Goal: Task Accomplishment & Management: Manage account settings

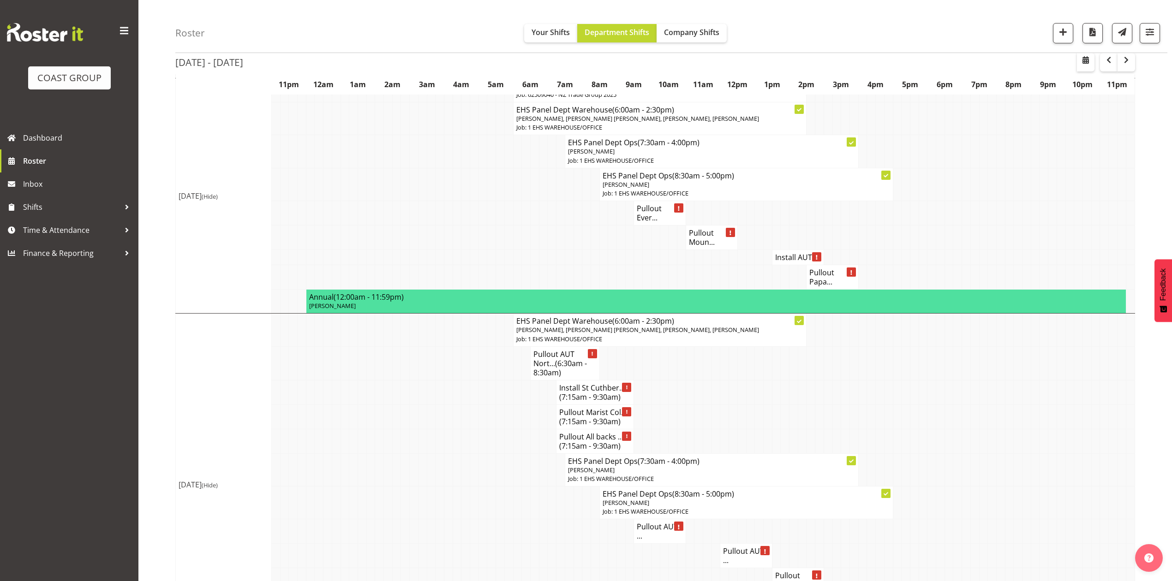
scroll to position [984, 0]
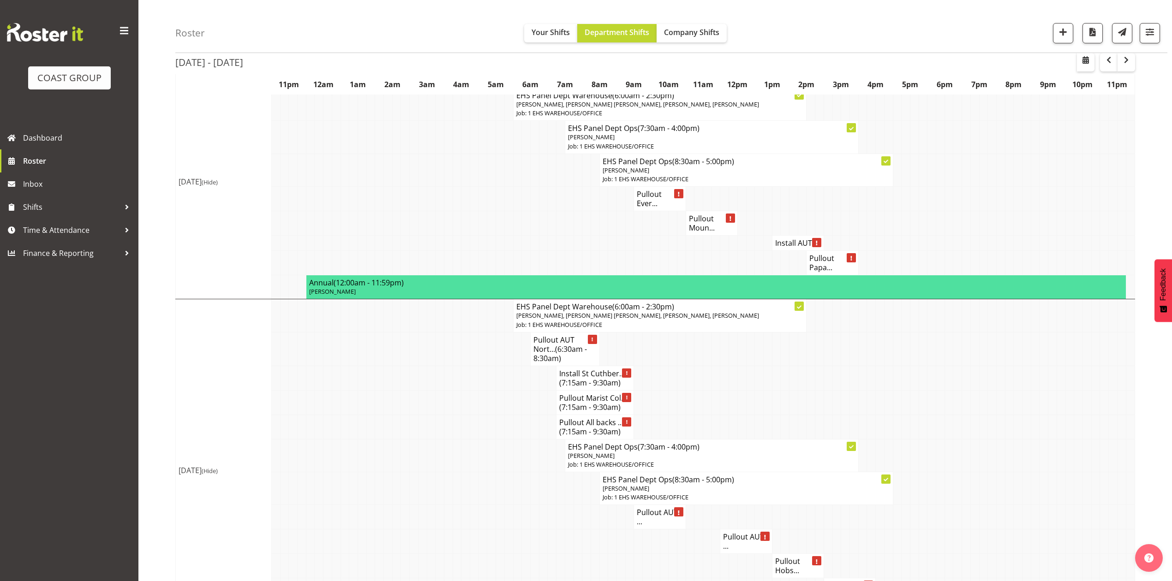
click at [1115, 472] on td at bounding box center [1113, 455] width 9 height 33
click at [799, 415] on td at bounding box center [802, 402] width 9 height 24
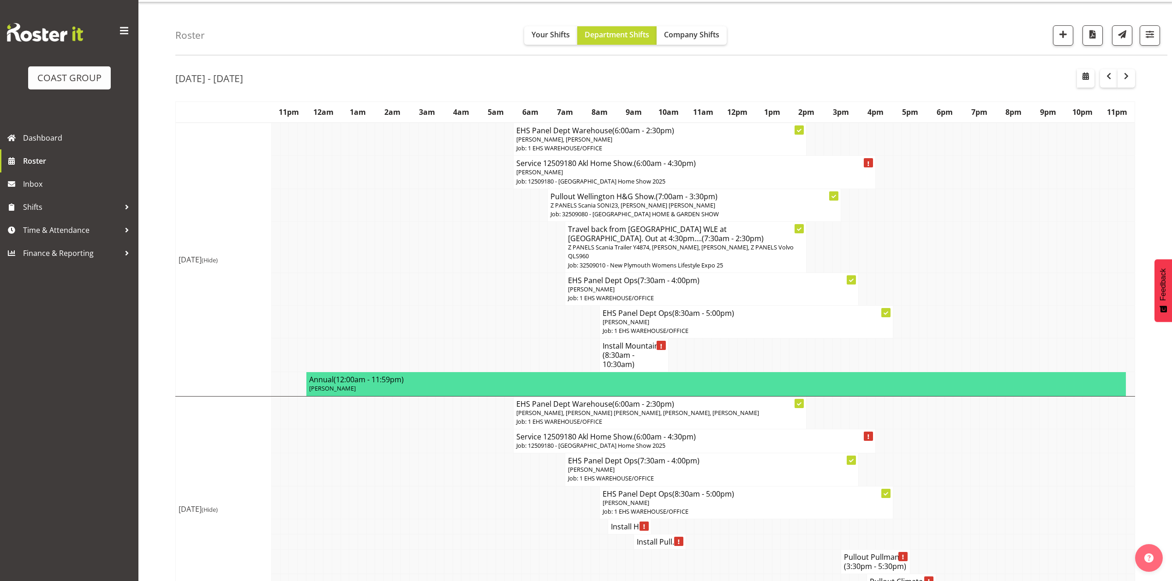
scroll to position [0, 0]
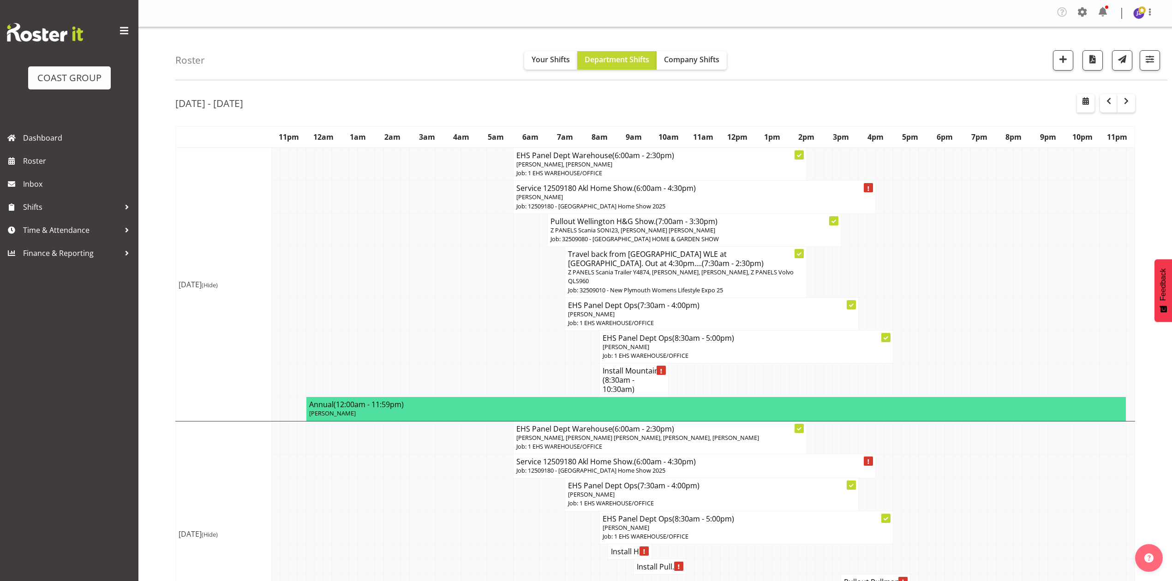
click at [936, 258] on td at bounding box center [940, 272] width 9 height 51
click at [508, 259] on td at bounding box center [508, 272] width 9 height 51
click at [724, 387] on td at bounding box center [724, 381] width 9 height 34
click at [634, 385] on span "(8:30am - 10:30am)" at bounding box center [618, 384] width 32 height 19
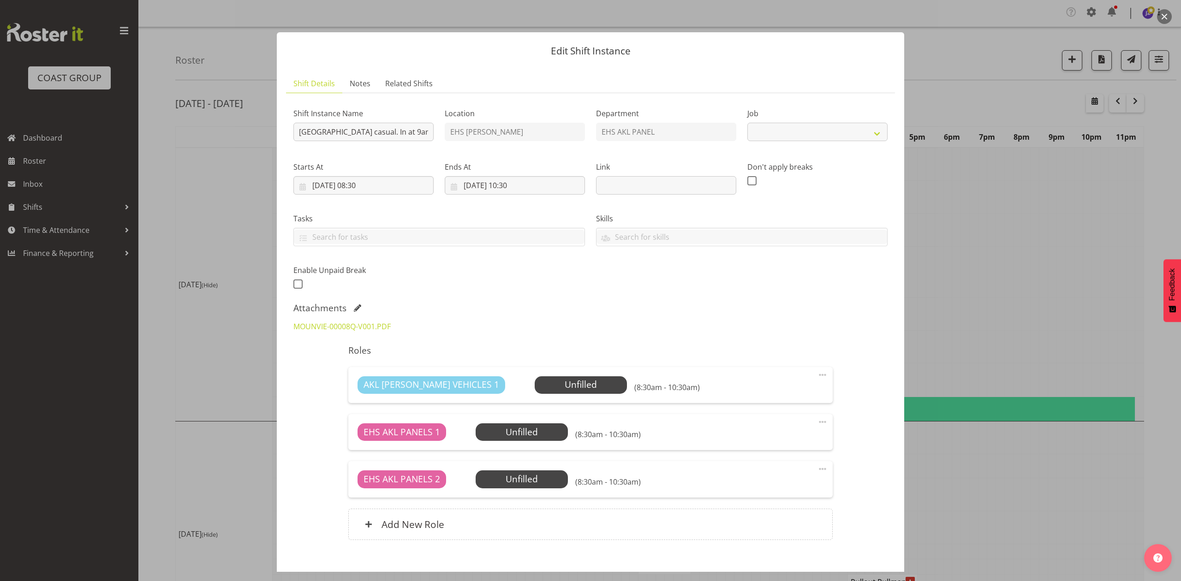
select select "8653"
click at [1162, 15] on button "button" at bounding box center [1164, 16] width 15 height 15
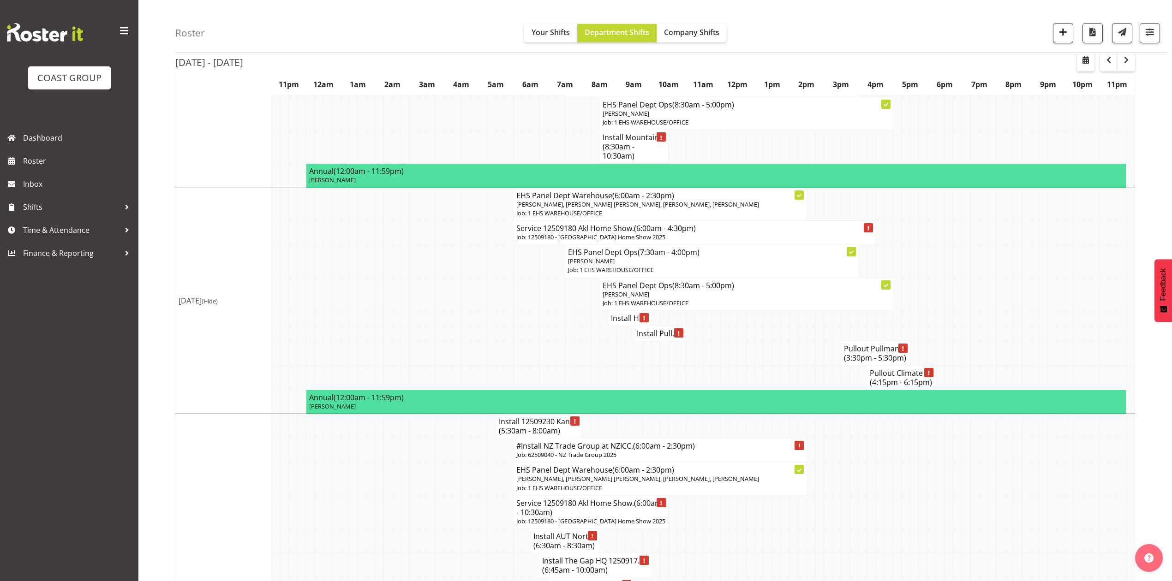
scroll to position [200, 0]
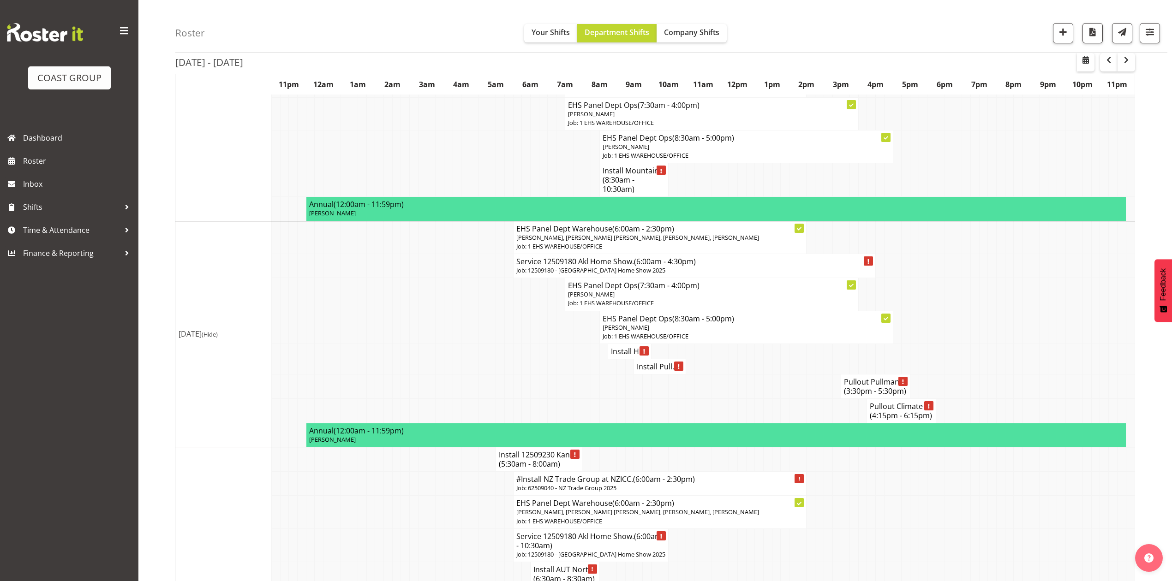
click at [630, 356] on h4 "Install Hi..." at bounding box center [629, 351] width 37 height 9
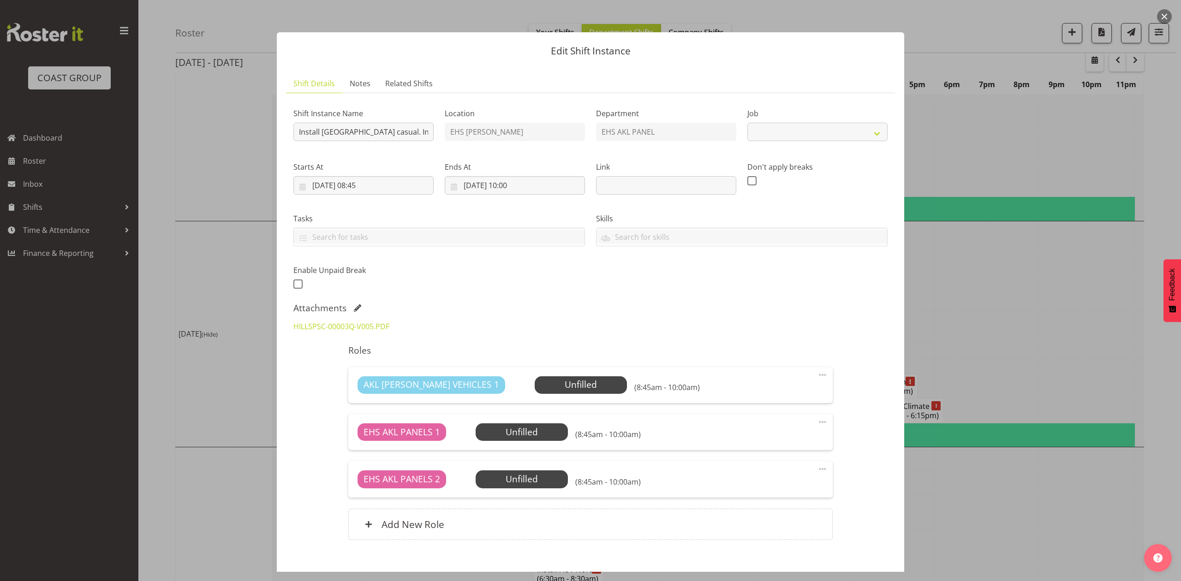
select select "8653"
click at [970, 299] on div at bounding box center [590, 290] width 1181 height 581
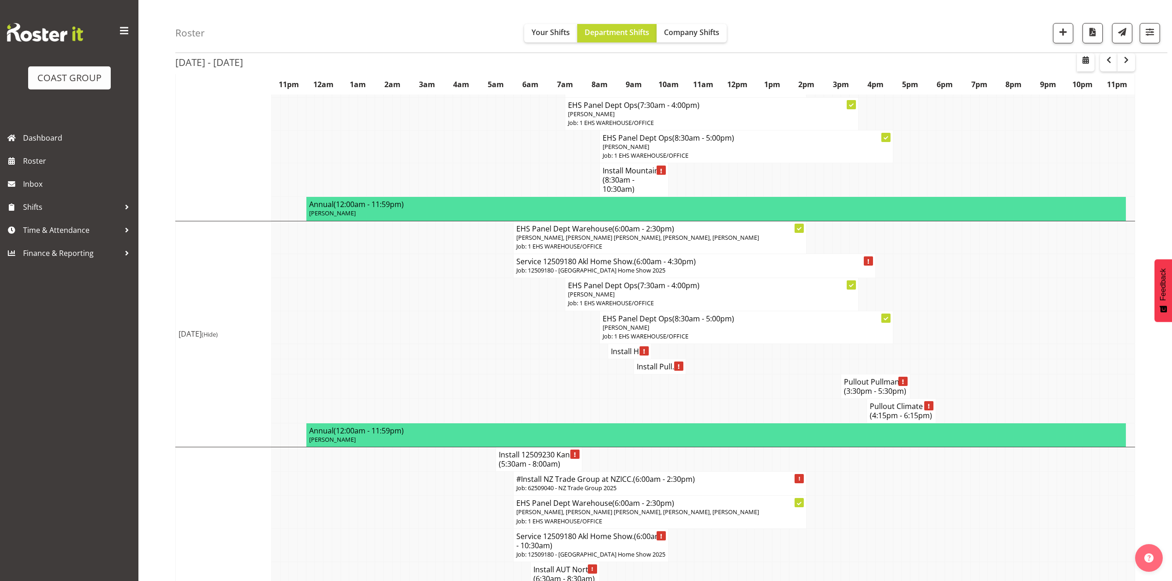
click at [654, 371] on h4 "Install Pull..." at bounding box center [660, 366] width 46 height 9
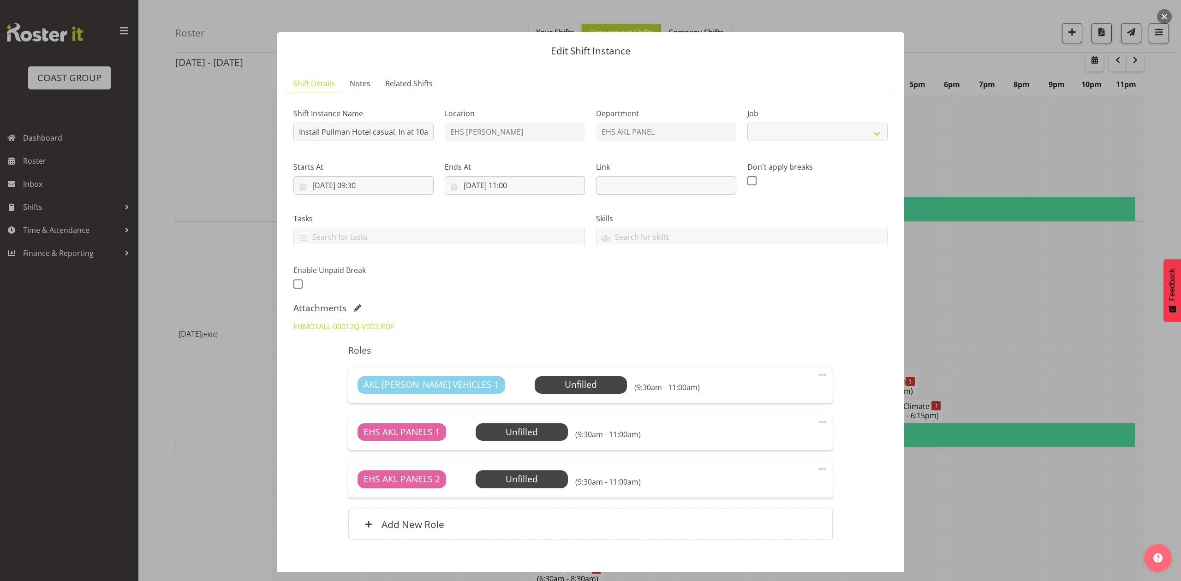
select select "8653"
click at [1013, 340] on div at bounding box center [590, 290] width 1181 height 581
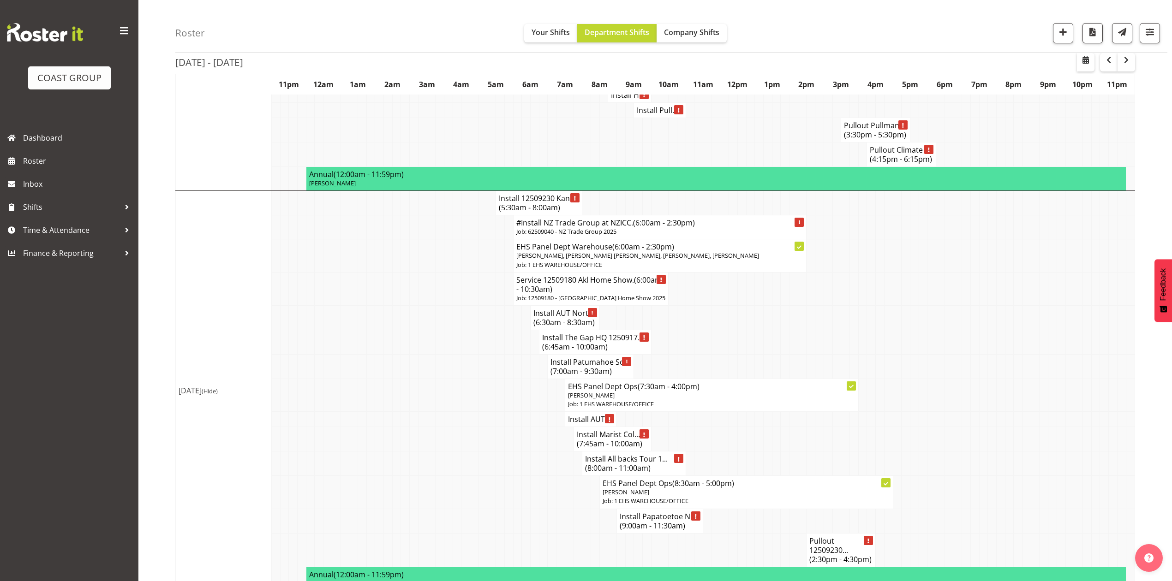
scroll to position [447, 0]
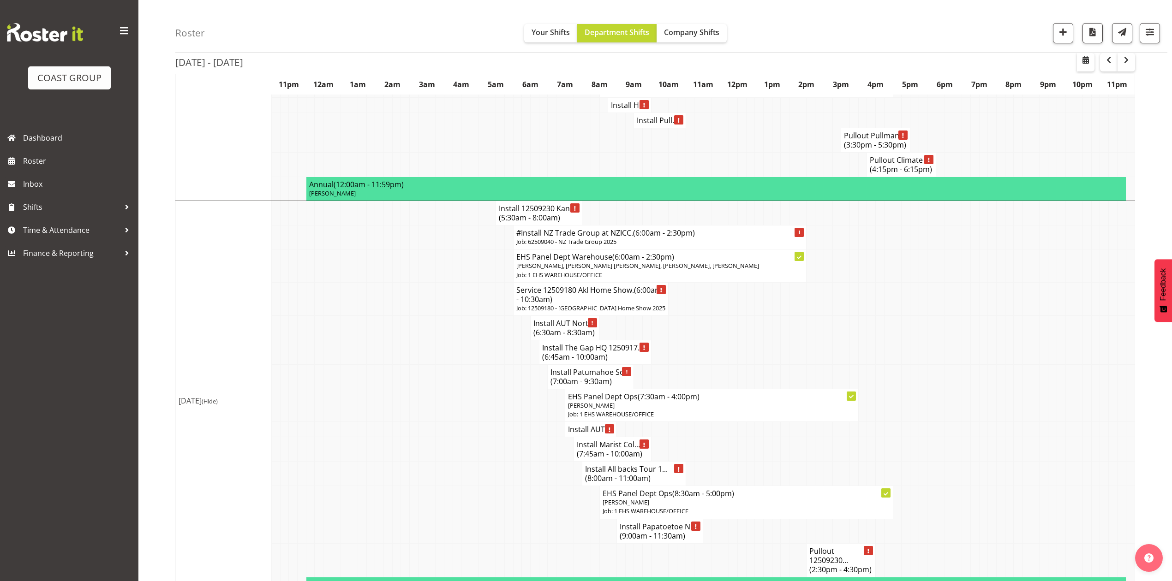
click at [510, 223] on span "(5:30am - 8:00am)" at bounding box center [529, 218] width 61 height 10
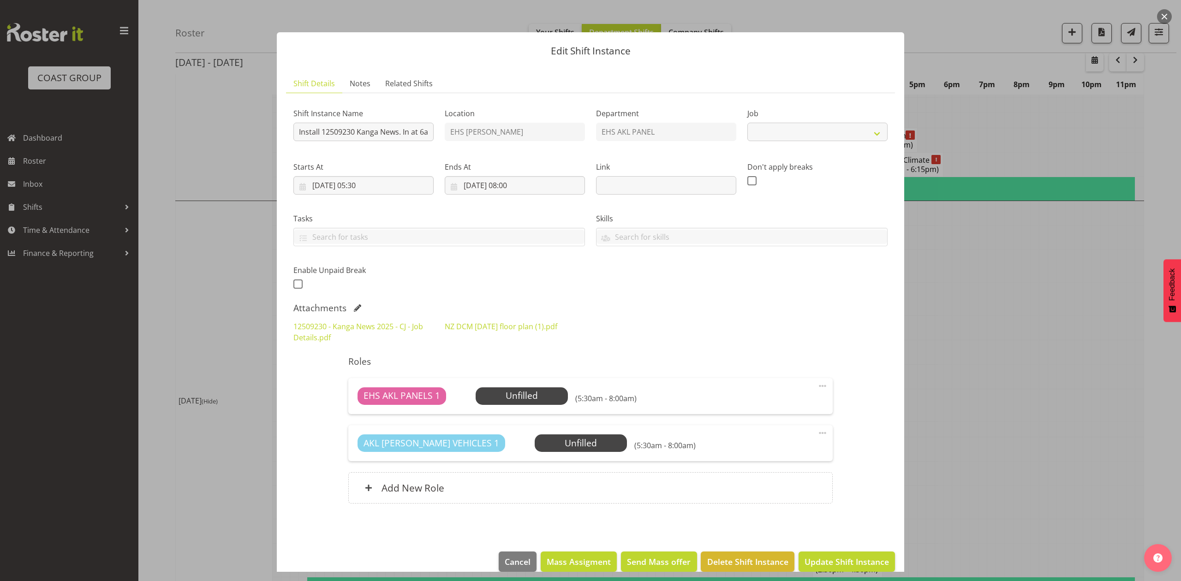
select select "10228"
click at [525, 327] on link "NZ DCM 10 September 2025 floor plan (1).pdf" at bounding box center [501, 327] width 113 height 10
click at [761, 288] on div "Shift Instance Name Install 12509230 Kanga News. In at 6am Location EHS RYMER D…" at bounding box center [590, 196] width 605 height 202
click at [977, 320] on div at bounding box center [590, 290] width 1181 height 581
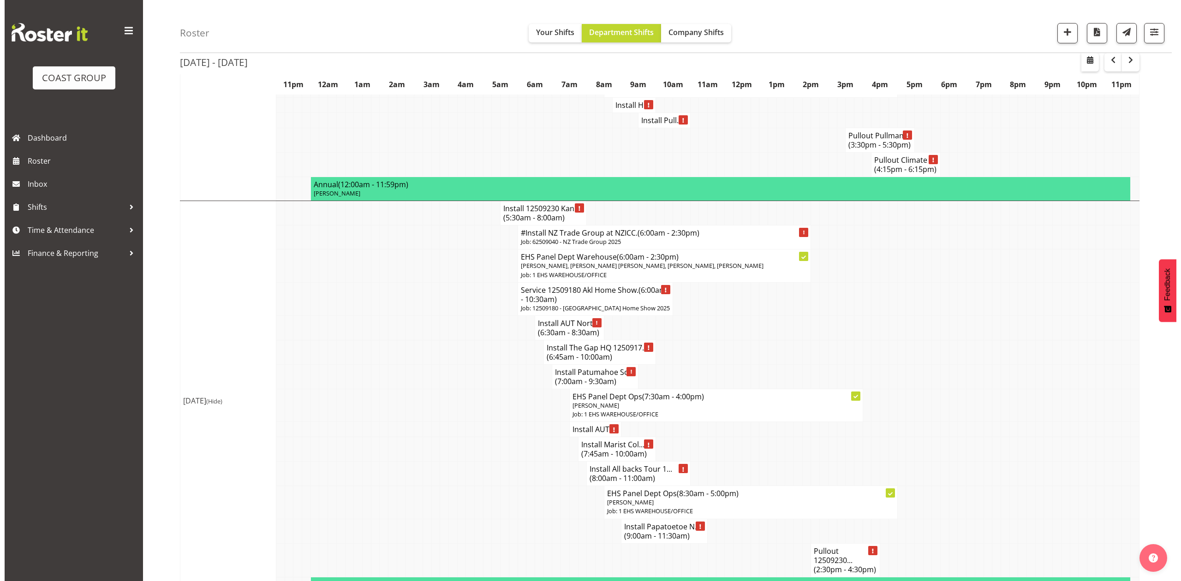
scroll to position [508, 0]
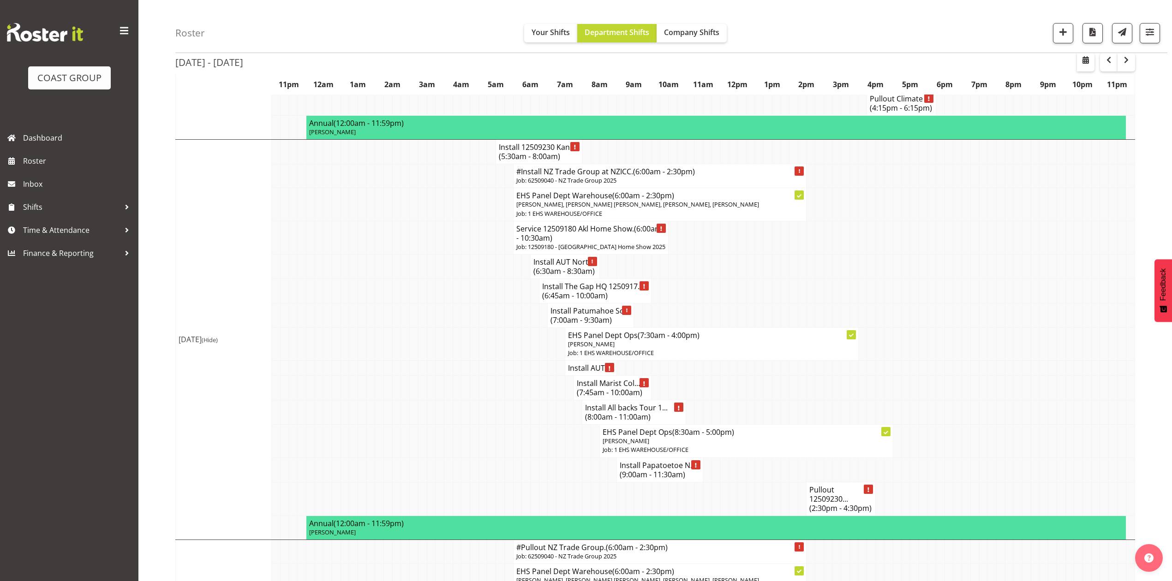
click at [710, 303] on td at bounding box center [707, 291] width 9 height 24
click at [632, 185] on p "Job: 62509040 - NZ Trade Group 2025" at bounding box center [659, 180] width 287 height 9
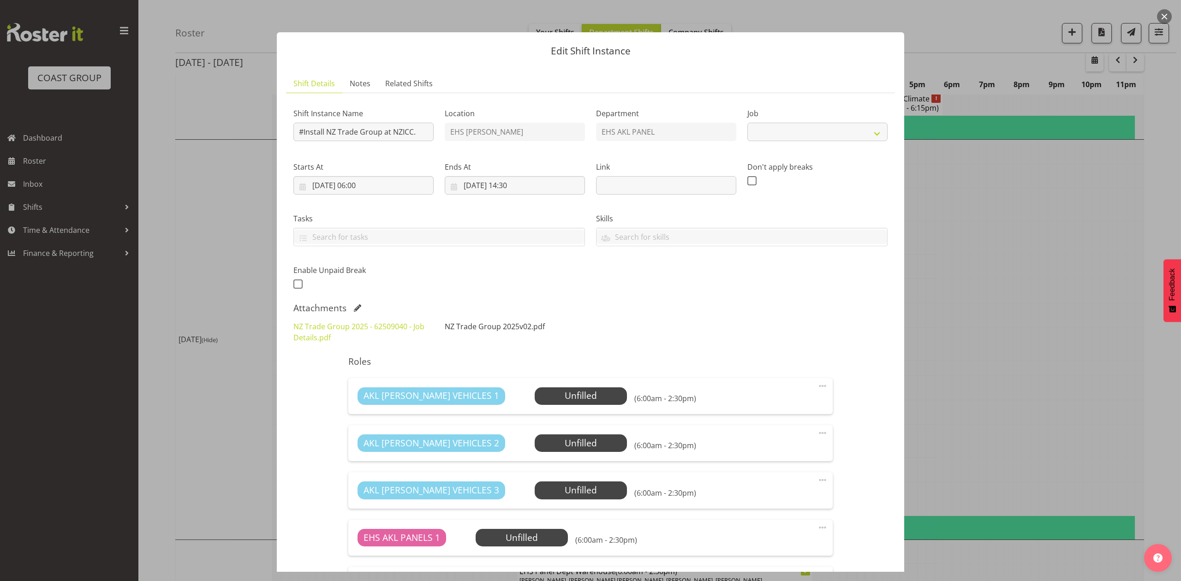
select select "9203"
click at [364, 331] on link "NZ Trade Group 2025 - 62509040 - Job Details.pdf" at bounding box center [358, 332] width 131 height 21
click at [995, 295] on div at bounding box center [590, 290] width 1181 height 581
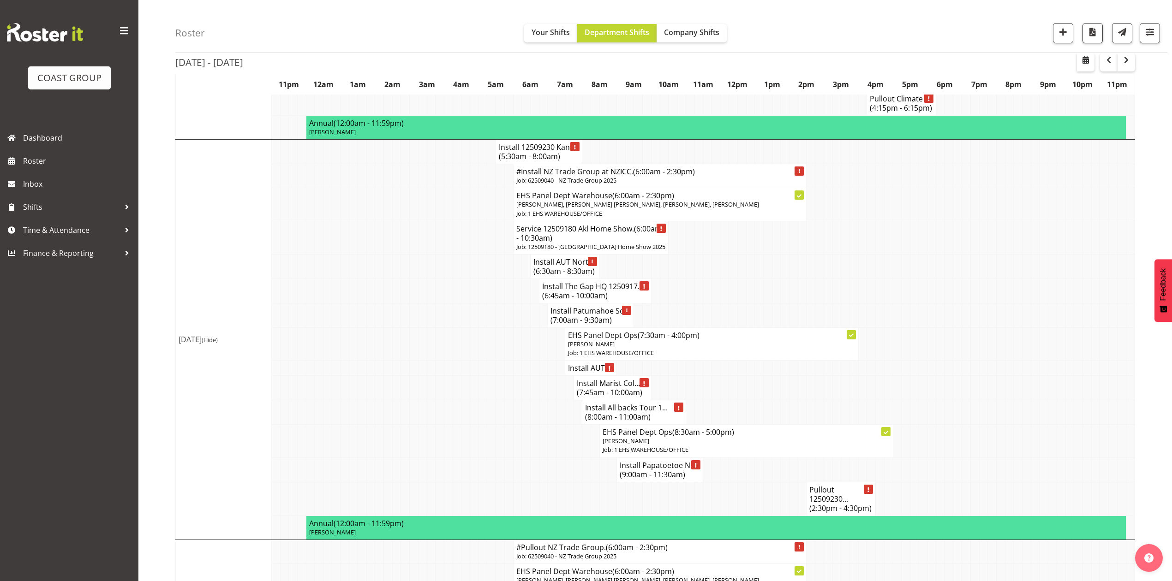
click at [992, 279] on td at bounding box center [992, 266] width 9 height 24
click at [615, 176] on h4 "#Install NZ Trade Group at NZICC. (6:00am - 2:30pm)" at bounding box center [659, 171] width 287 height 9
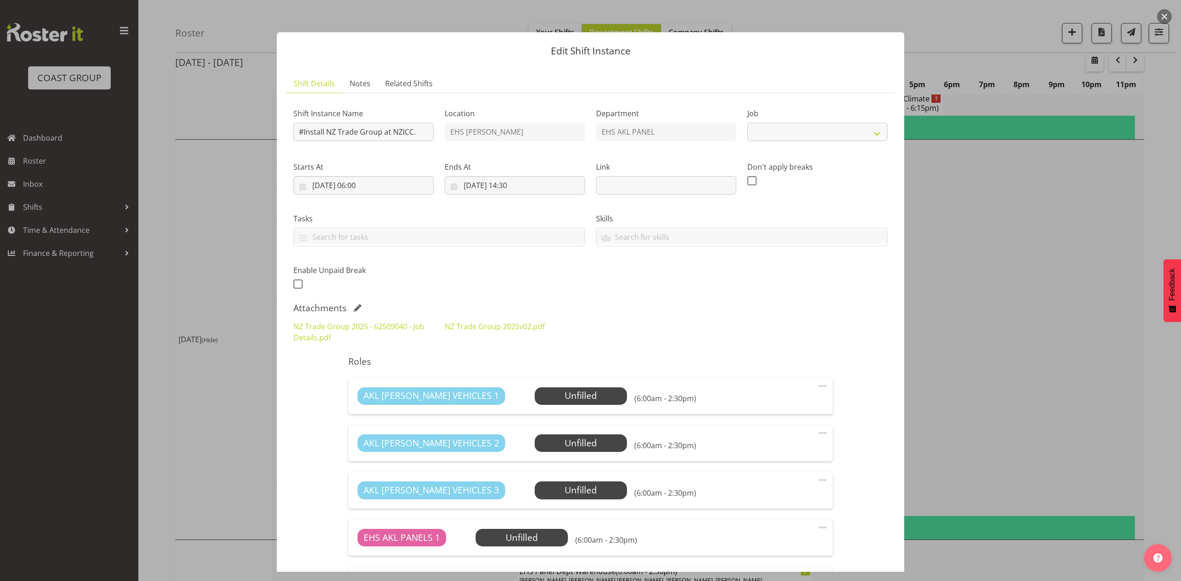
select select "9203"
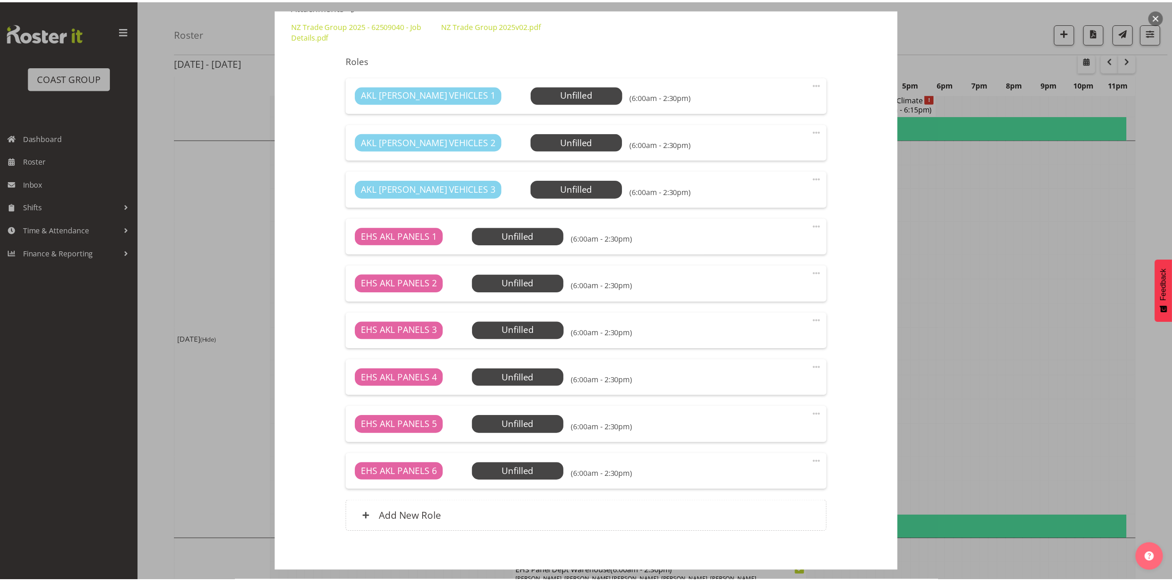
scroll to position [346, 0]
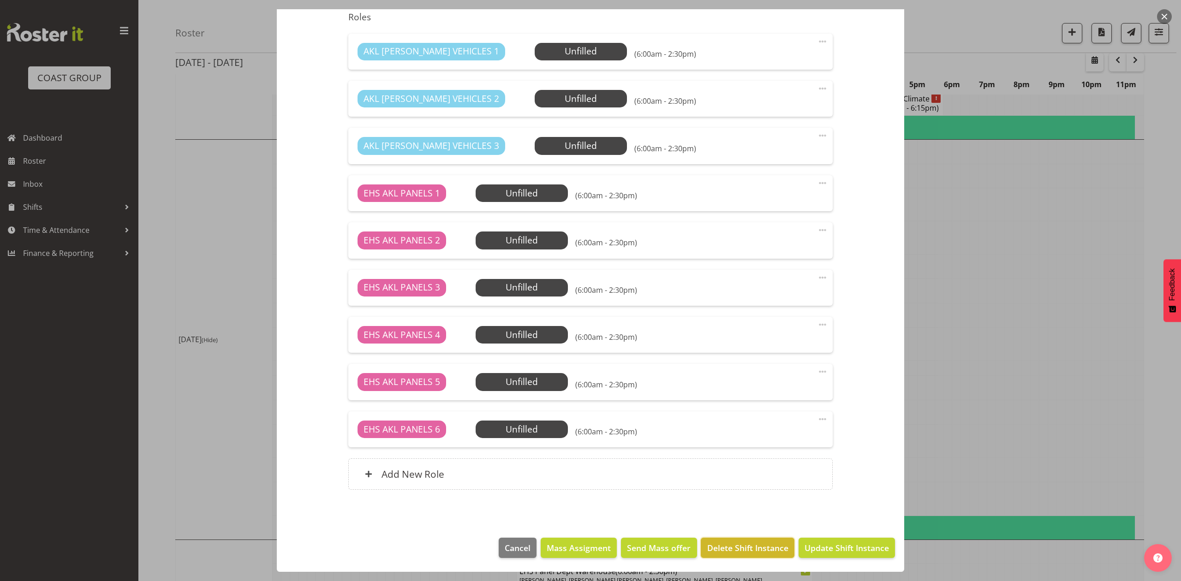
click at [721, 542] on span "Delete Shift Instance" at bounding box center [747, 548] width 81 height 12
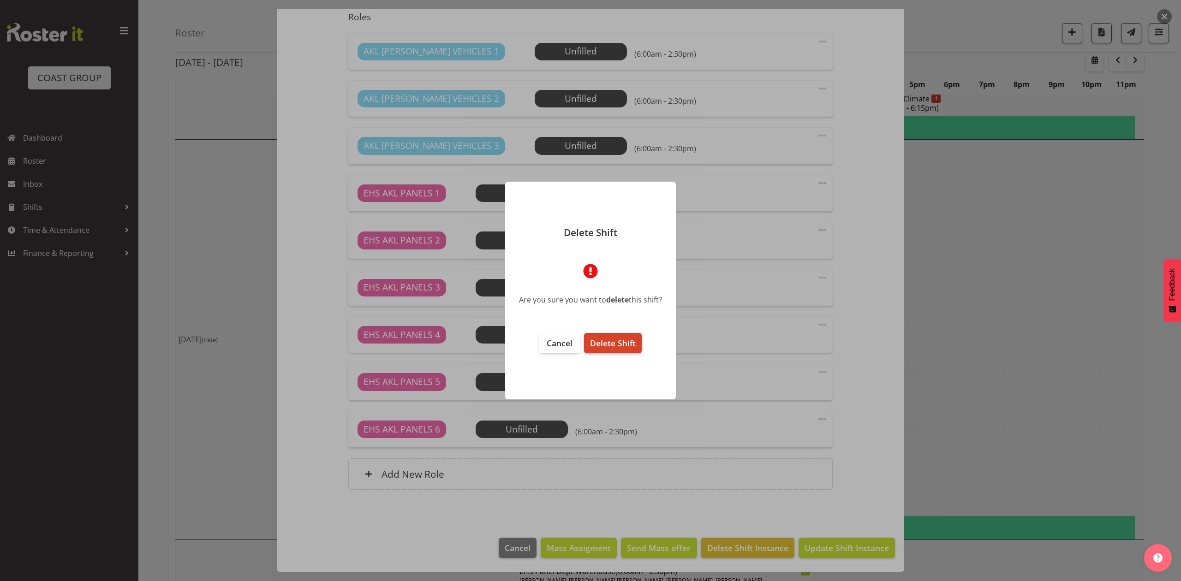
click at [603, 346] on span "Delete Shift" at bounding box center [613, 343] width 46 height 11
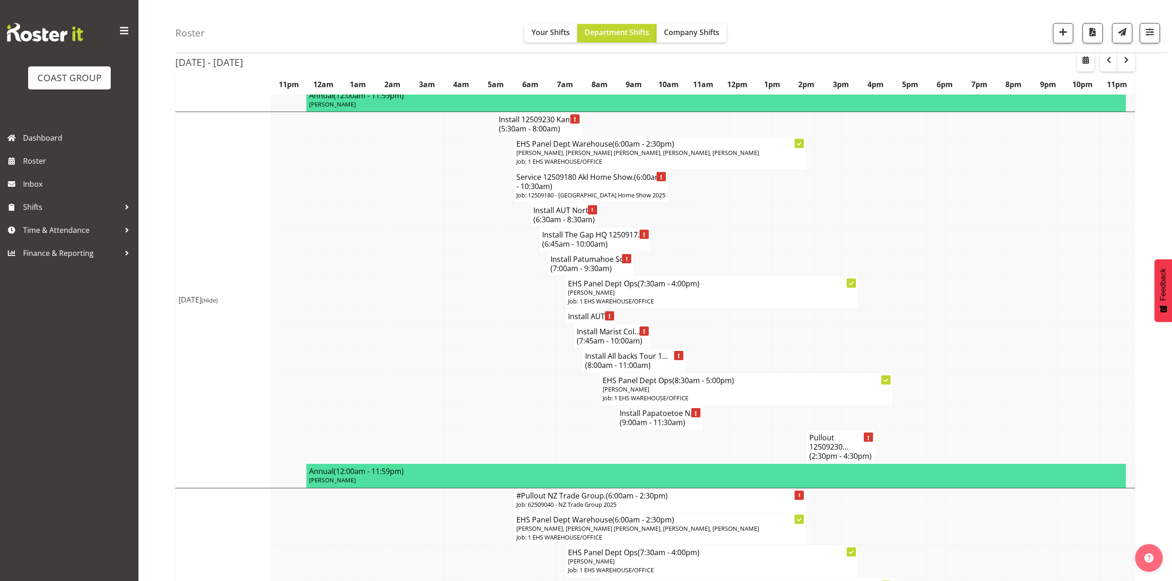
scroll to position [554, 0]
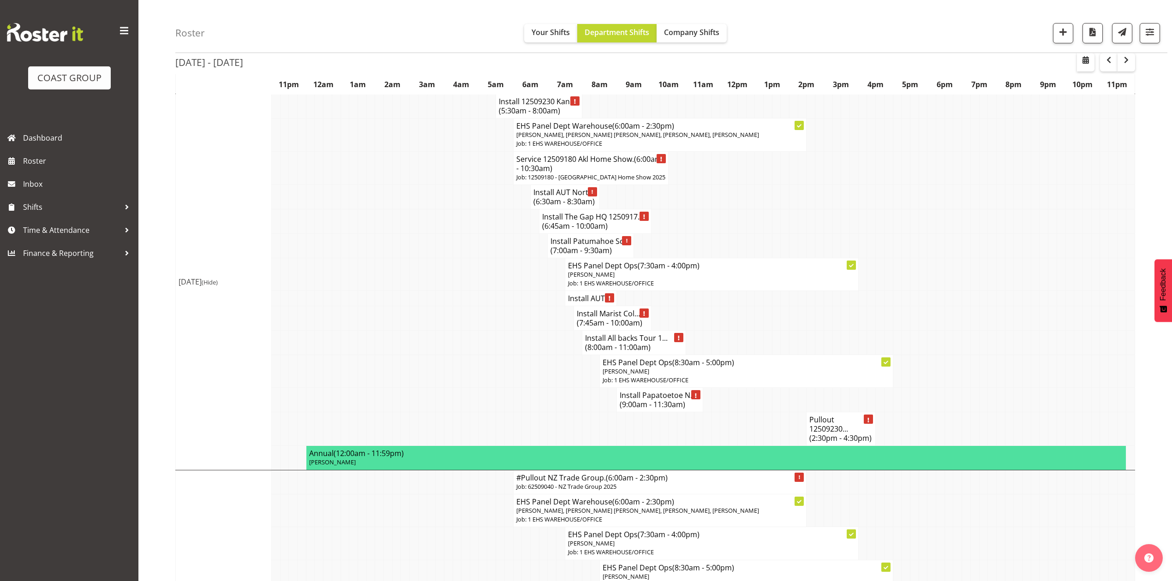
click at [759, 255] on td at bounding box center [759, 245] width 9 height 24
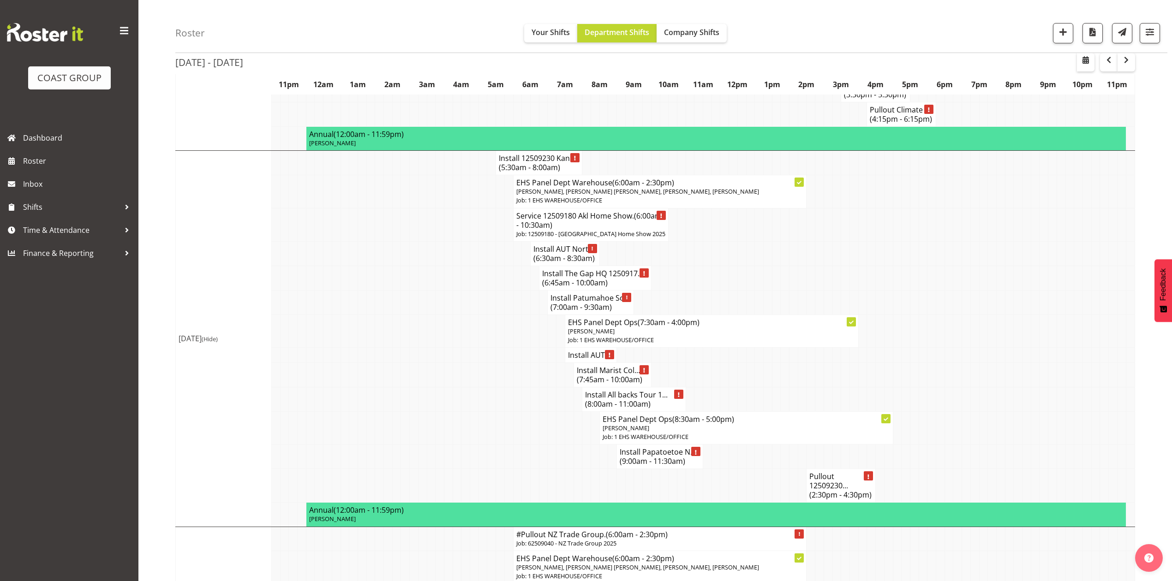
scroll to position [492, 0]
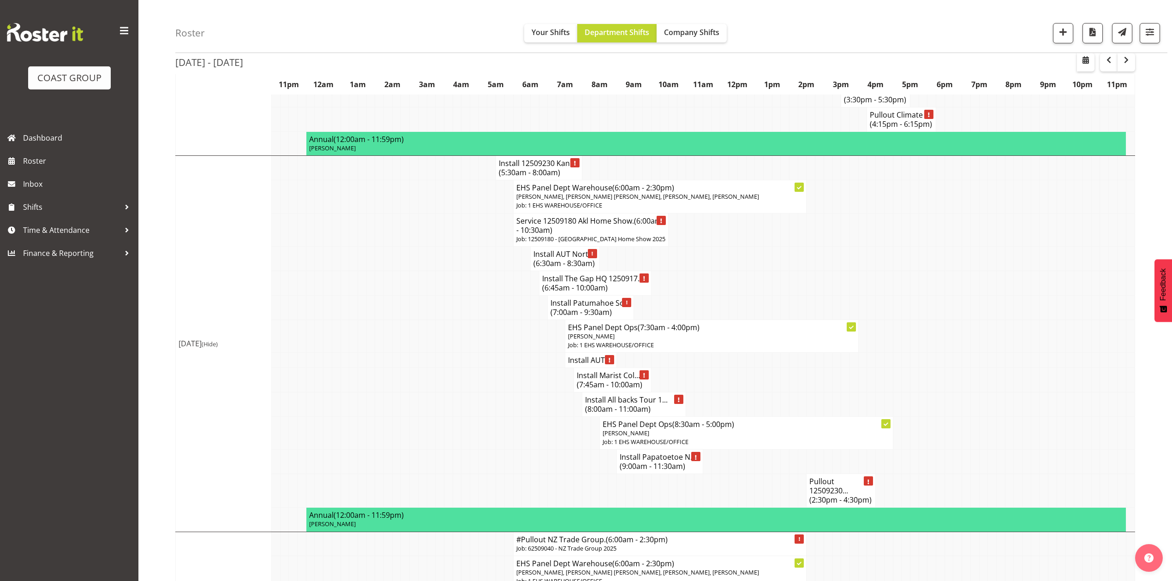
click at [609, 389] on h4 "Install Marist Col... (7:45am - 10:00am)" at bounding box center [613, 380] width 72 height 18
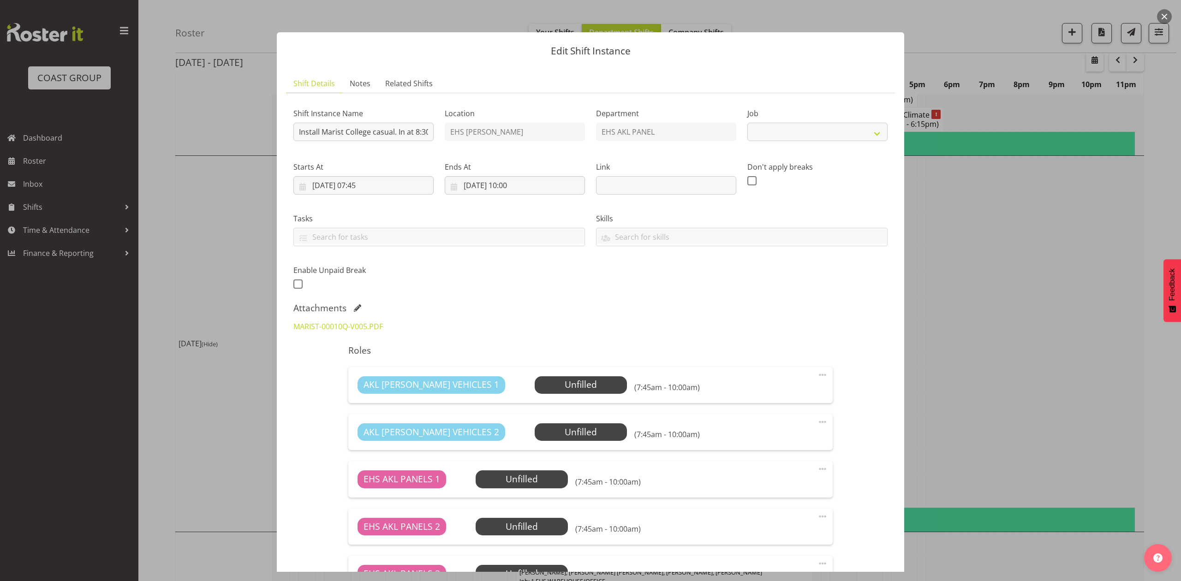
select select "8653"
click at [1025, 349] on div at bounding box center [590, 290] width 1181 height 581
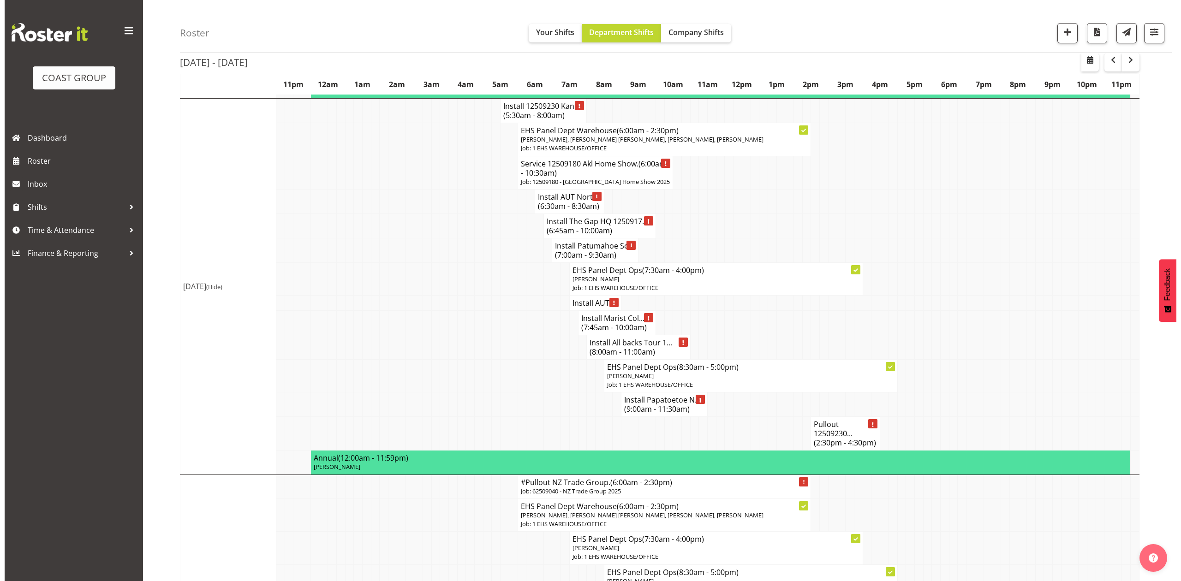
scroll to position [615, 0]
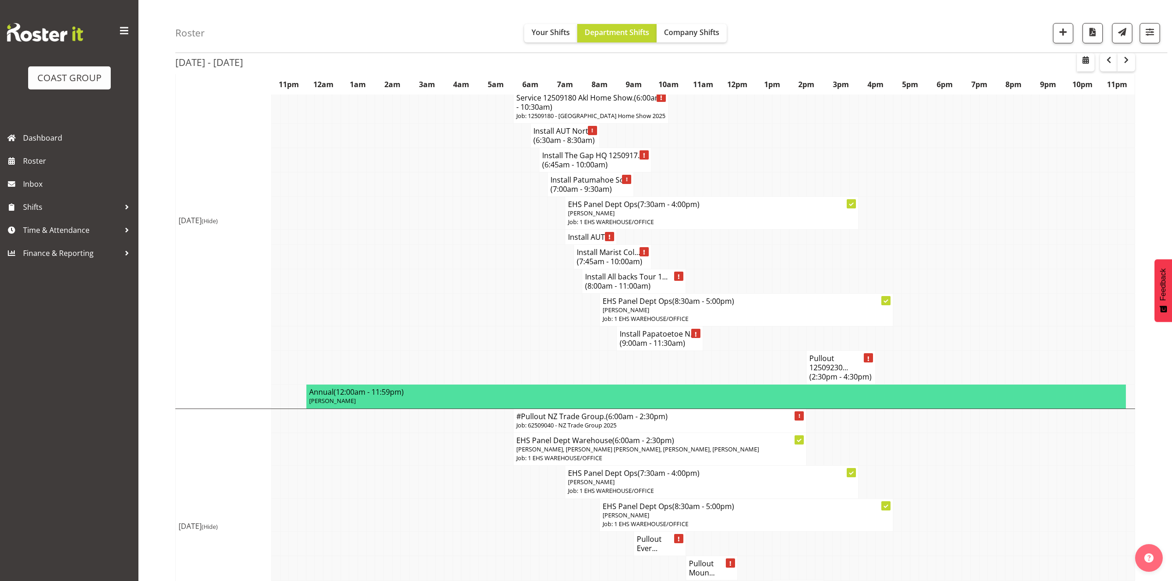
click at [631, 291] on h4 "Install All backs Tour 1... (8:00am - 11:00am)" at bounding box center [633, 281] width 97 height 18
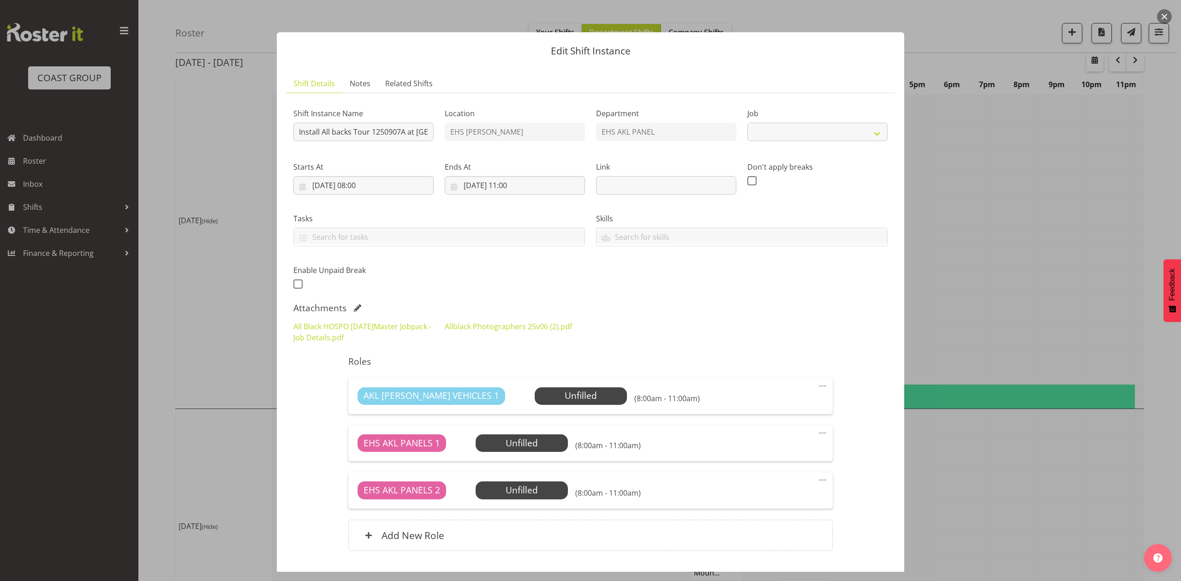
select select "10496"
click at [485, 328] on link "Allblack Photographers 25v06 (2).pdf" at bounding box center [508, 327] width 127 height 10
click at [347, 331] on link "All Black HOSPO 6th Sept 2025Master Jobpack - Job Details.pdf" at bounding box center [362, 332] width 138 height 21
click at [979, 305] on div at bounding box center [590, 290] width 1181 height 581
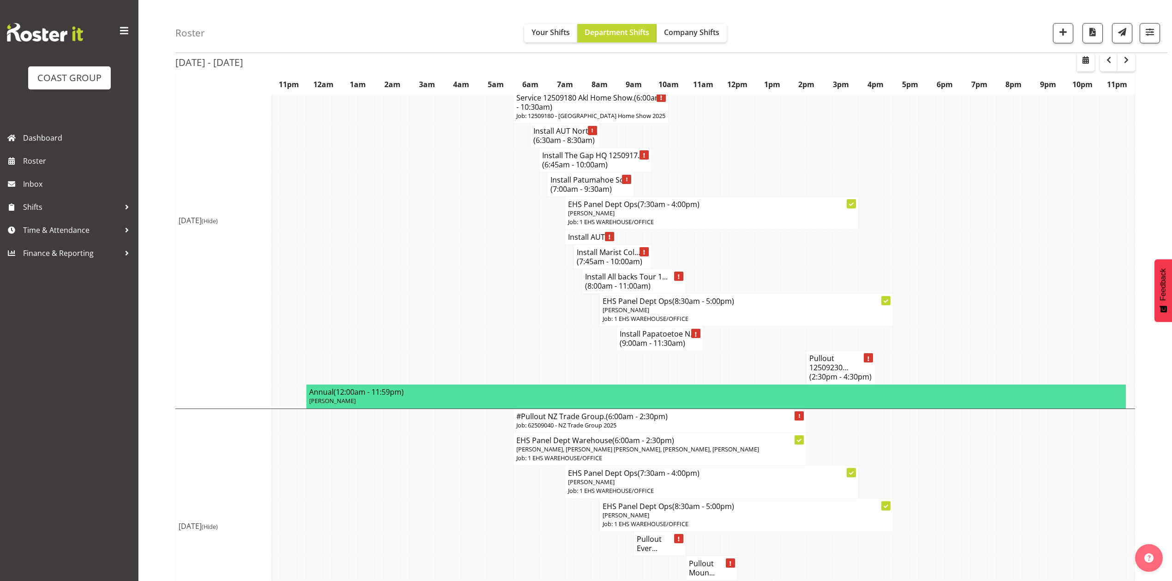
click at [589, 291] on span "(8:00am - 11:00am)" at bounding box center [618, 286] width 66 height 10
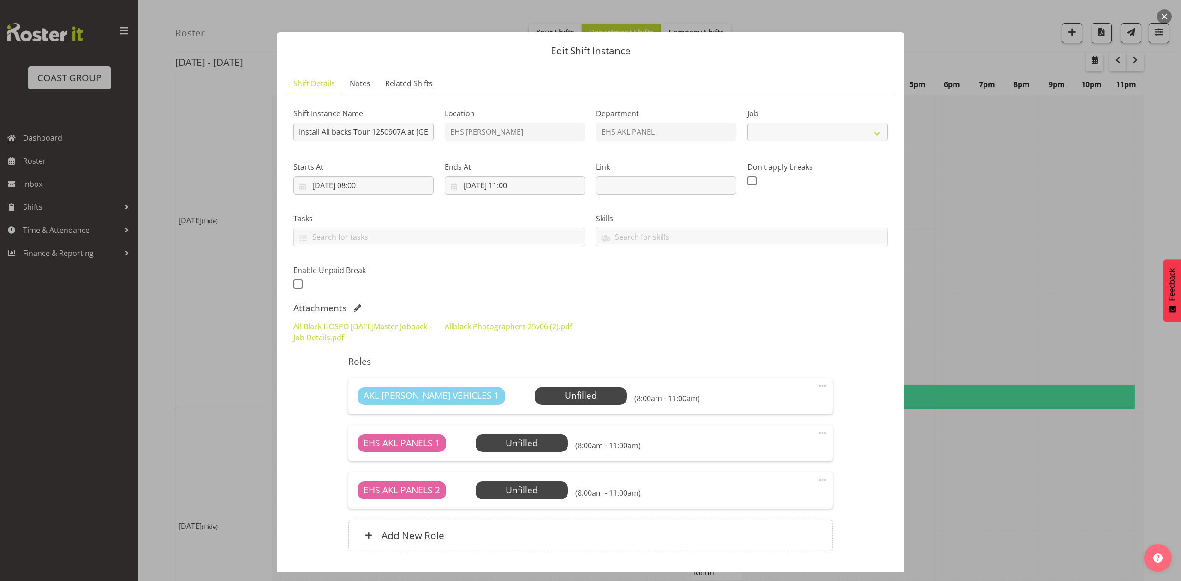
select select "10496"
click at [386, 328] on link "All Black HOSPO 6th Sept 2025Master Jobpack - Job Details.pdf" at bounding box center [362, 332] width 138 height 21
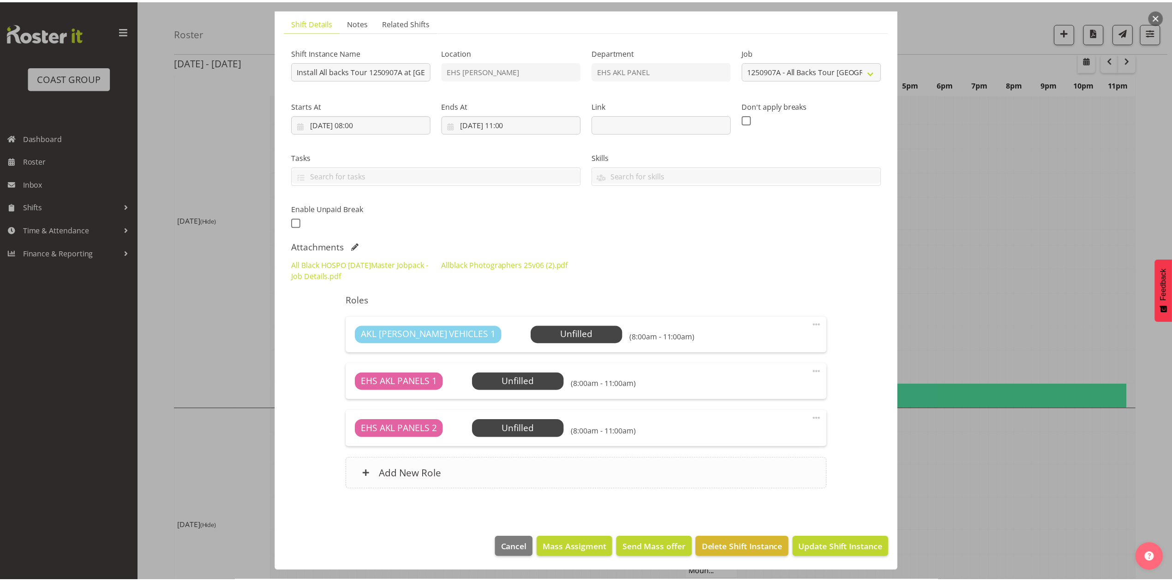
scroll to position [63, 0]
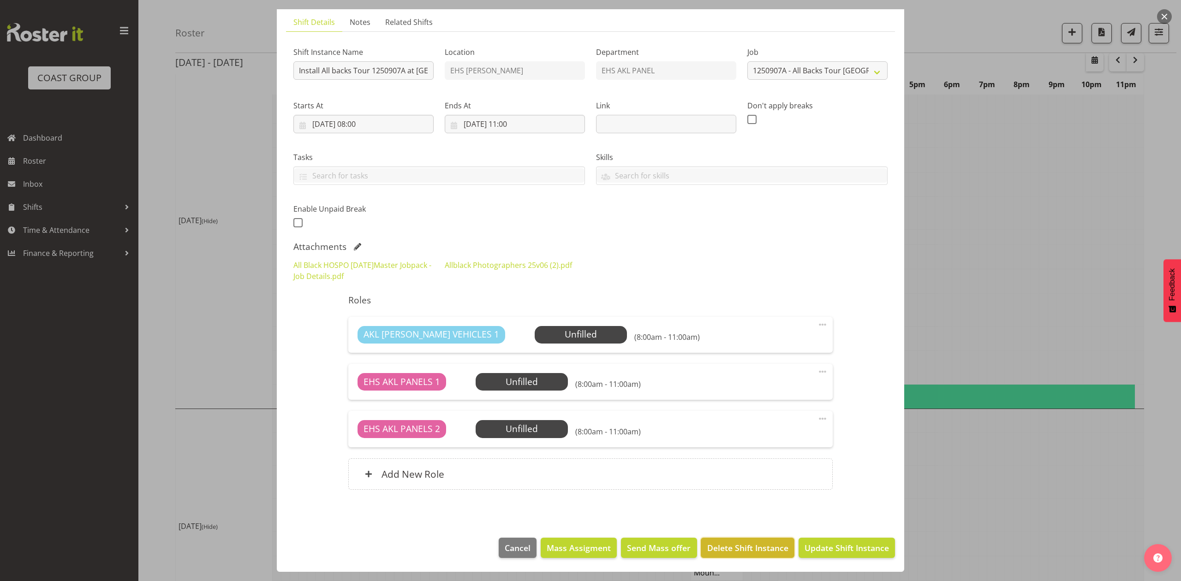
click at [736, 548] on span "Delete Shift Instance" at bounding box center [747, 548] width 81 height 12
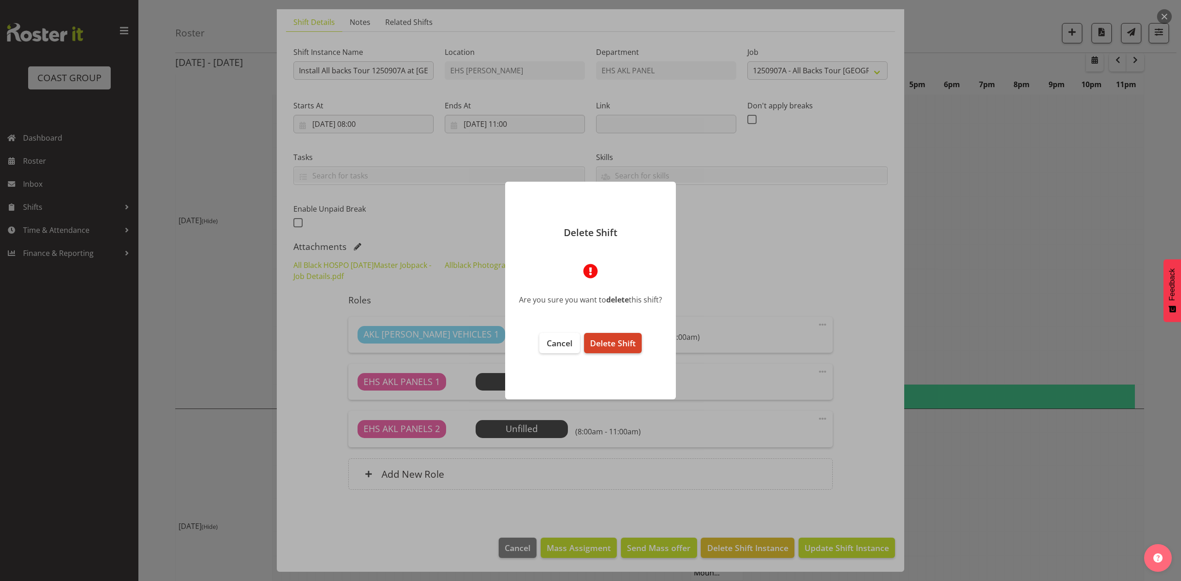
click at [612, 348] on span "Delete Shift" at bounding box center [613, 343] width 46 height 11
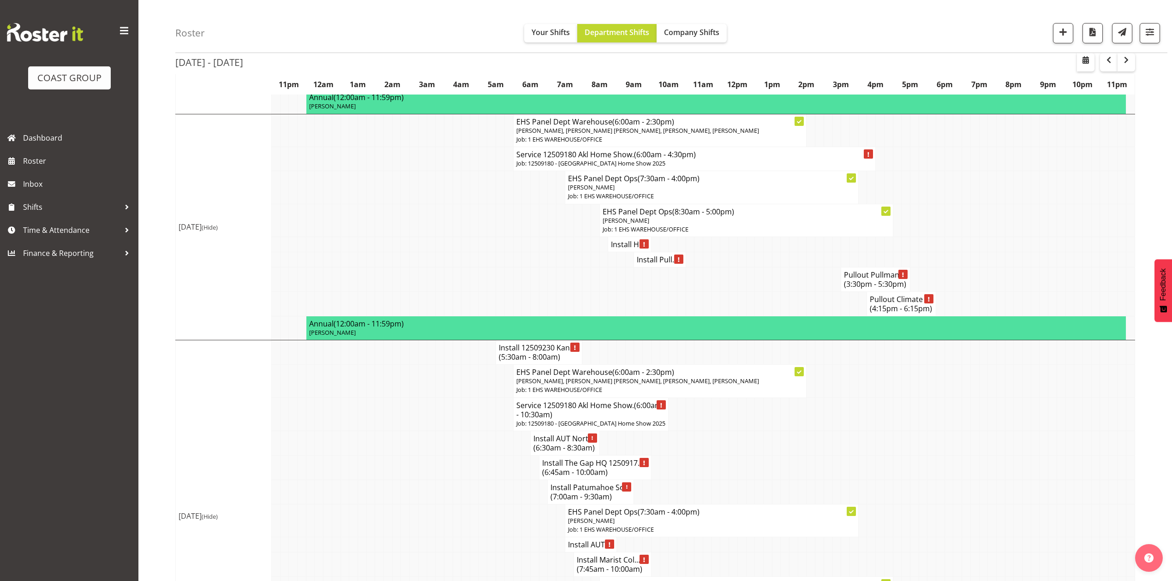
scroll to position [492, 0]
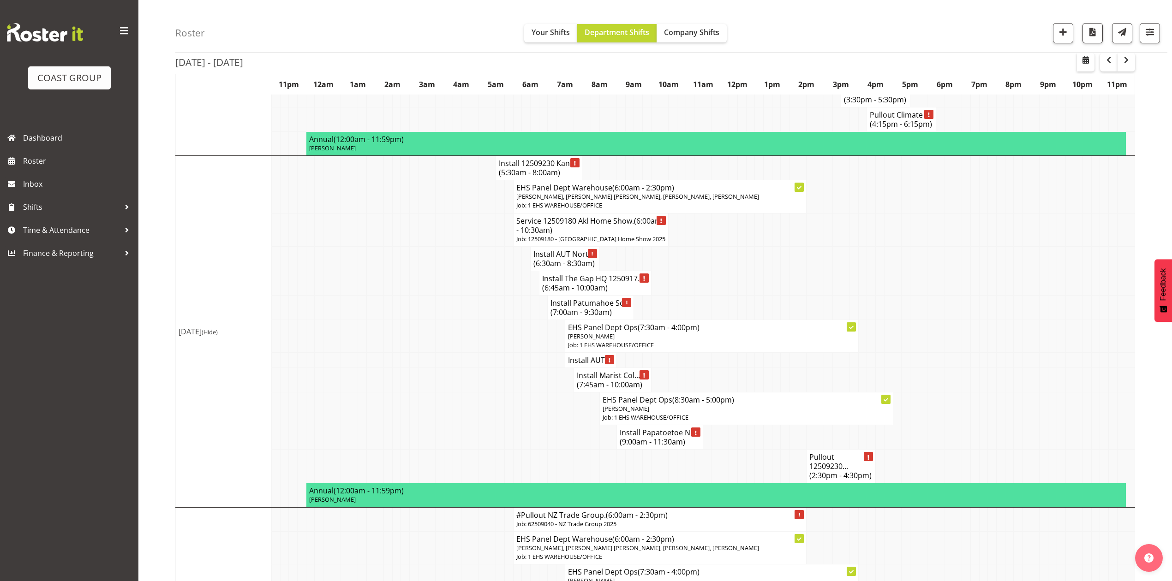
click at [633, 447] on span "(9:00am - 11:30am)" at bounding box center [653, 442] width 66 height 10
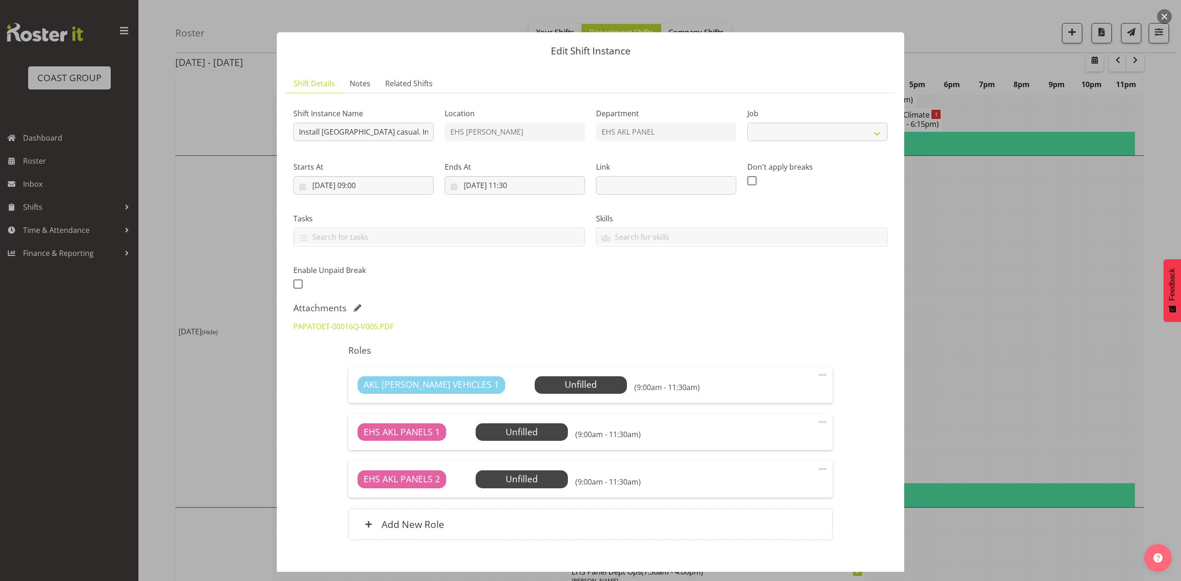
select select "8653"
click at [1058, 395] on div at bounding box center [590, 290] width 1181 height 581
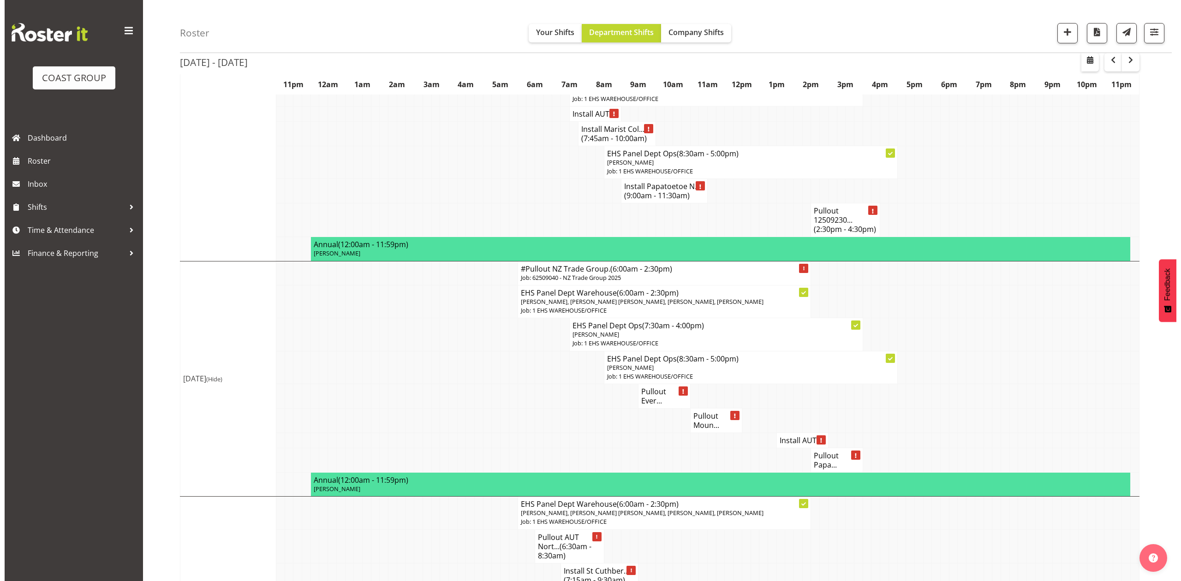
scroll to position [799, 0]
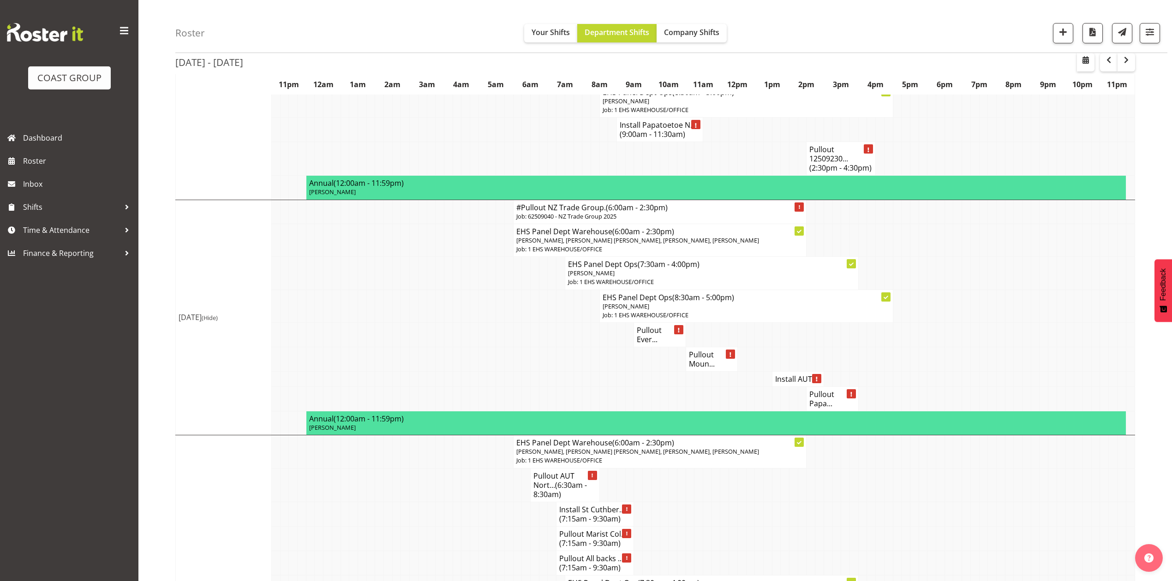
click at [582, 212] on h4 "#Pullout NZ Trade Group. (6:00am - 2:30pm)" at bounding box center [659, 207] width 287 height 9
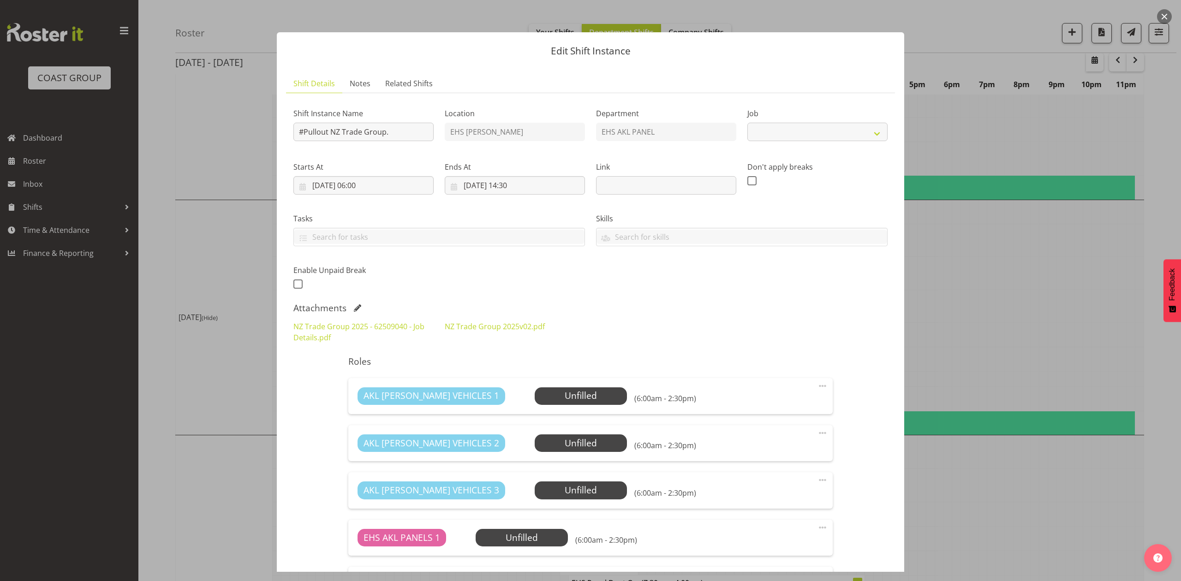
select select "9203"
click at [504, 322] on link "NZ Trade Group 2025v02.pdf" at bounding box center [495, 327] width 100 height 10
click at [1163, 15] on button "button" at bounding box center [1164, 16] width 15 height 15
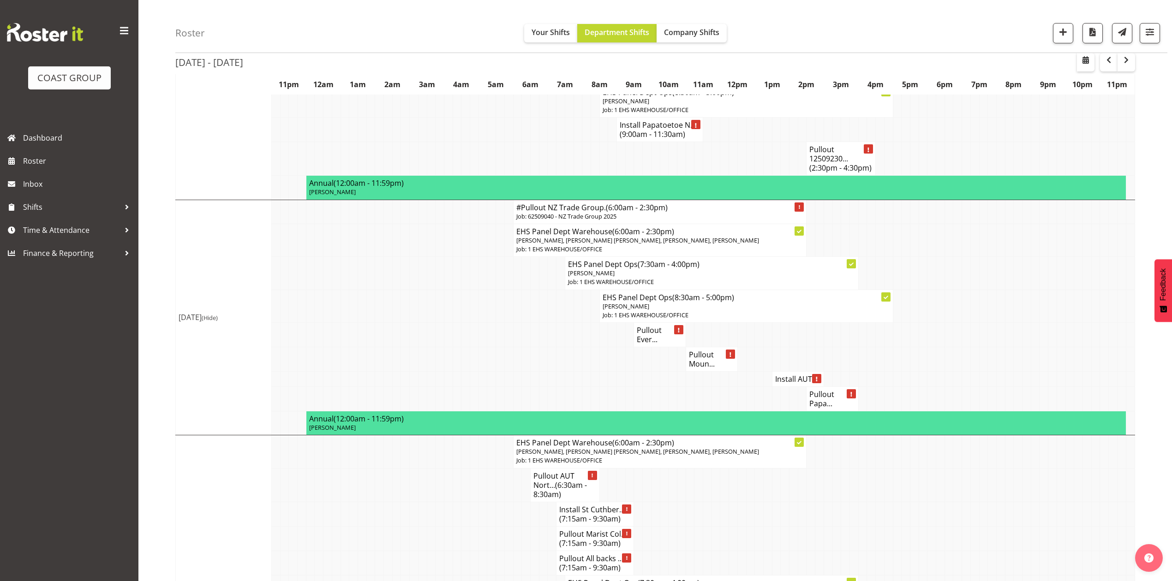
drag, startPoint x: 562, startPoint y: 226, endPoint x: 801, endPoint y: 298, distance: 250.0
click at [894, 347] on td at bounding box center [897, 334] width 9 height 24
click at [683, 221] on p "Job: 62509040 - NZ Trade Group 2025" at bounding box center [659, 216] width 287 height 9
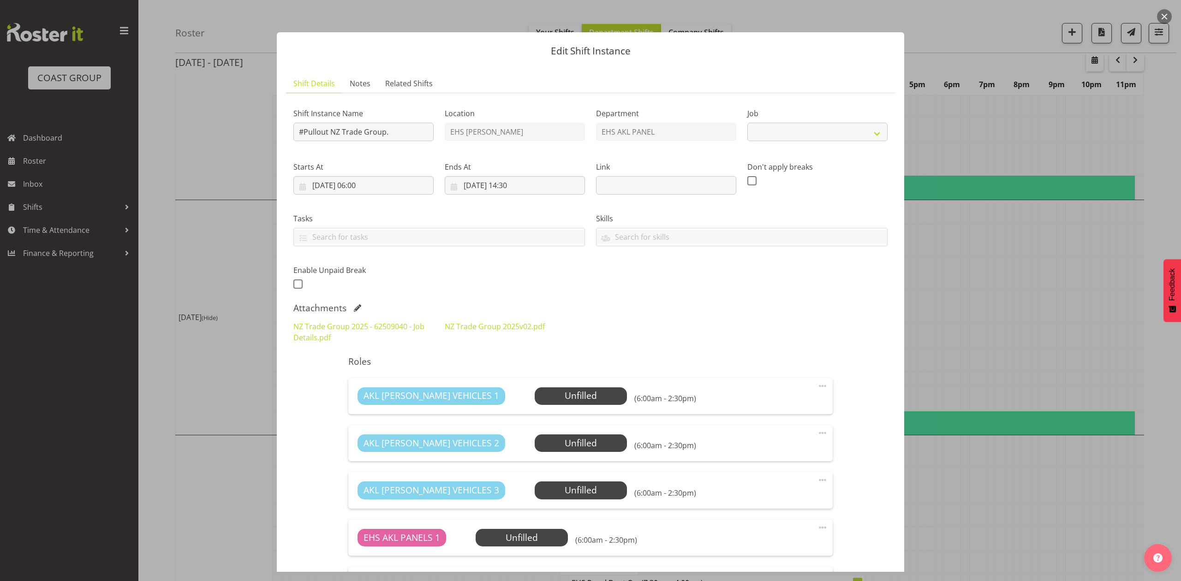
select select "9203"
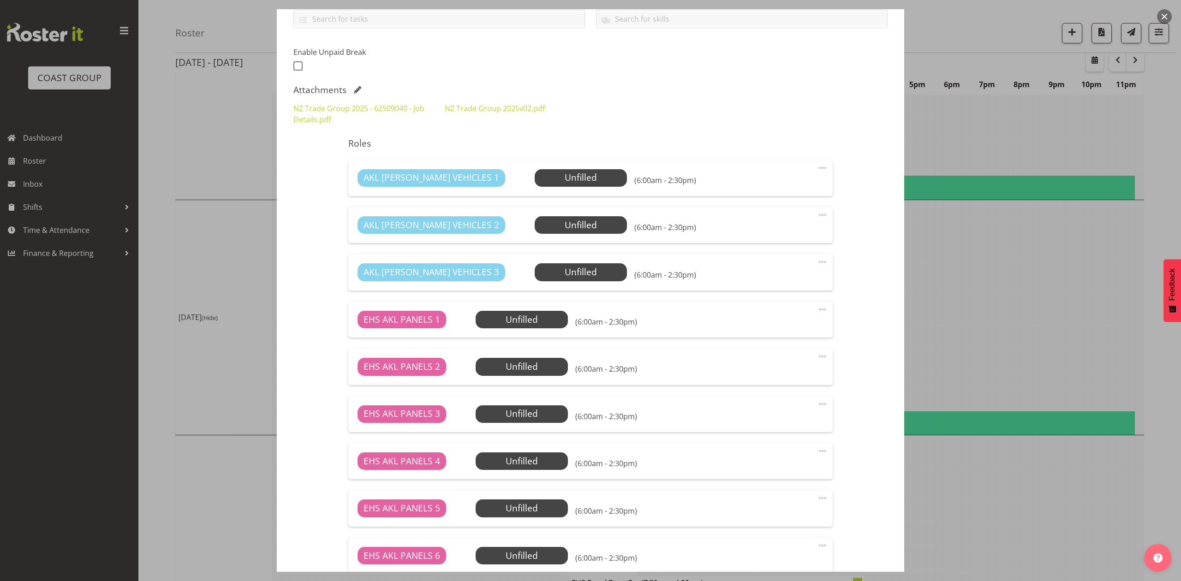
scroll to position [100, 0]
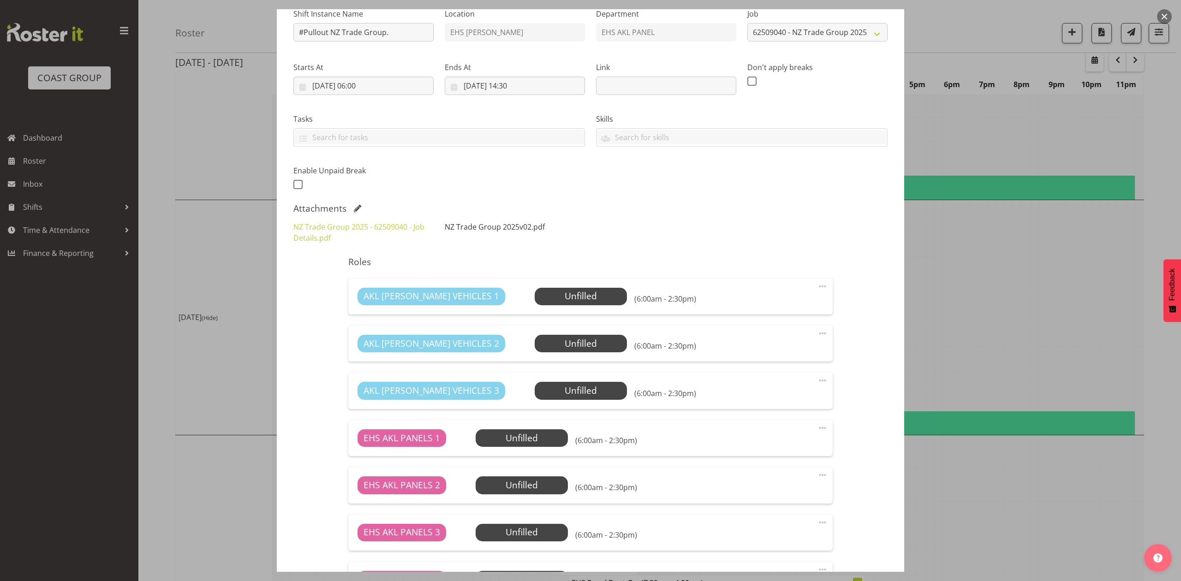
click at [458, 229] on link "NZ Trade Group 2025v02.pdf" at bounding box center [495, 227] width 100 height 10
click at [336, 227] on link "NZ Trade Group 2025 - 62509040 - Job Details.pdf" at bounding box center [358, 232] width 131 height 21
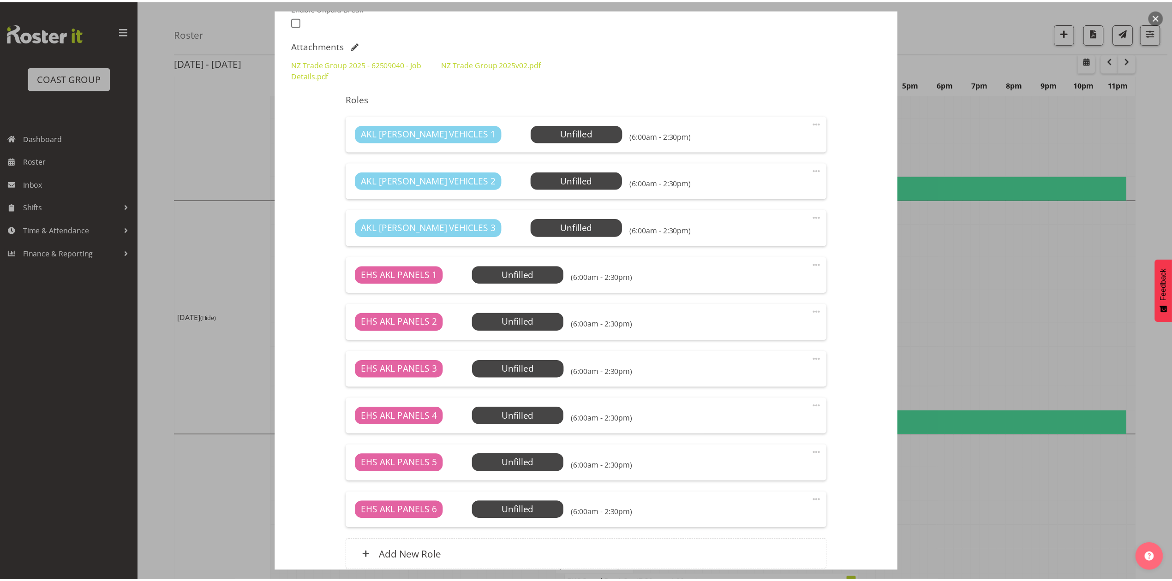
scroll to position [346, 0]
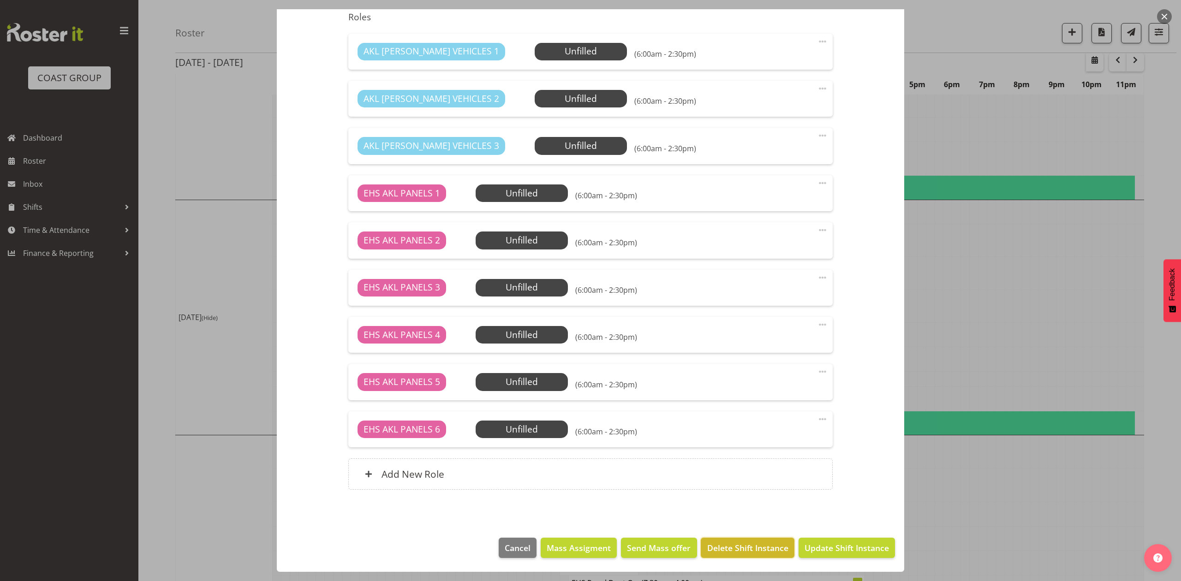
click at [724, 552] on span "Delete Shift Instance" at bounding box center [747, 548] width 81 height 12
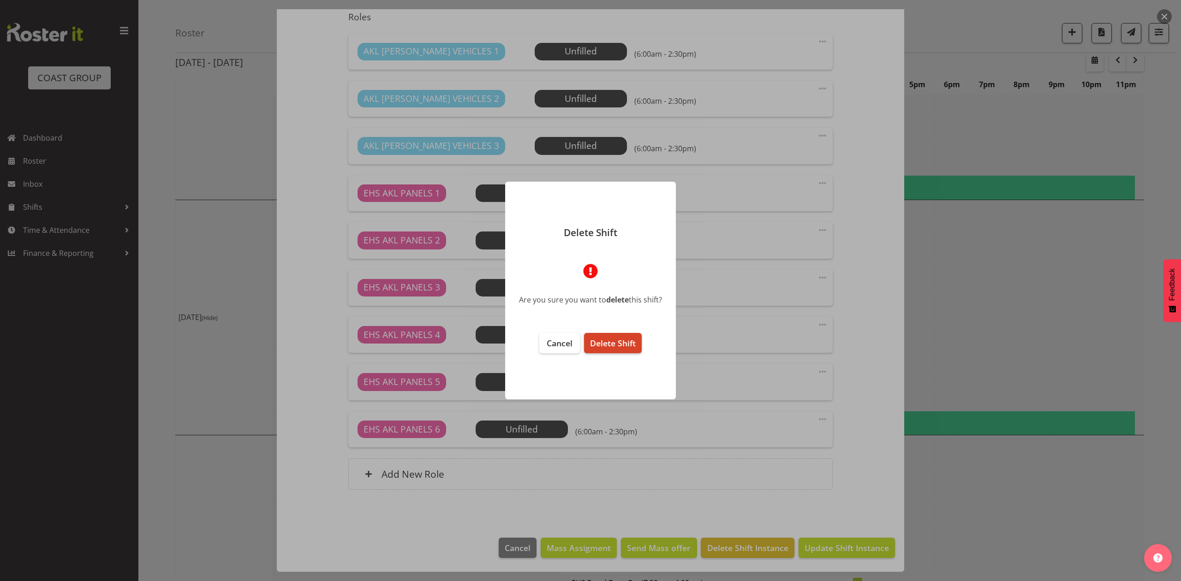
click at [621, 346] on span "Delete Shift" at bounding box center [613, 343] width 46 height 11
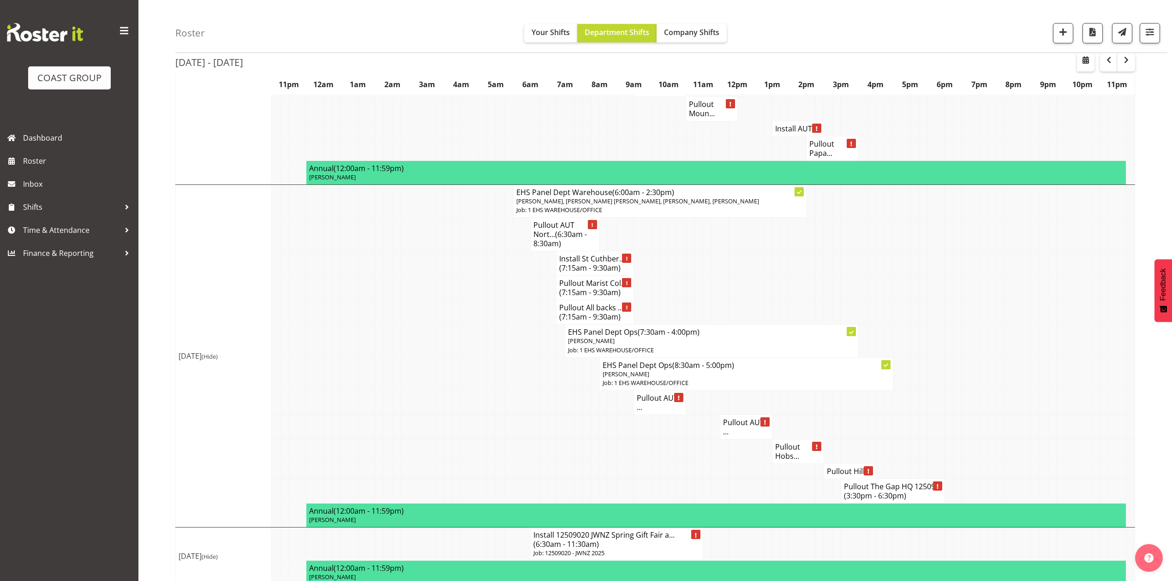
scroll to position [1045, 0]
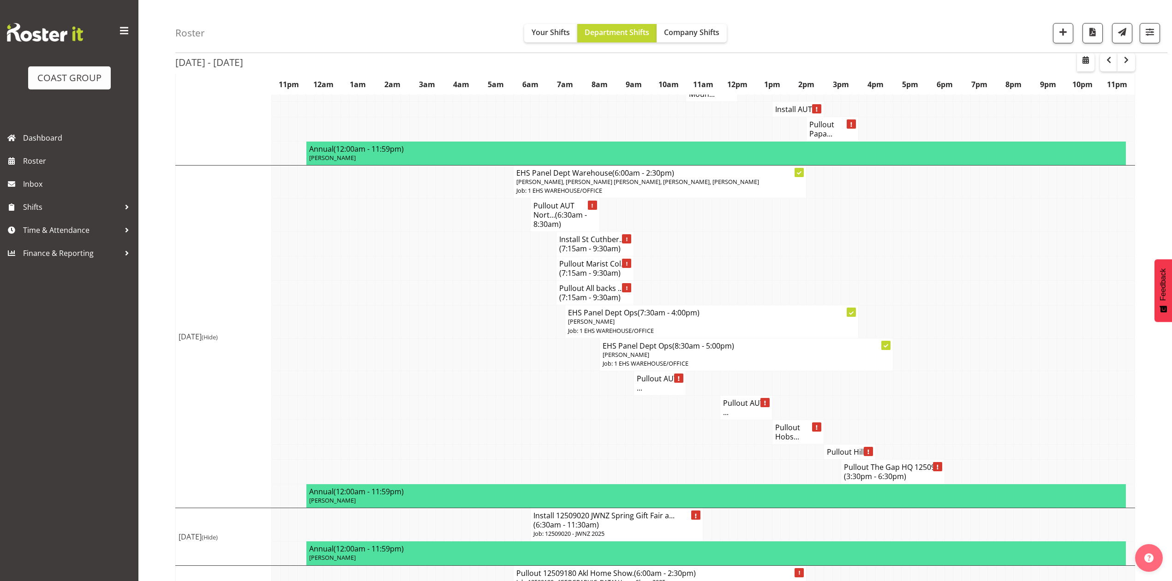
click at [603, 254] on span "(7:15am - 9:30am)" at bounding box center [589, 249] width 61 height 10
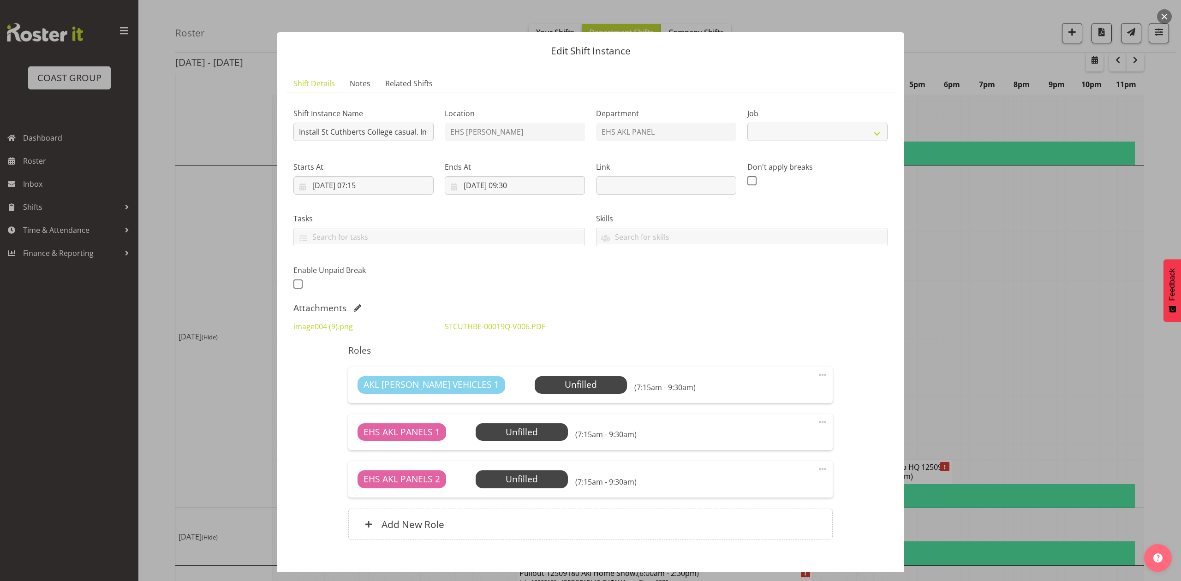
select select "8653"
click at [1073, 314] on div at bounding box center [590, 290] width 1181 height 581
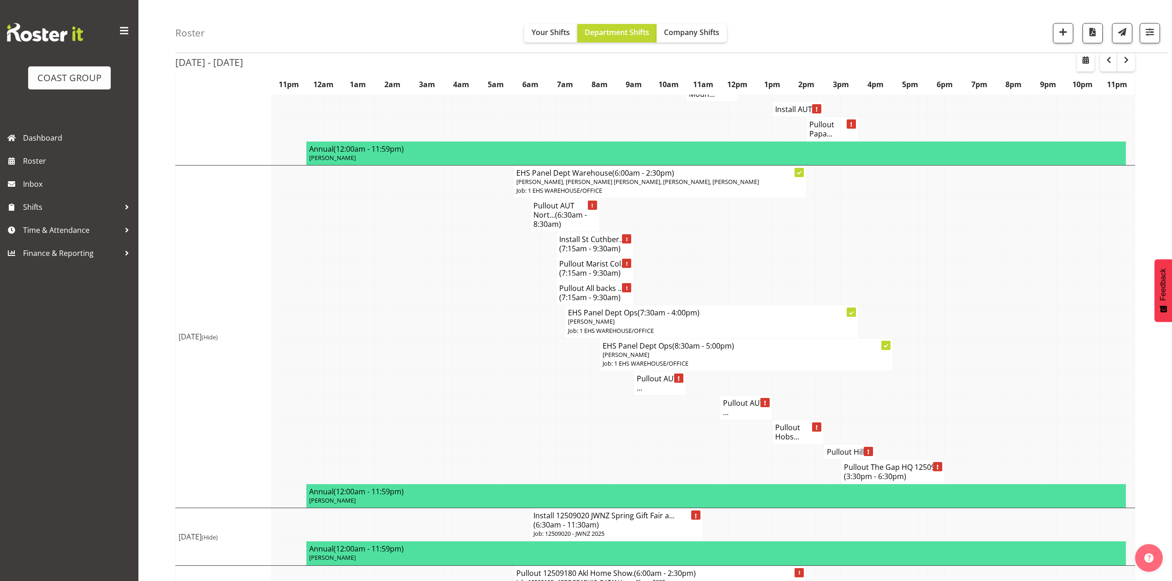
click at [600, 278] on h4 "Pullout Marist Col... (7:15am - 9:30am)" at bounding box center [595, 268] width 72 height 18
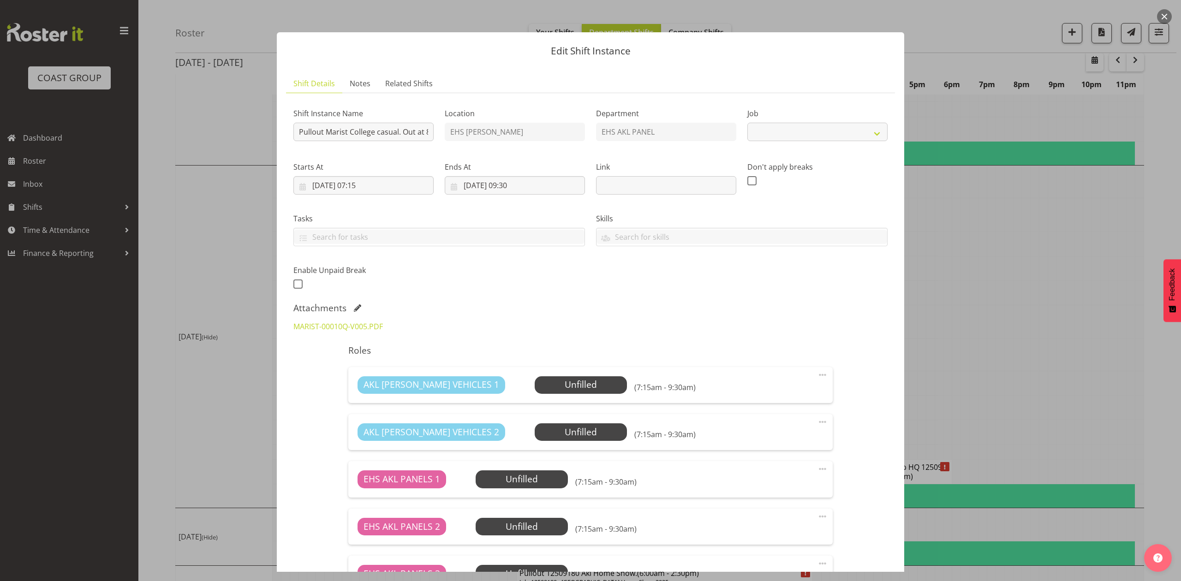
select select "8653"
click at [1003, 271] on div at bounding box center [590, 290] width 1181 height 581
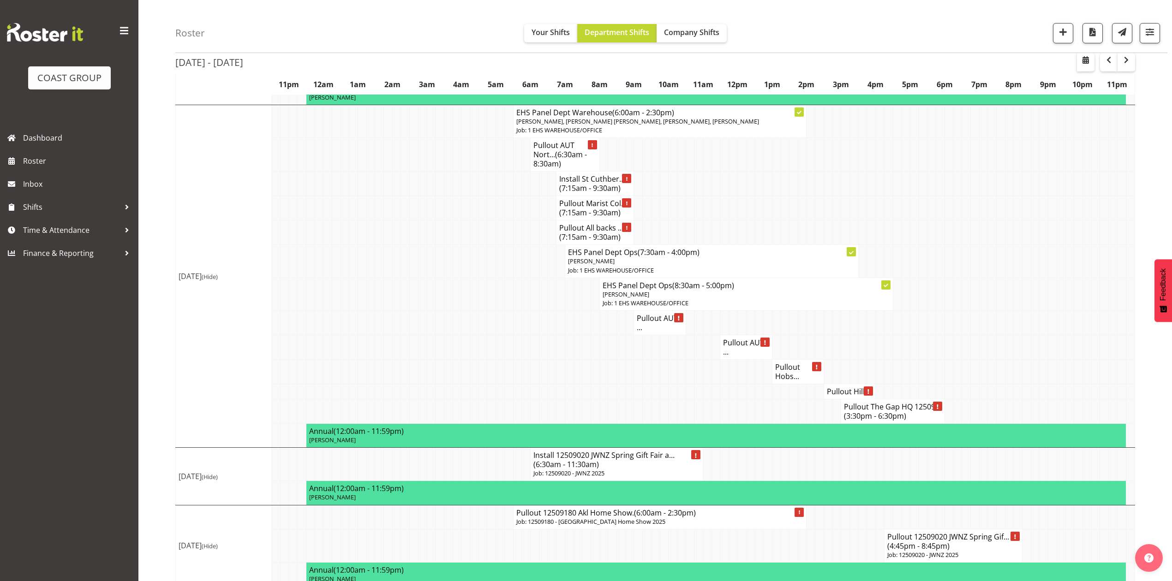
scroll to position [1163, 0]
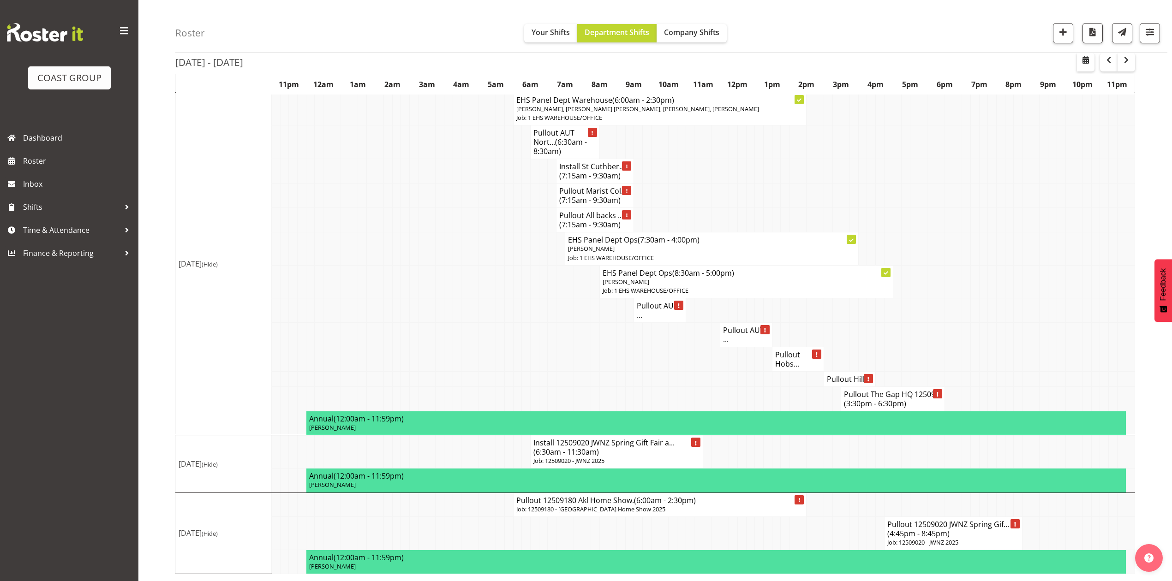
click at [1117, 234] on td at bounding box center [1121, 249] width 9 height 33
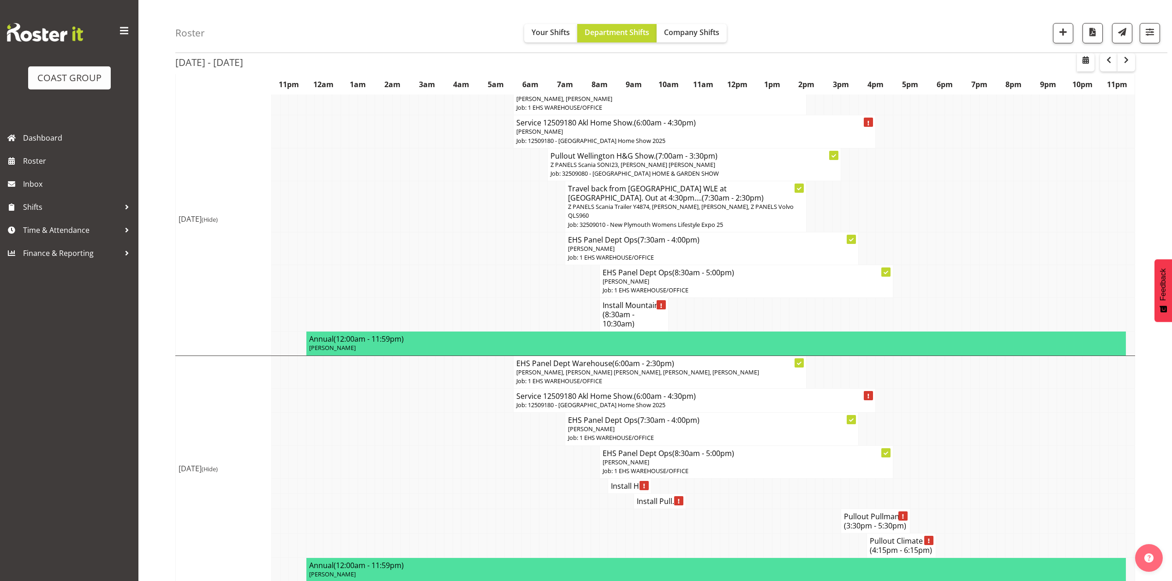
scroll to position [0, 0]
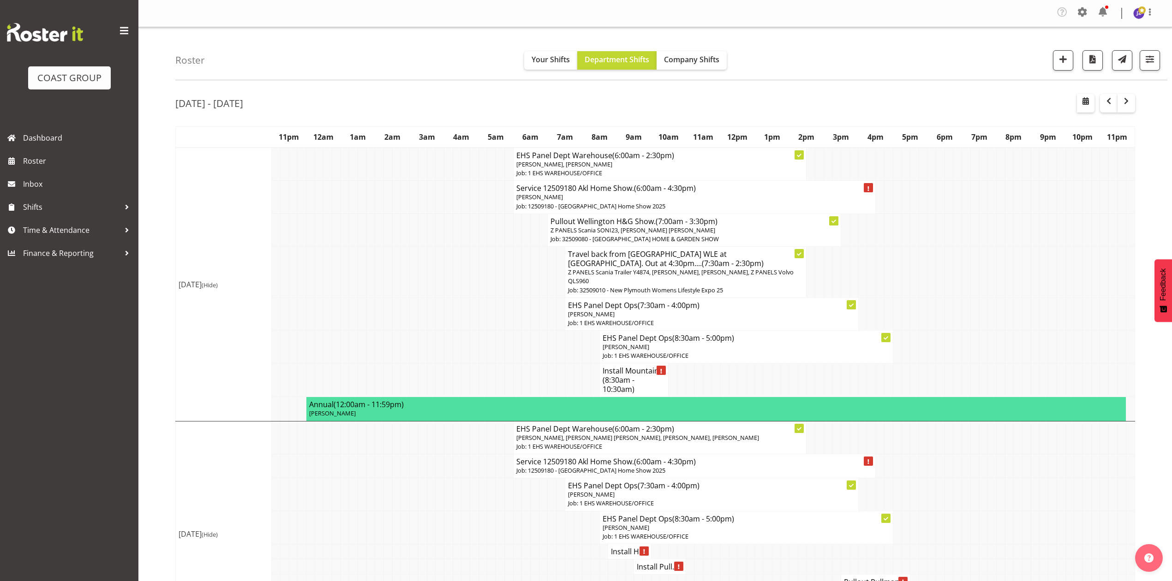
click at [631, 375] on h4 "Install Mountain... (8:30am - 10:30am)" at bounding box center [633, 380] width 63 height 28
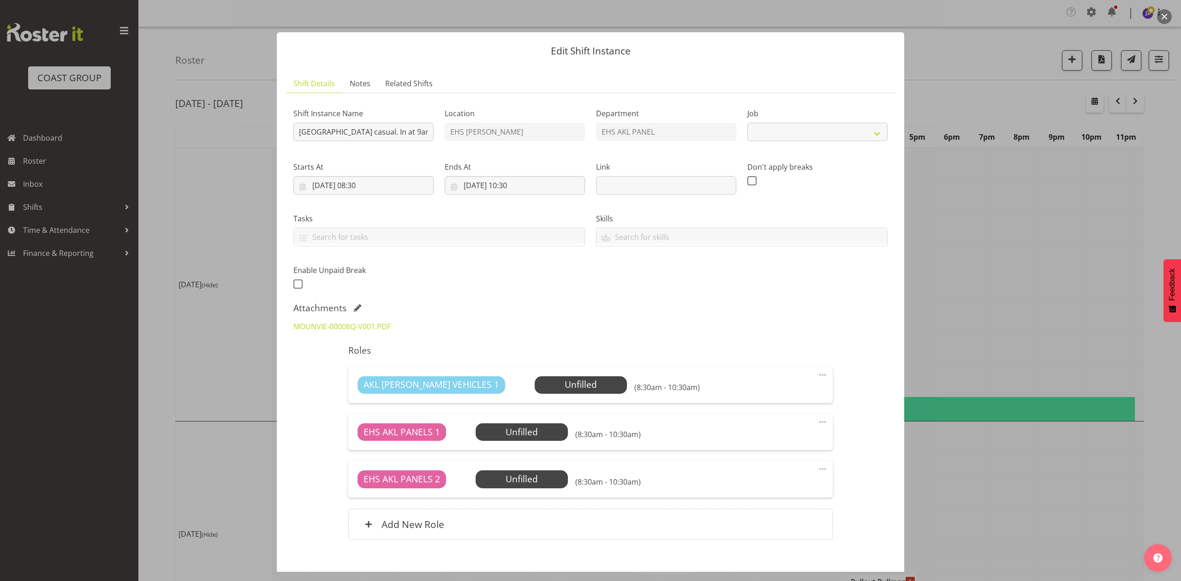
select select "8653"
drag, startPoint x: 1023, startPoint y: 202, endPoint x: 980, endPoint y: 241, distance: 57.8
click at [1023, 202] on div at bounding box center [590, 290] width 1181 height 581
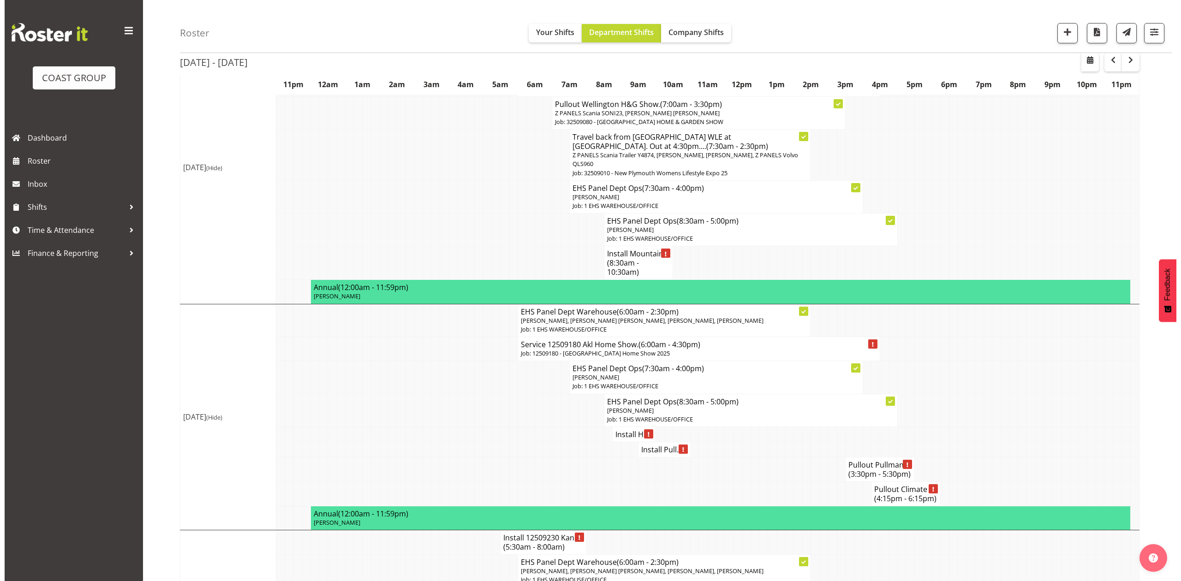
scroll to position [123, 0]
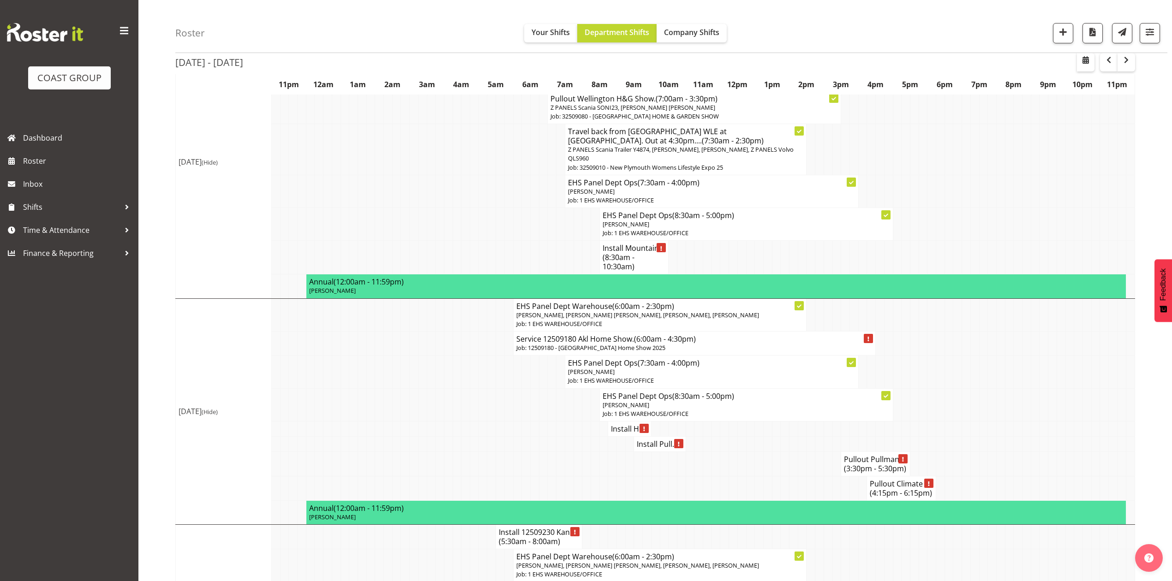
click at [629, 434] on h4 "Install Hi..." at bounding box center [629, 428] width 37 height 9
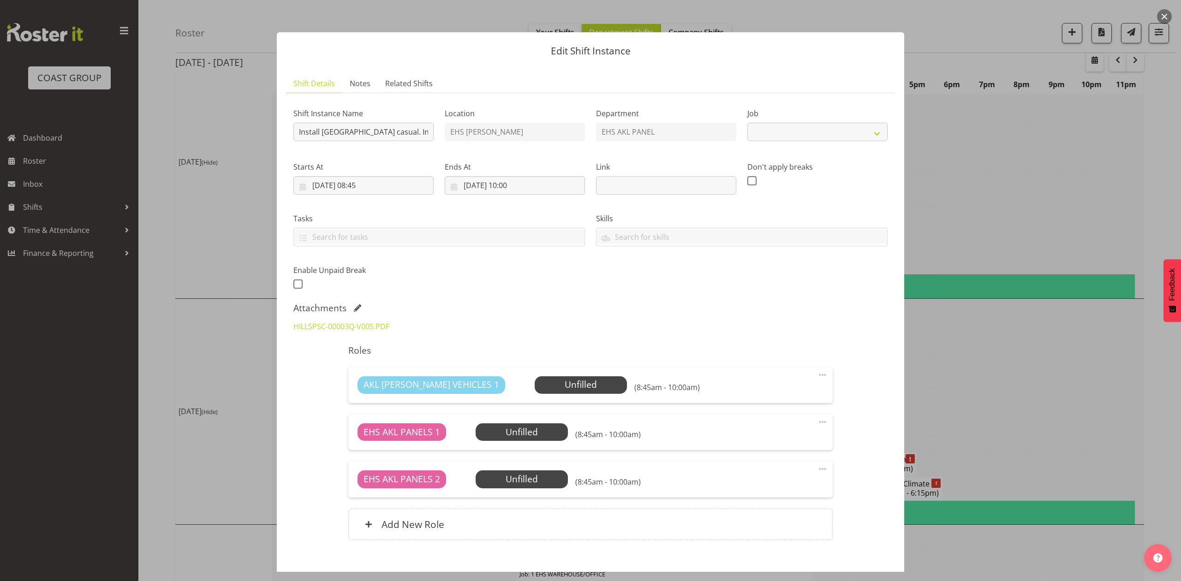
select select "8653"
click at [327, 329] on link "HILLSPSC-00003Q-V005.PDF" at bounding box center [341, 327] width 96 height 10
click at [954, 349] on div at bounding box center [590, 290] width 1181 height 581
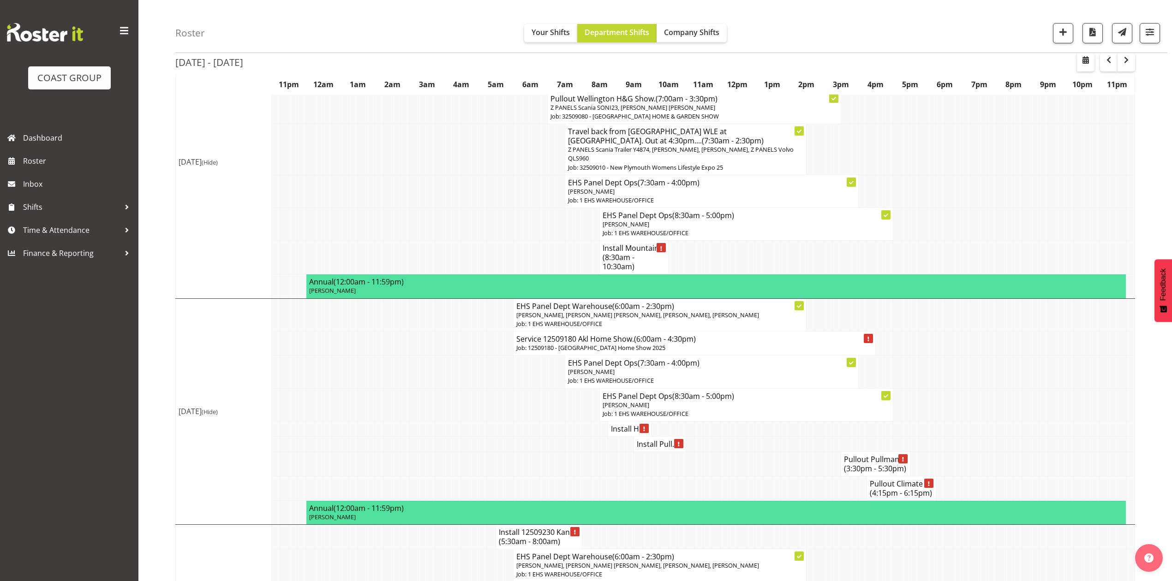
click at [661, 449] on h4 "Install Pull..." at bounding box center [660, 444] width 46 height 9
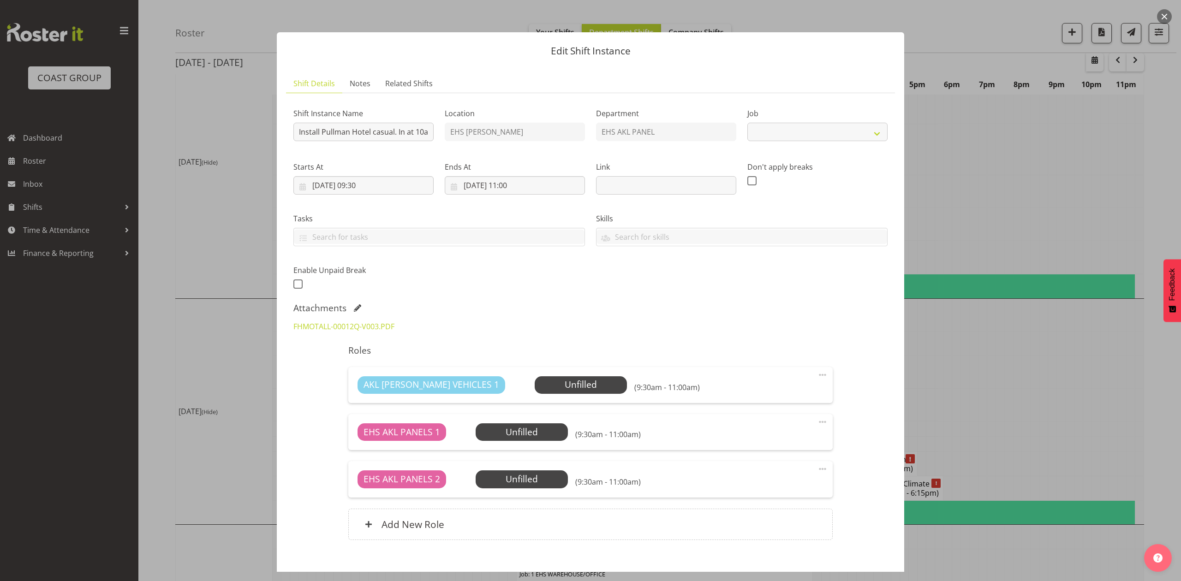
select select "8653"
click at [376, 325] on link "FHMOTALL-00012Q-V003.PDF" at bounding box center [343, 327] width 101 height 10
click at [590, 321] on div "FHMOTALL-00012Q-V003.PDF" at bounding box center [590, 327] width 605 height 22
click at [357, 307] on span at bounding box center [357, 307] width 7 height 7
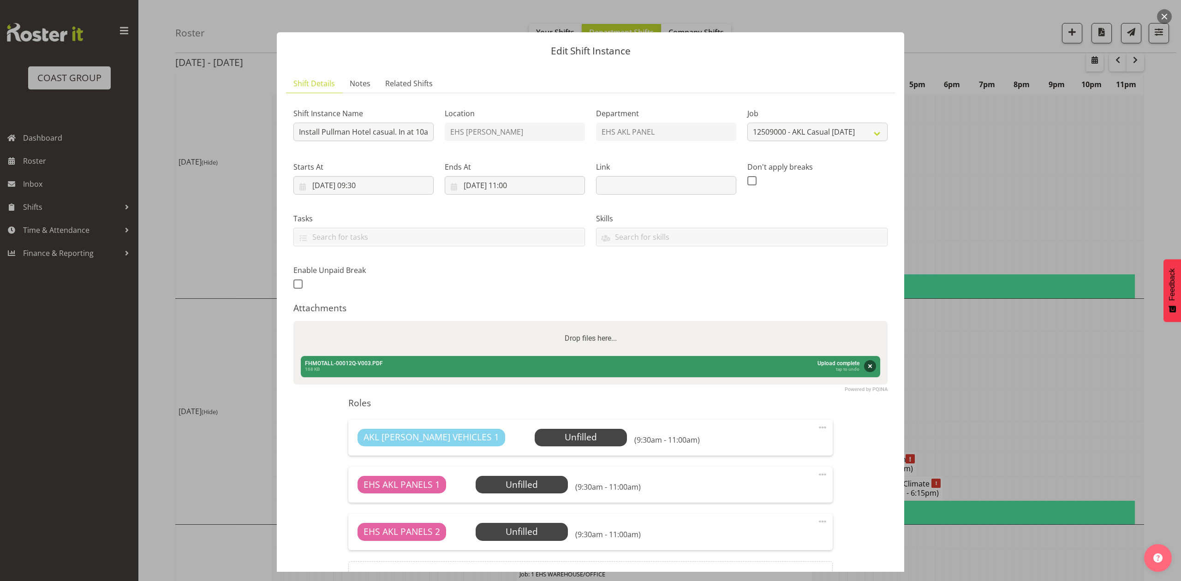
click at [464, 344] on div "Drop files here..." at bounding box center [590, 338] width 594 height 35
click at [293, 321] on input "Drop files here..." at bounding box center [590, 322] width 594 height 3
type input "C:\fakepath\Regatta A & D - Fulton Hogan Breakout Rooms v2 (1).pdf"
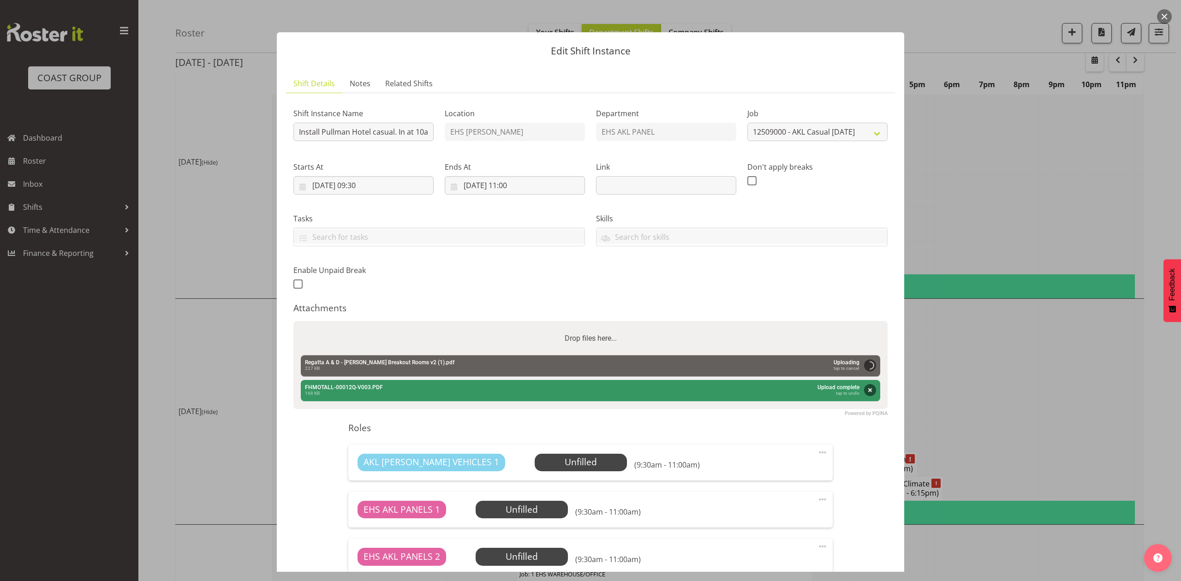
scroll to position [129, 0]
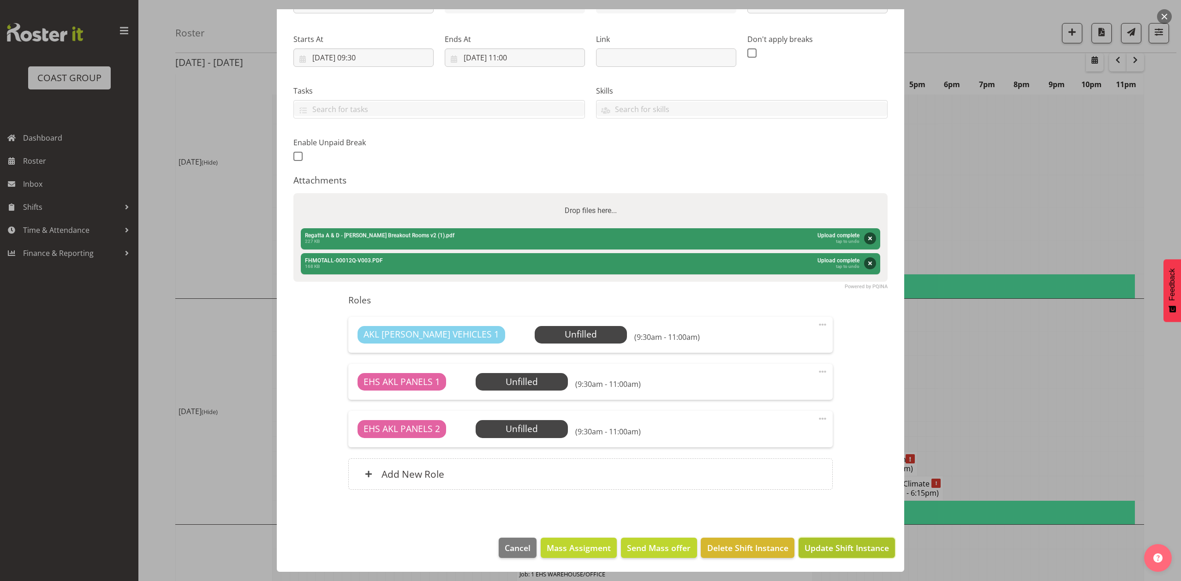
click at [851, 546] on span "Update Shift Instance" at bounding box center [847, 548] width 84 height 12
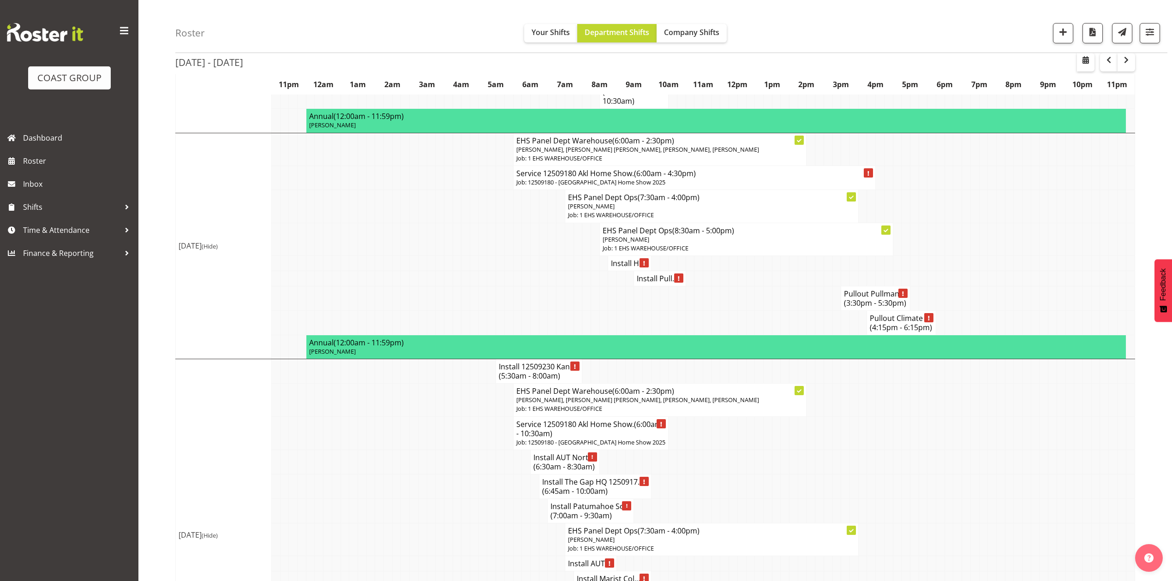
scroll to position [307, 0]
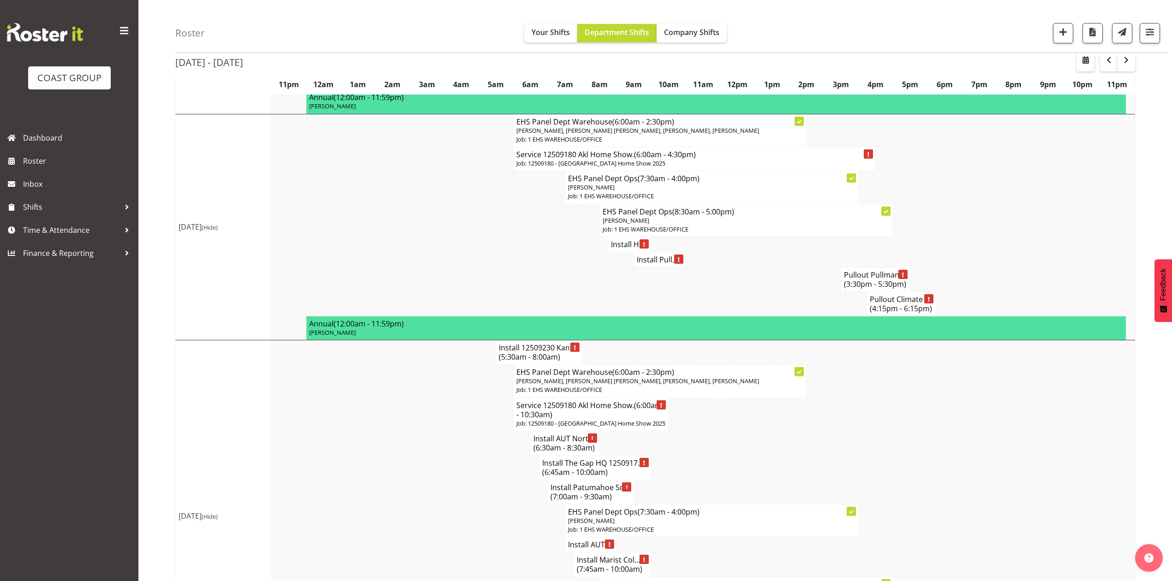
click at [927, 431] on td at bounding box center [931, 414] width 9 height 33
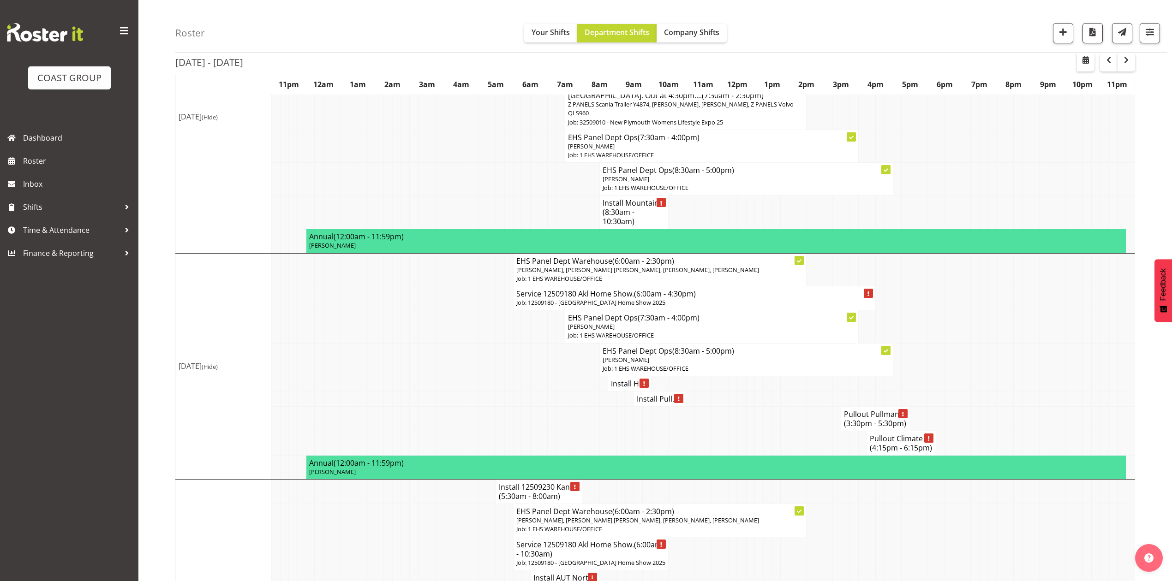
scroll to position [185, 0]
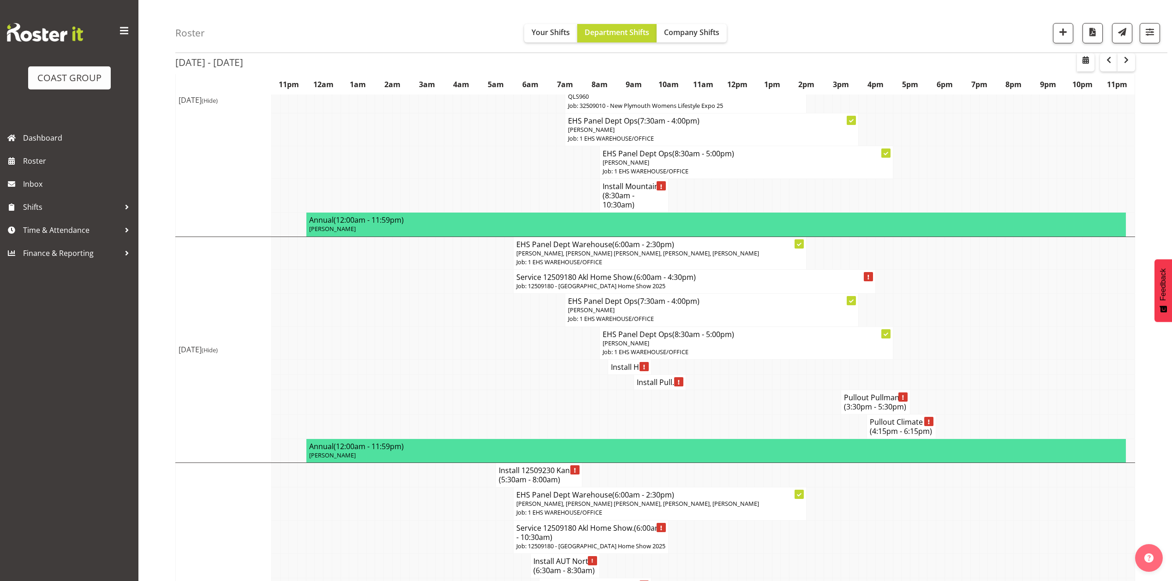
click at [988, 410] on td at bounding box center [992, 402] width 9 height 24
click at [1011, 414] on td at bounding box center [1009, 402] width 9 height 24
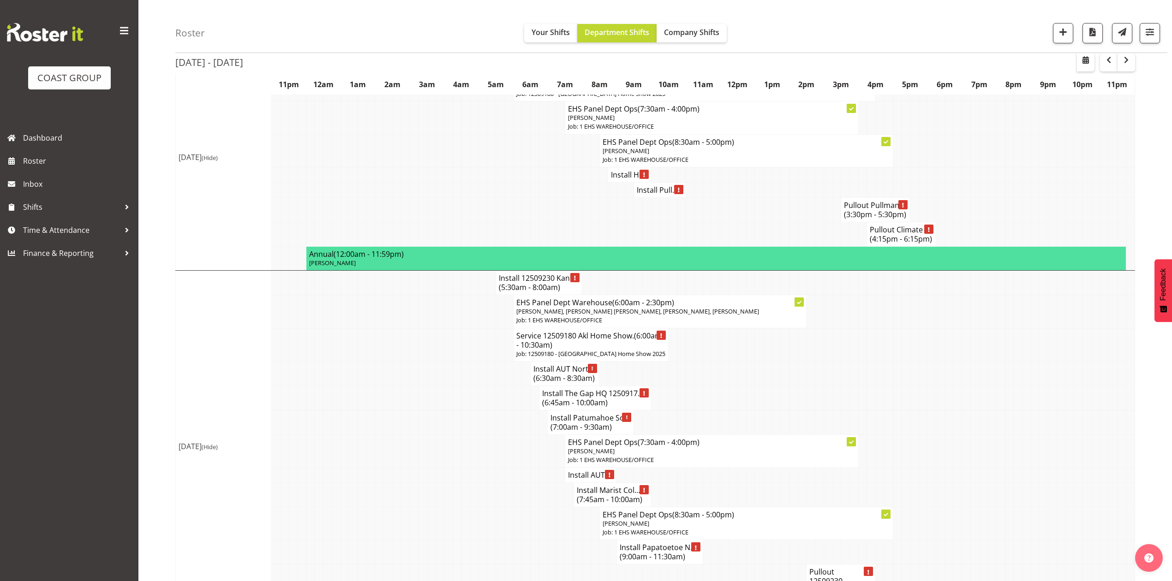
scroll to position [430, 0]
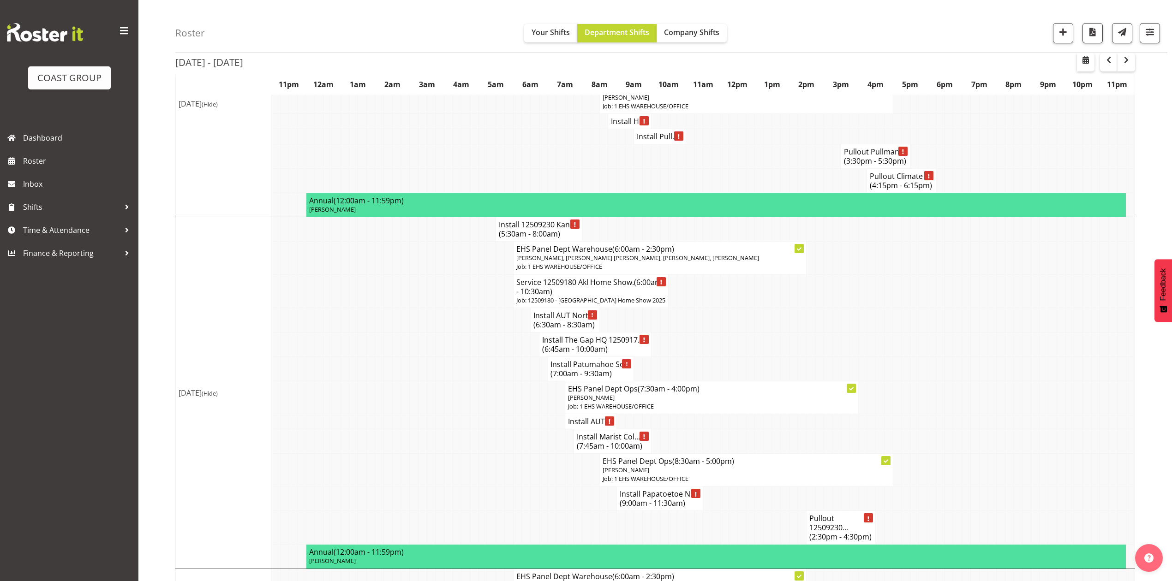
drag, startPoint x: 826, startPoint y: 345, endPoint x: 812, endPoint y: 346, distance: 13.9
click at [822, 332] on tr "Install AUT Nort... (6:30am - 8:30am)" at bounding box center [655, 320] width 959 height 24
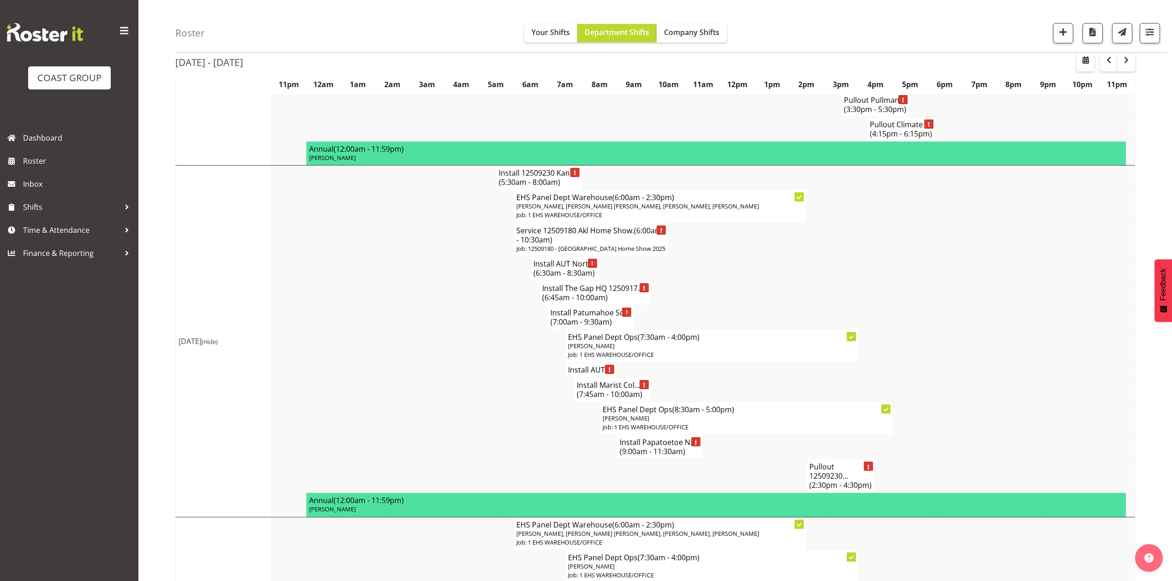
scroll to position [492, 0]
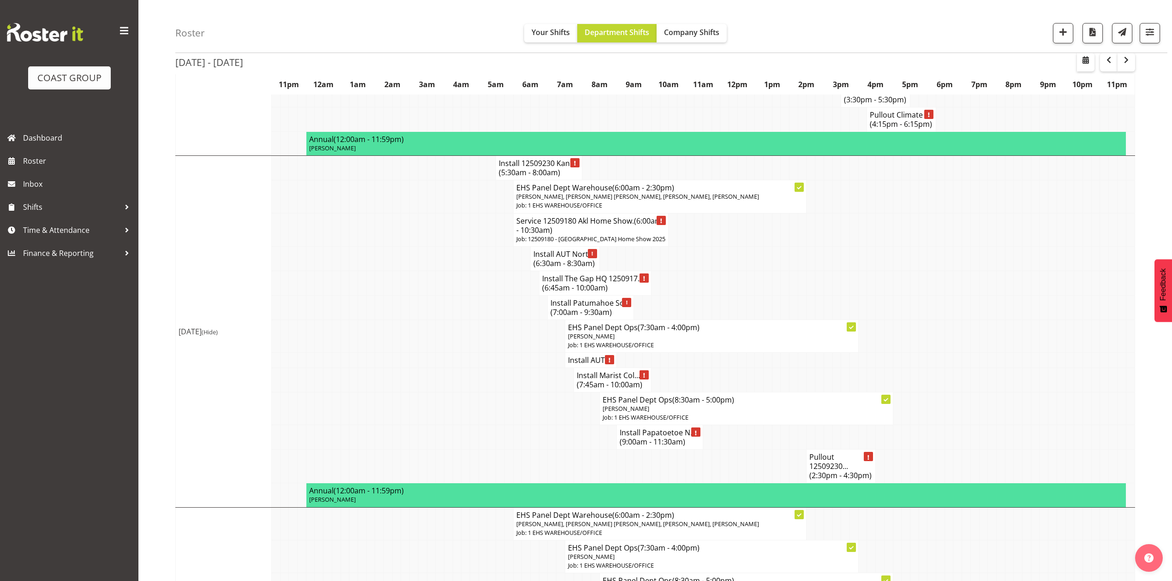
click at [594, 292] on h4 "Install The Gap HQ 1250917... (6:45am - 10:00am)" at bounding box center [595, 283] width 106 height 18
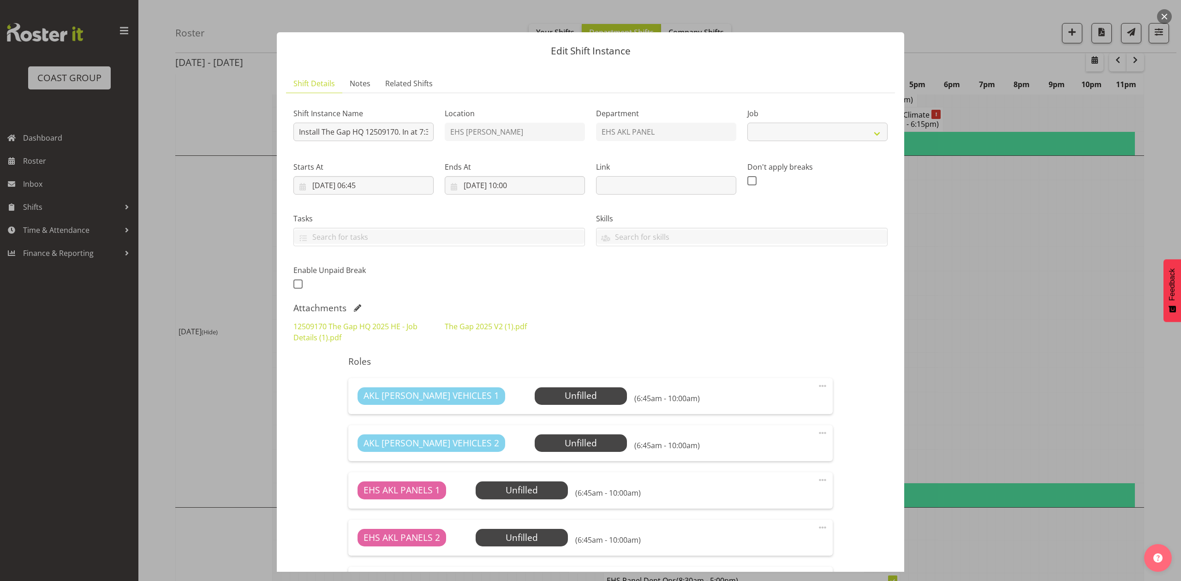
select select "9861"
click at [1010, 271] on div at bounding box center [590, 290] width 1181 height 581
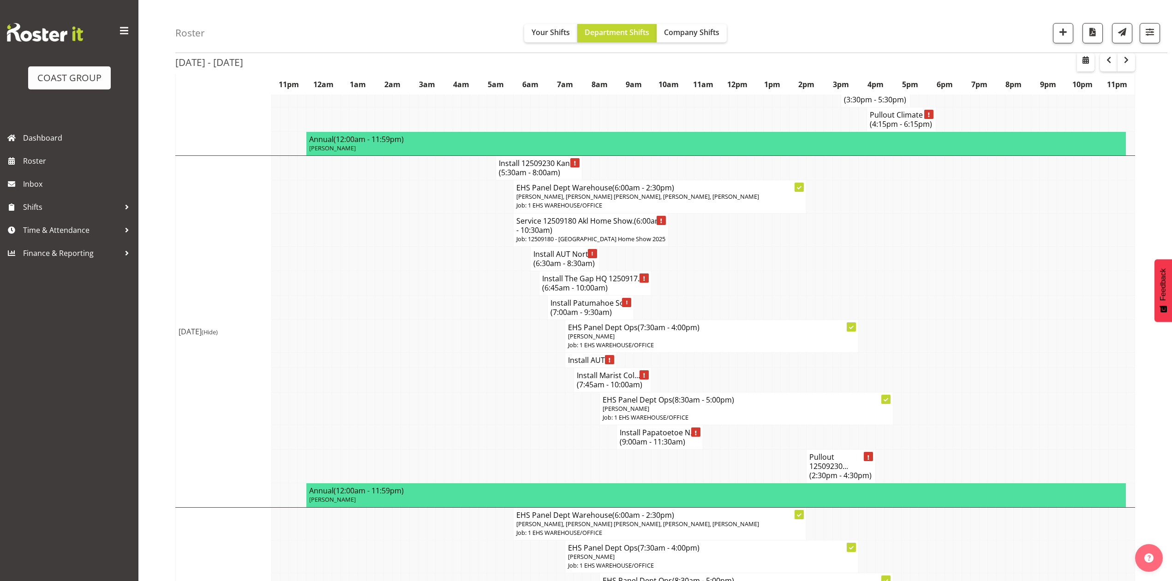
click at [882, 271] on td at bounding box center [880, 258] width 9 height 24
click at [563, 317] on span "(7:00am - 9:30am)" at bounding box center [580, 312] width 61 height 10
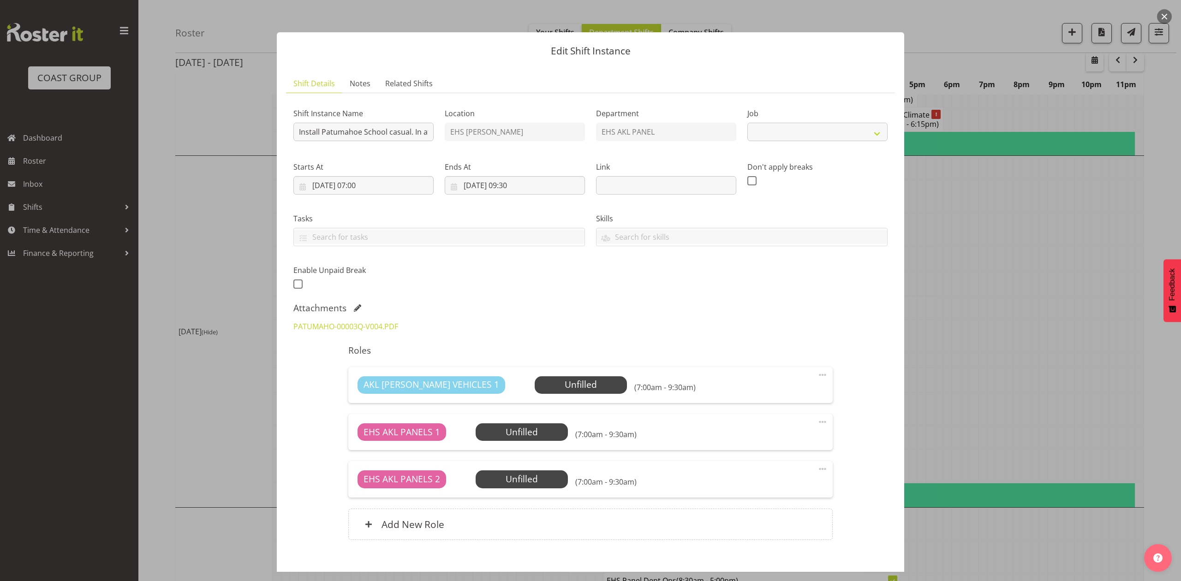
select select "8653"
click at [356, 323] on link "PATUMAHO-00003Q-V004.PDF" at bounding box center [345, 327] width 105 height 10
click at [991, 277] on div at bounding box center [590, 290] width 1181 height 581
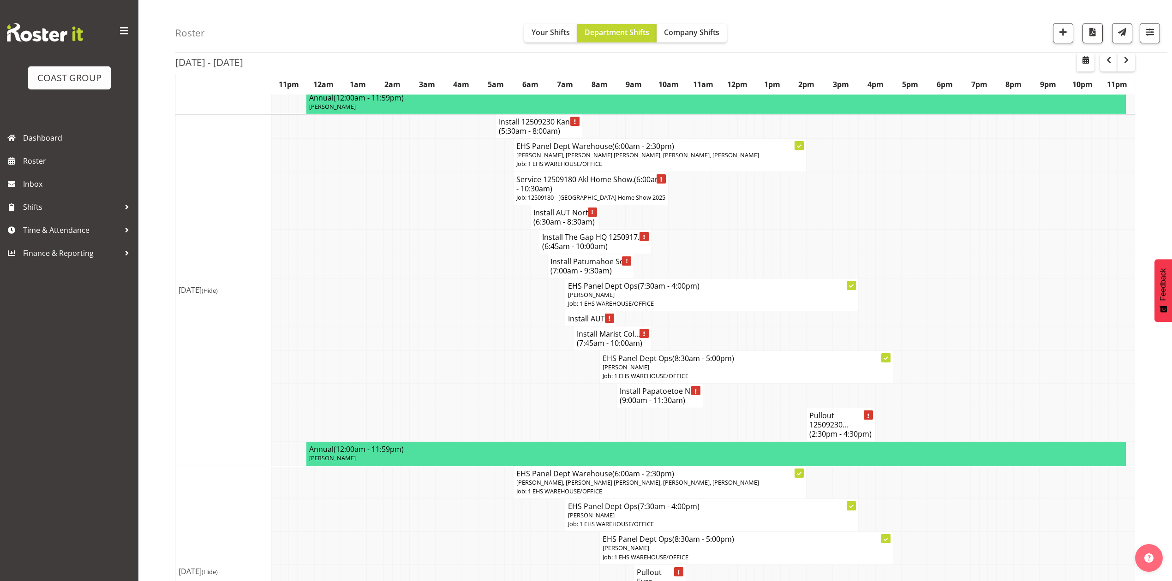
scroll to position [554, 0]
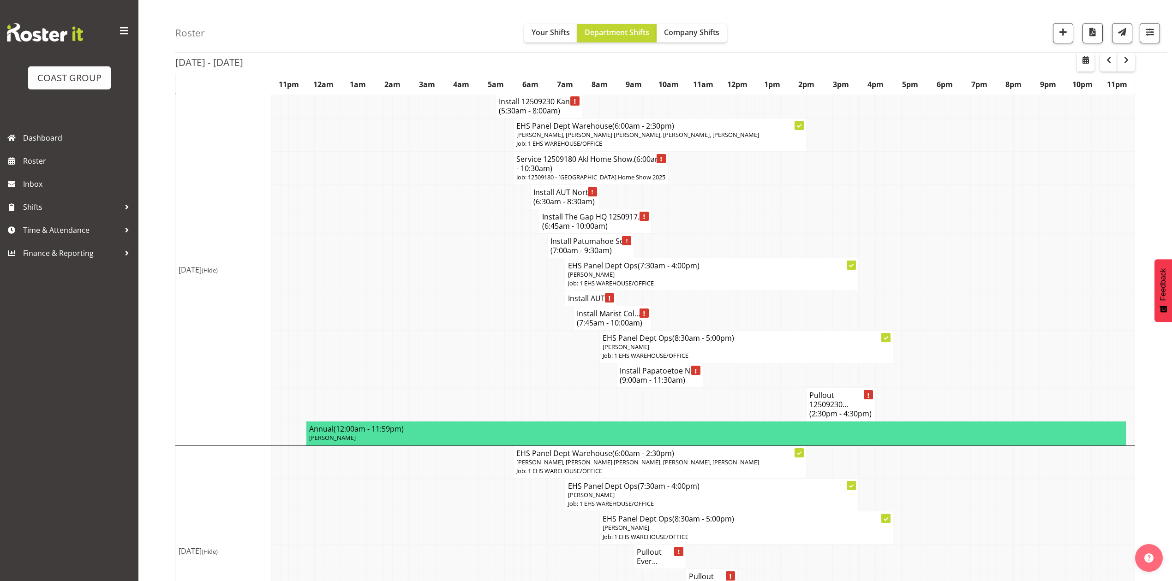
click at [571, 303] on h4 "Install AUT ..." at bounding box center [591, 298] width 46 height 9
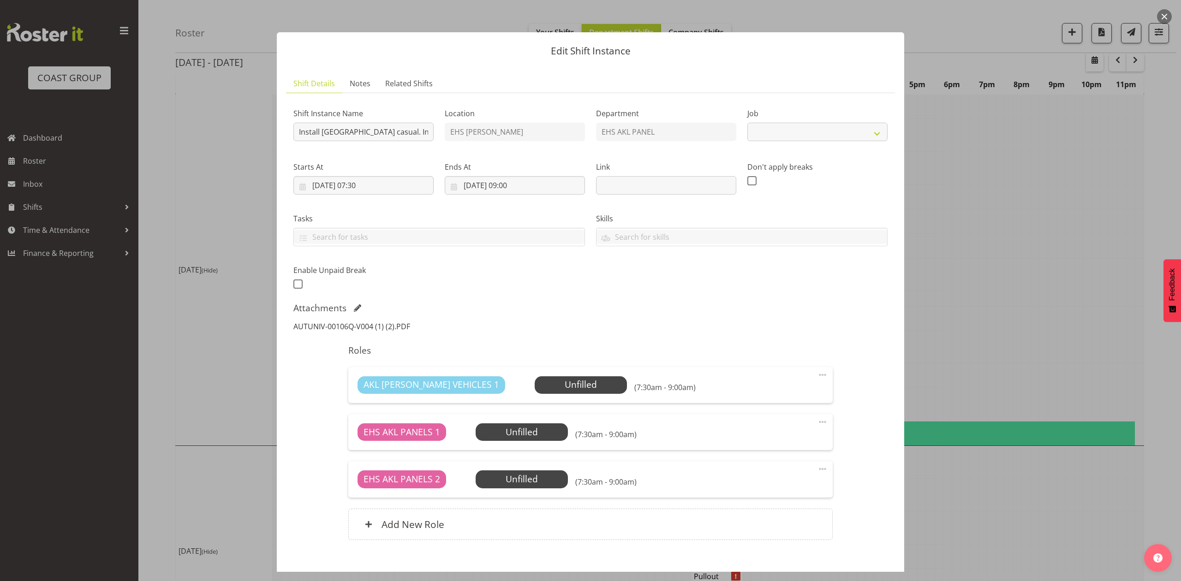
select select "8653"
click at [372, 323] on link "AUTUNIV-00106Q-V004 (1) (2).PDF" at bounding box center [351, 327] width 117 height 10
click at [1020, 310] on div at bounding box center [590, 290] width 1181 height 581
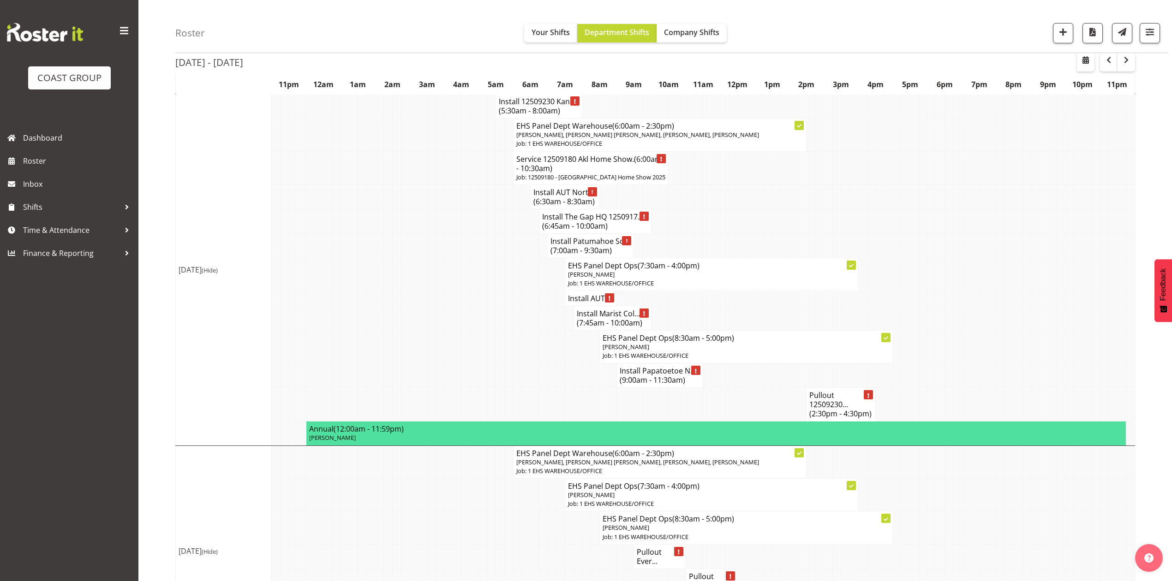
click at [590, 328] on h4 "Install Marist Col... (7:45am - 10:00am)" at bounding box center [613, 318] width 72 height 18
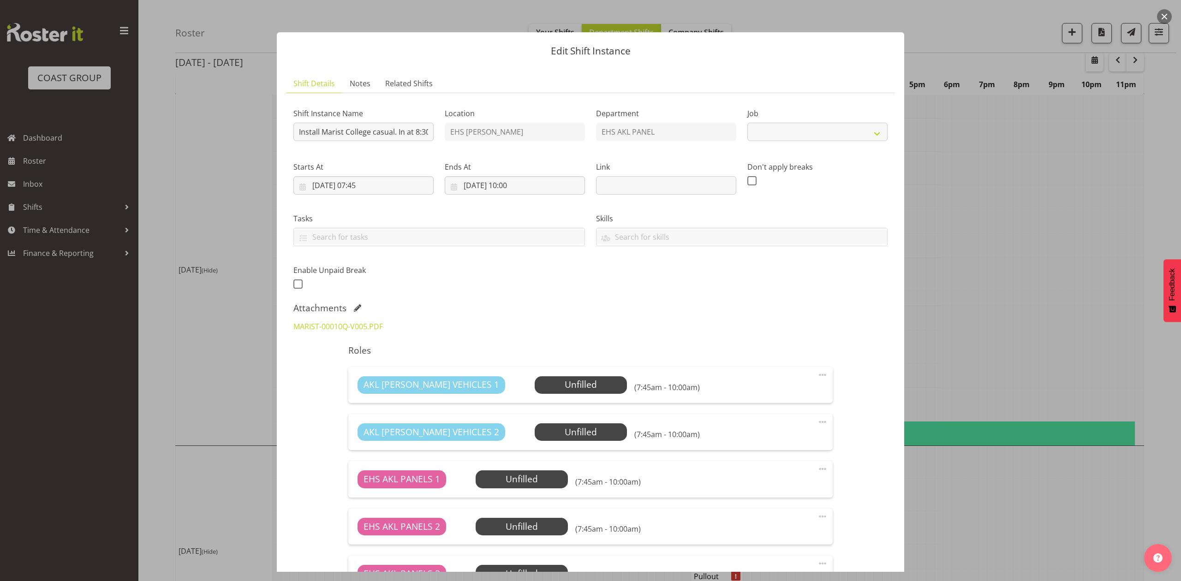
select select "8653"
click at [301, 329] on link "MARIST-00010Q-V005.PDF" at bounding box center [337, 327] width 89 height 10
click at [1039, 252] on div at bounding box center [590, 290] width 1181 height 581
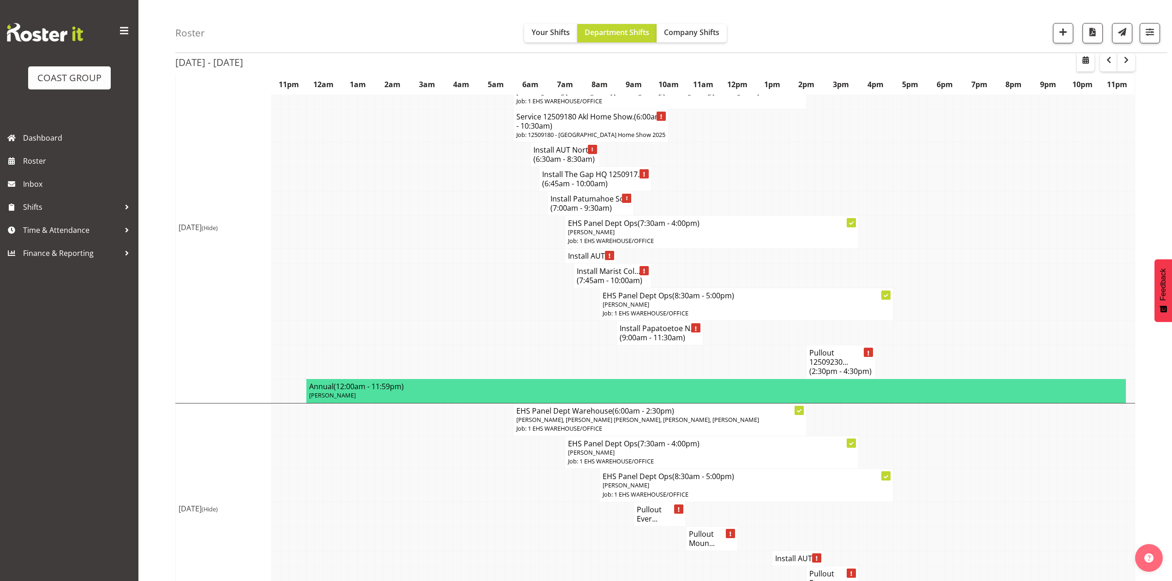
scroll to position [615, 0]
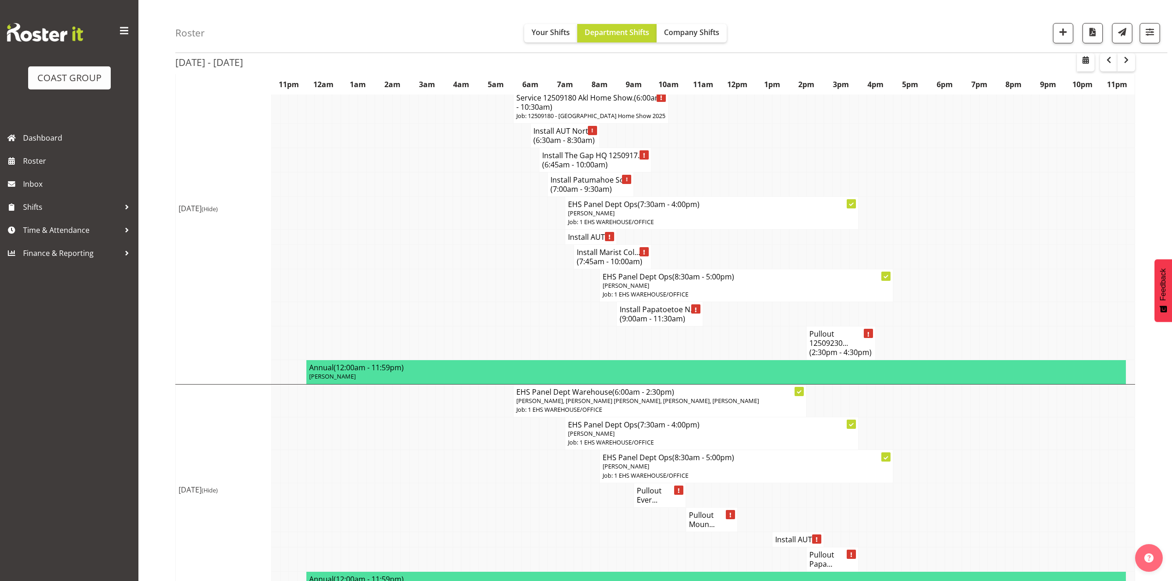
click at [661, 324] on span "(9:00am - 11:30am)" at bounding box center [653, 319] width 66 height 10
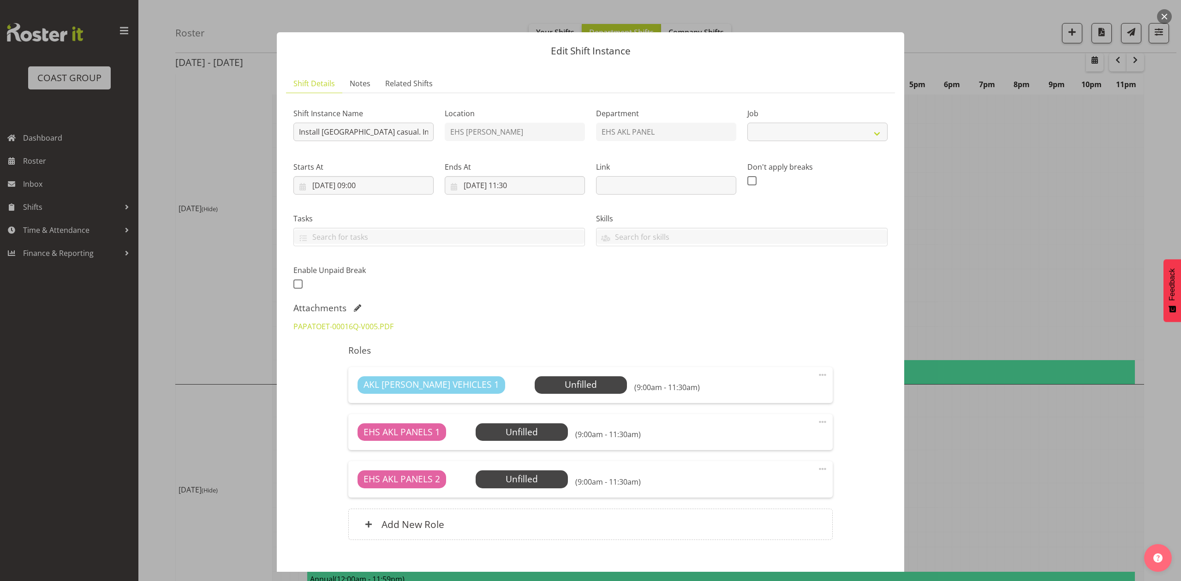
select select "8653"
click at [1114, 243] on div at bounding box center [590, 290] width 1181 height 581
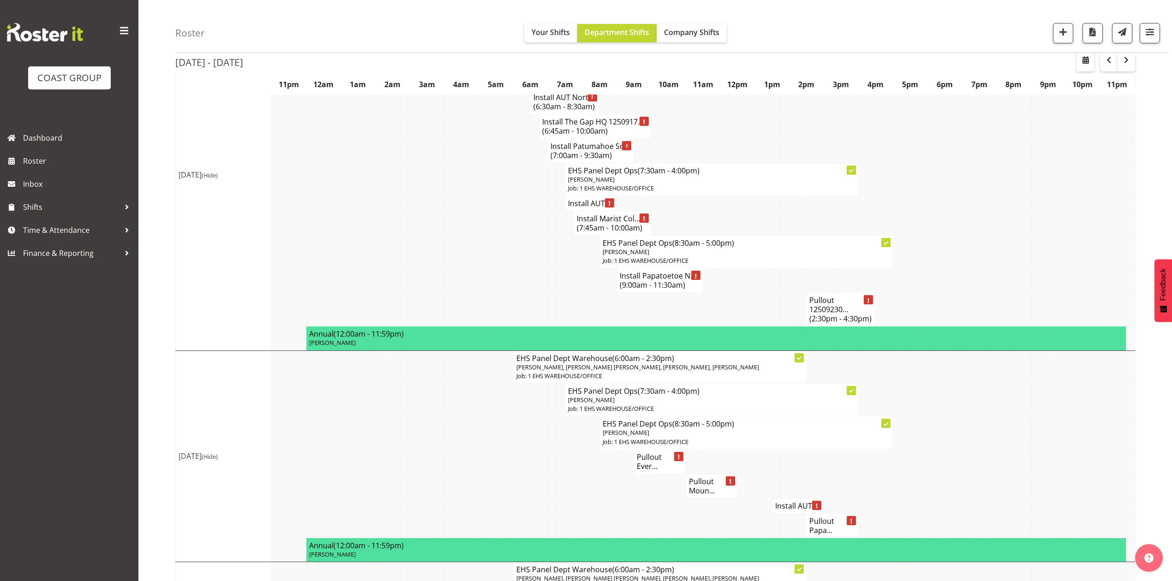
scroll to position [923, 0]
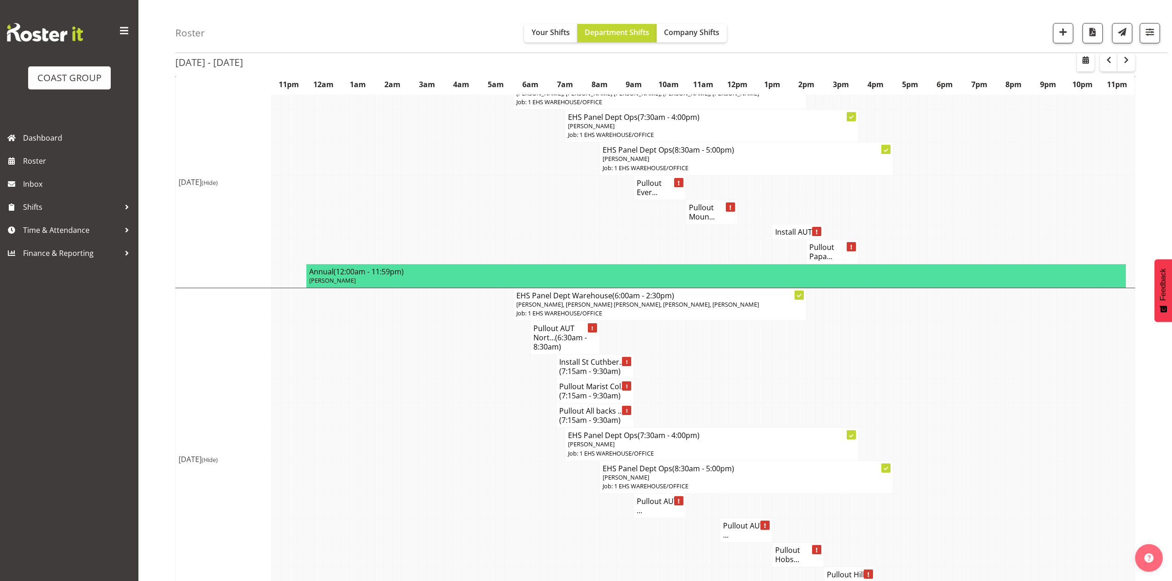
click at [788, 237] on h4 "Install AUT ..." at bounding box center [798, 231] width 46 height 9
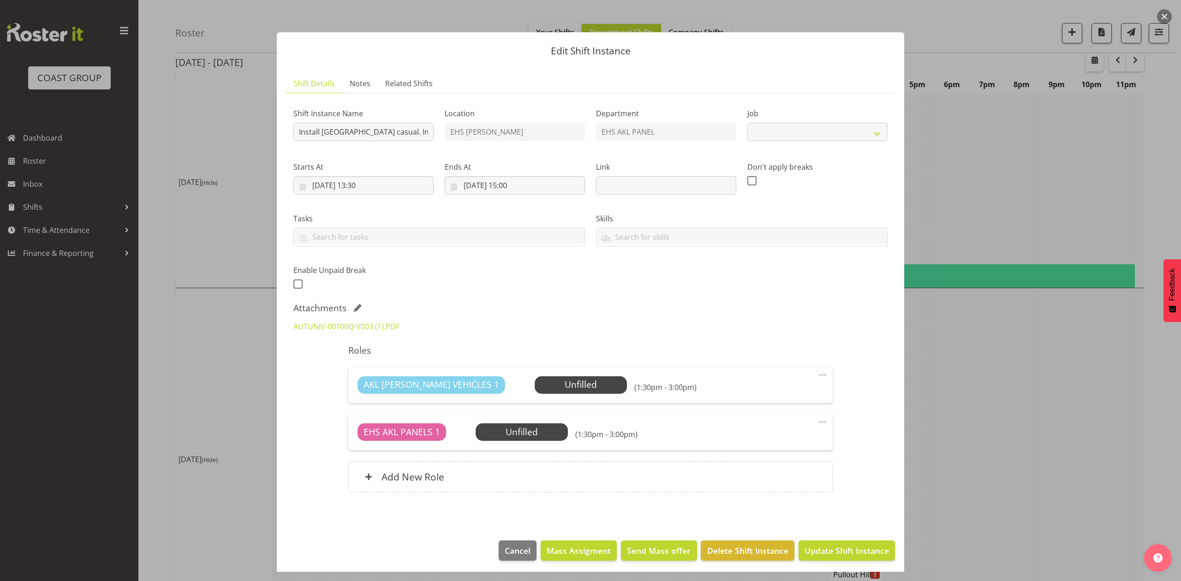
select select "8653"
click at [1069, 197] on div at bounding box center [590, 290] width 1181 height 581
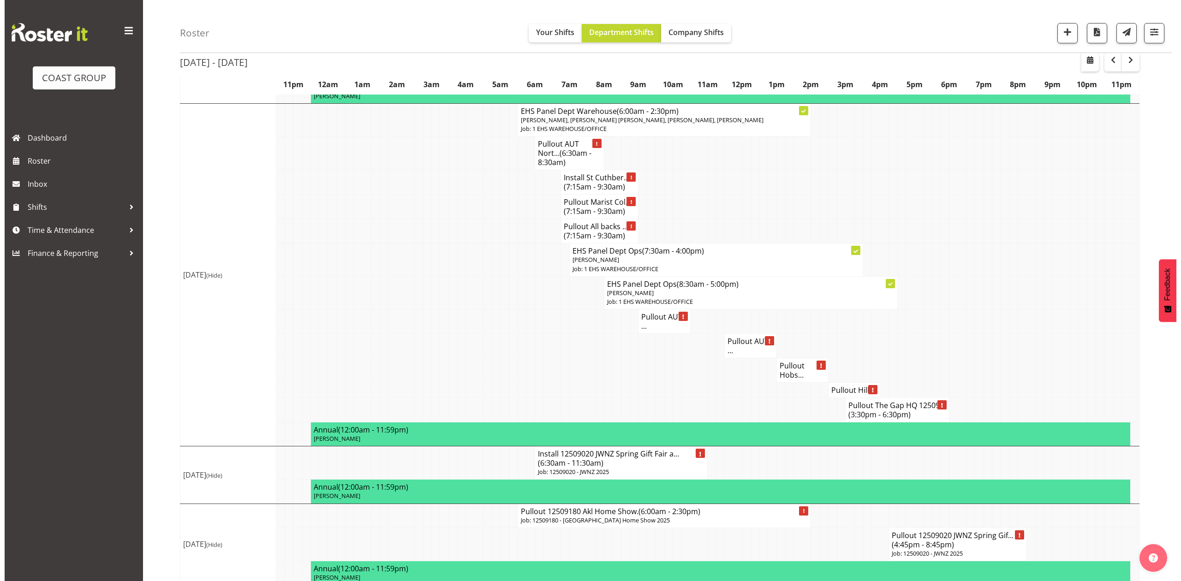
scroll to position [984, 0]
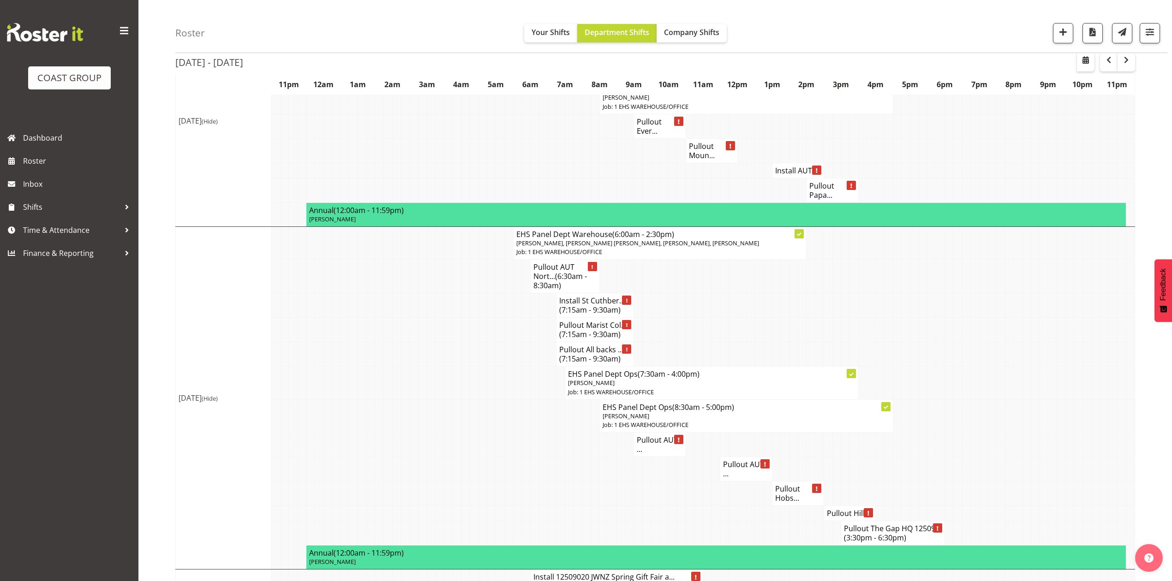
click at [584, 315] on span "(7:15am - 9:30am)" at bounding box center [589, 310] width 61 height 10
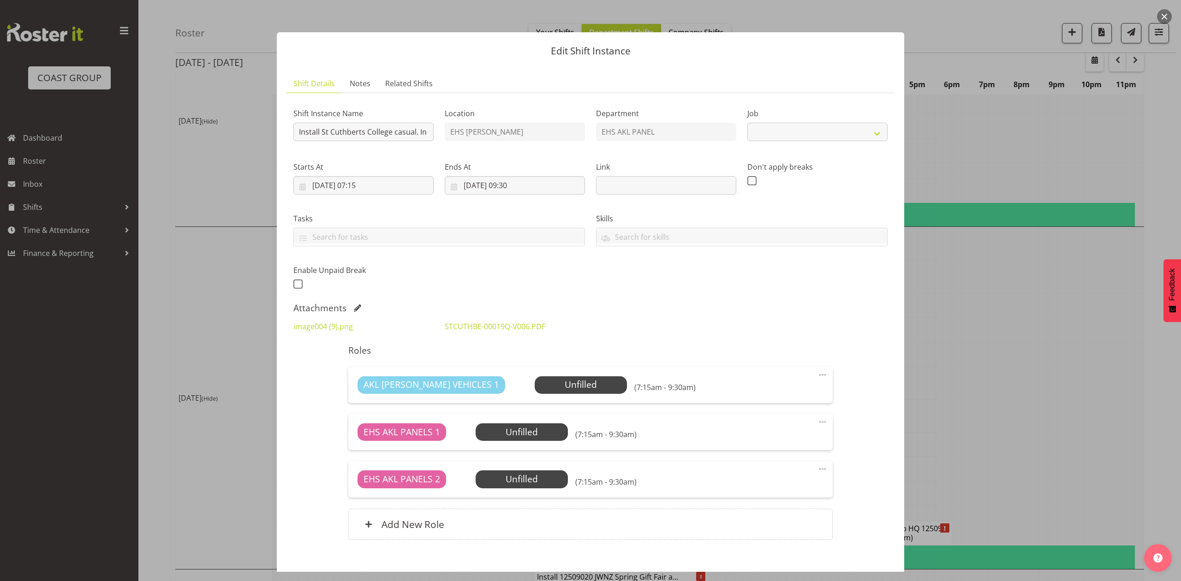
select select "8653"
click at [500, 324] on link "STCUTHBE-00019Q-V006.PDF" at bounding box center [495, 327] width 101 height 10
click at [333, 321] on div "image004 (9).png" at bounding box center [363, 327] width 151 height 22
click at [333, 322] on link "image004 (9).png" at bounding box center [323, 327] width 60 height 10
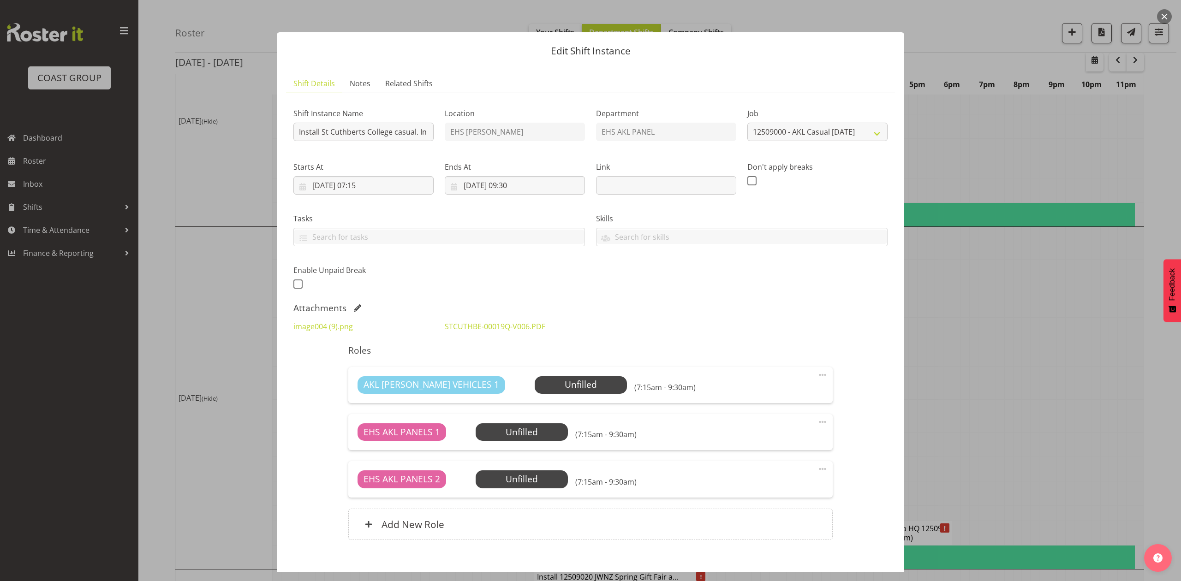
click at [403, 342] on div "Roles AKL RYMER VEHICLES 1 Unfilled Select Employee (7:15am - 9:30am) Edit Cove…" at bounding box center [590, 446] width 495 height 212
click at [356, 310] on span at bounding box center [357, 307] width 7 height 7
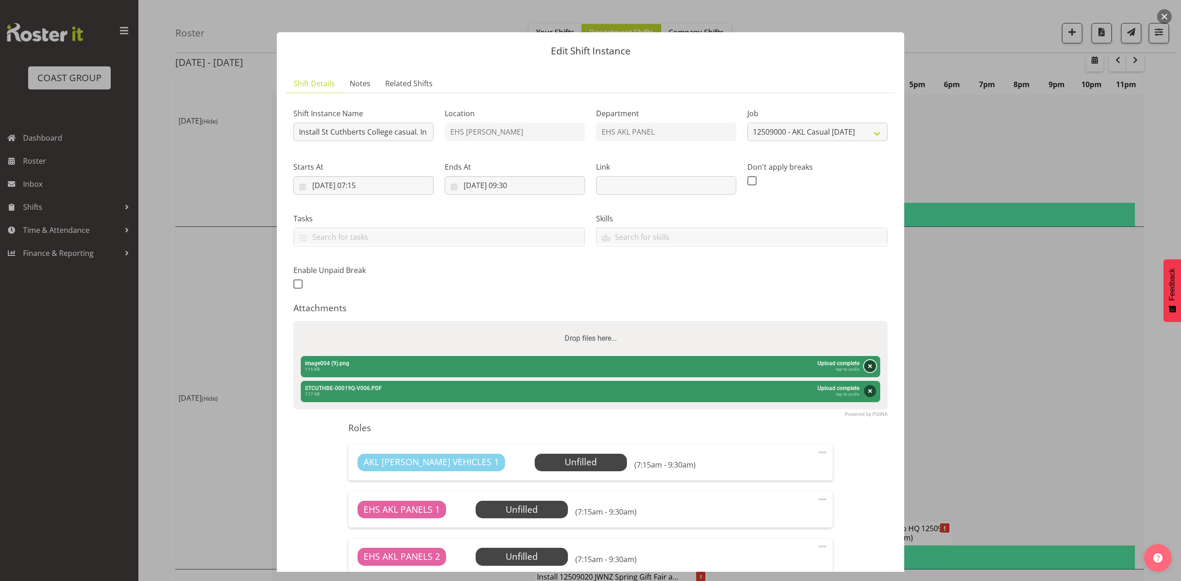
click at [864, 364] on button "Remove" at bounding box center [870, 366] width 12 height 12
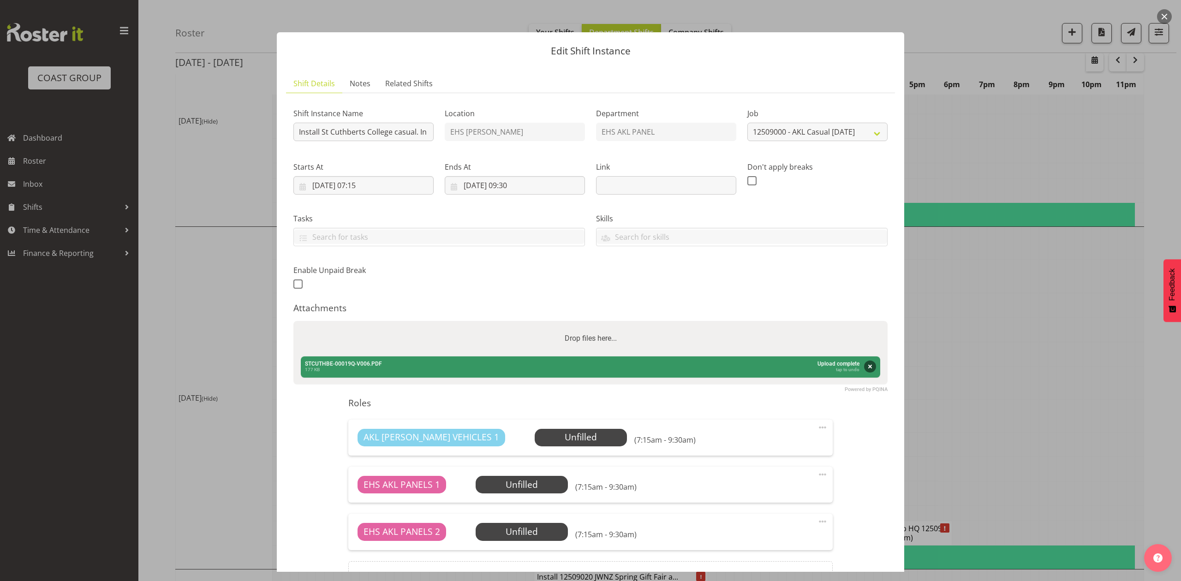
scroll to position [104, 0]
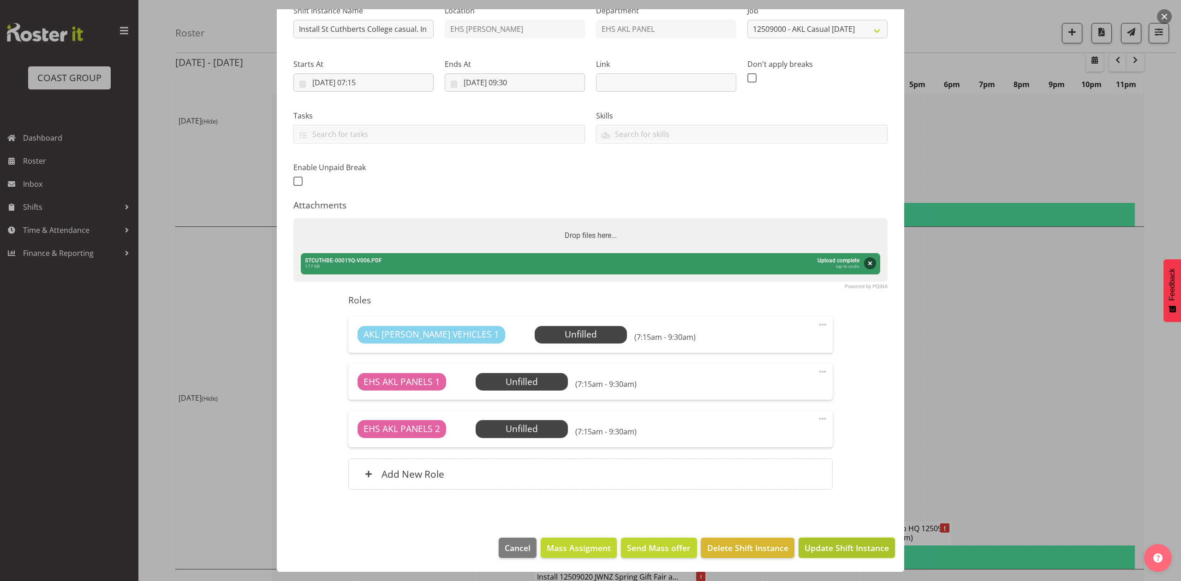
click at [844, 543] on span "Update Shift Instance" at bounding box center [847, 548] width 84 height 12
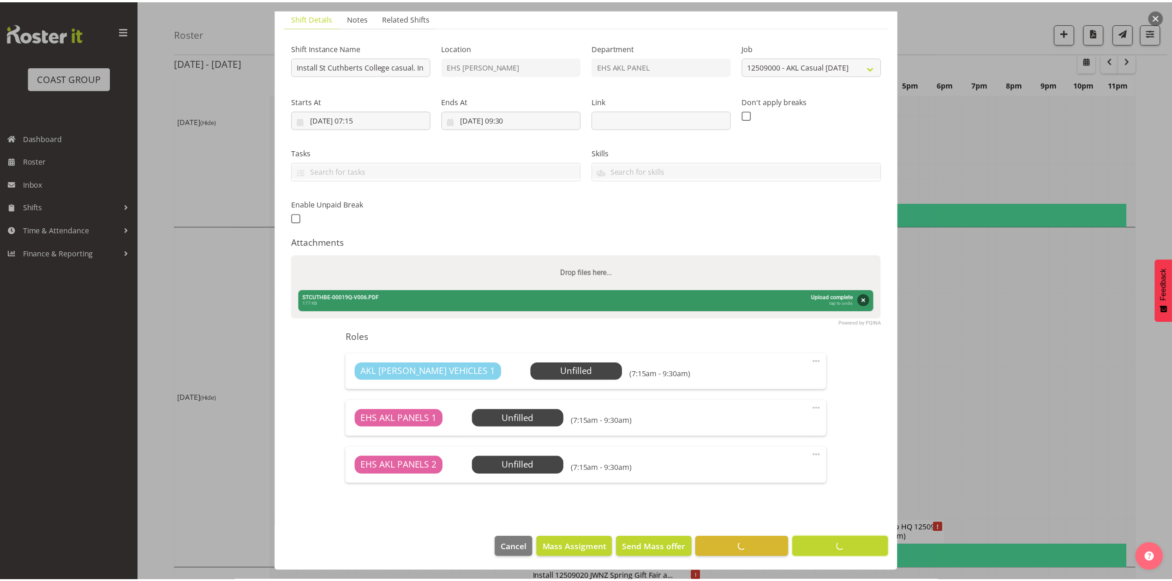
scroll to position [0, 0]
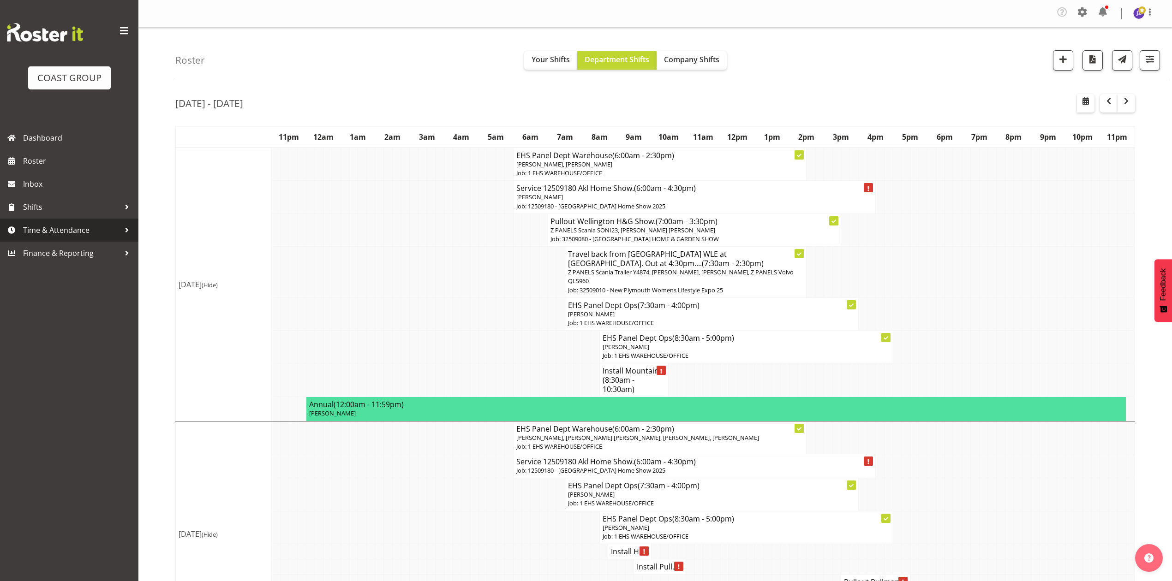
click at [78, 226] on span "Time & Attendance" at bounding box center [71, 230] width 97 height 14
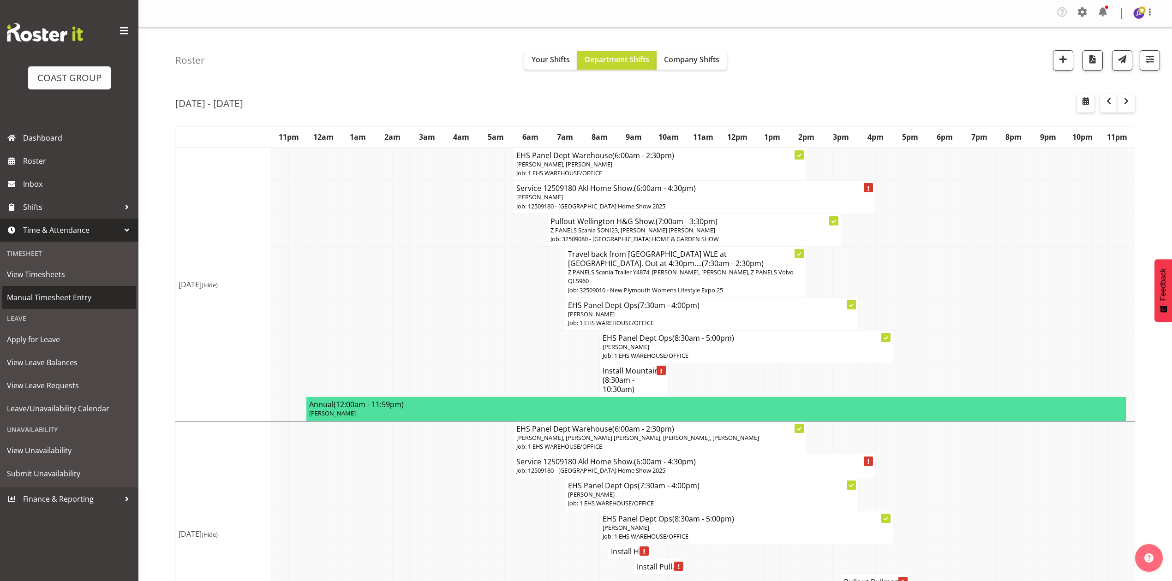
click at [71, 292] on span "Manual Timesheet Entry" at bounding box center [69, 298] width 125 height 14
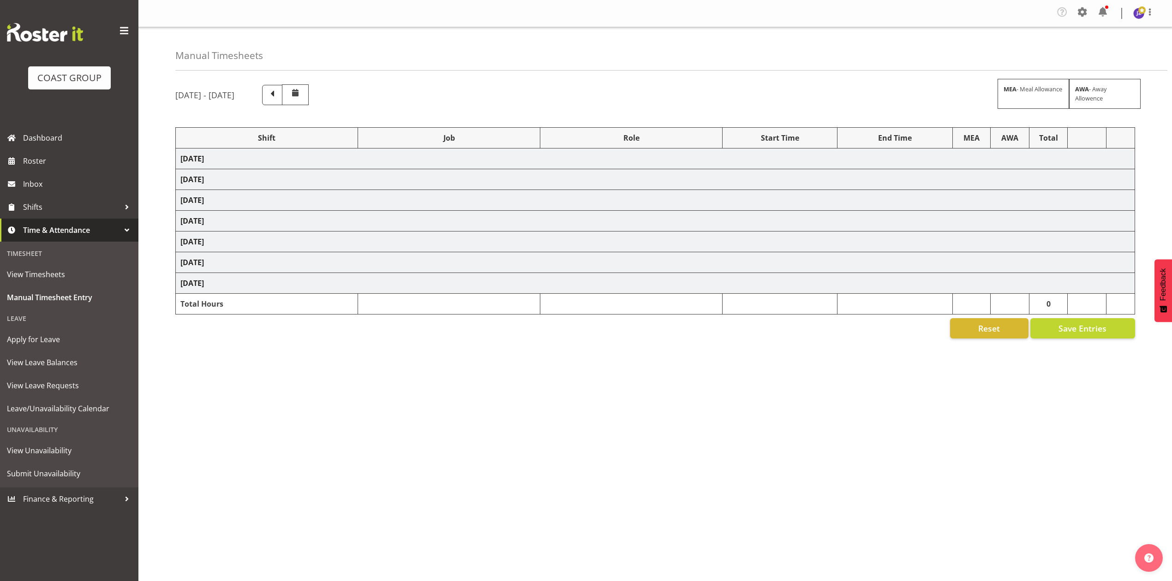
select select "81338"
select select "10496"
select select "80852"
select select "10275"
select select "68034"
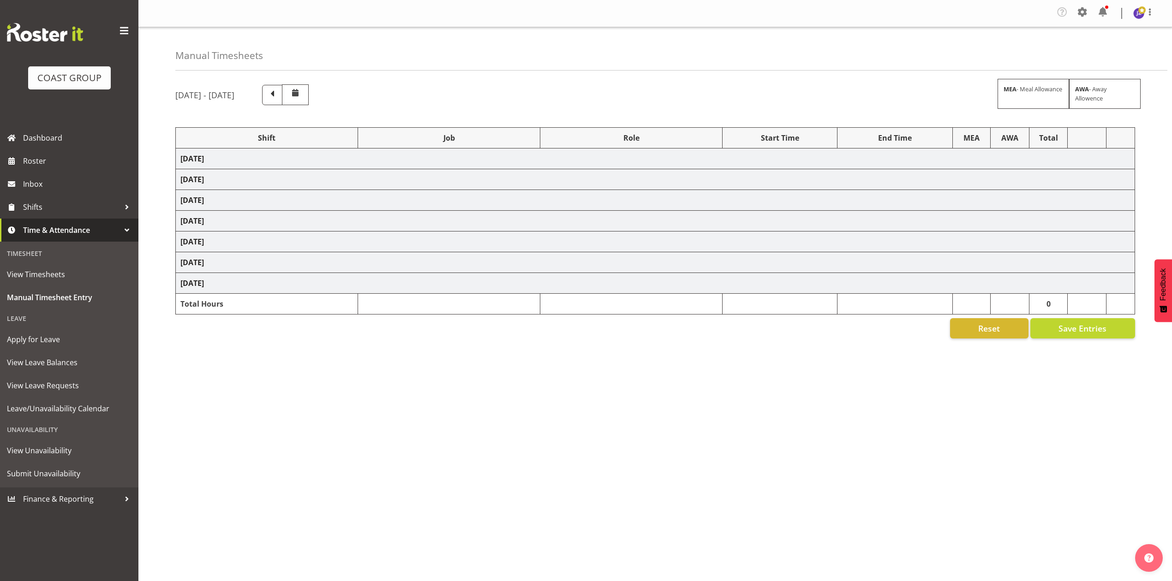
select select "69"
select select "198"
select select "80396"
select select "8653"
select select "81338"
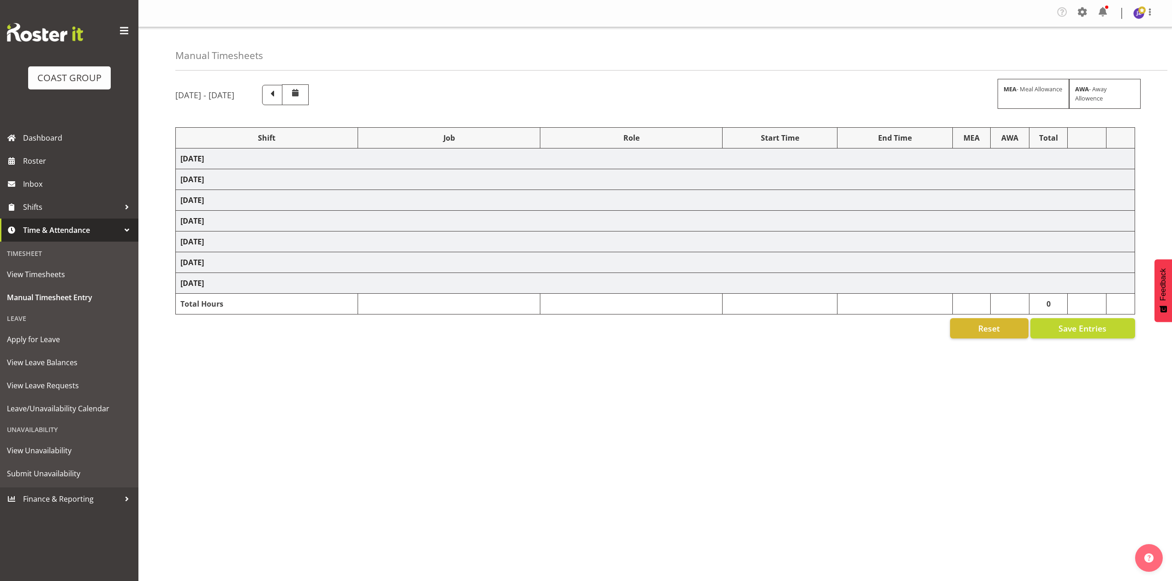
select select "10496"
select select "68034"
select select "69"
select select "198"
select select "79639"
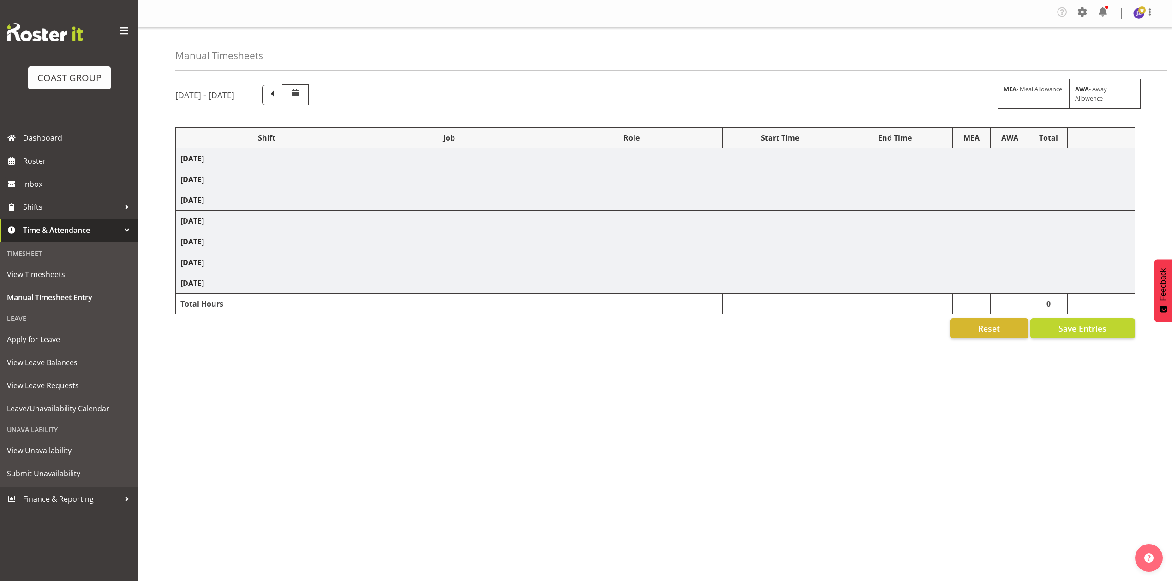
select select "8653"
select select "77523"
select select "8652"
select select "78923"
select select "8653"
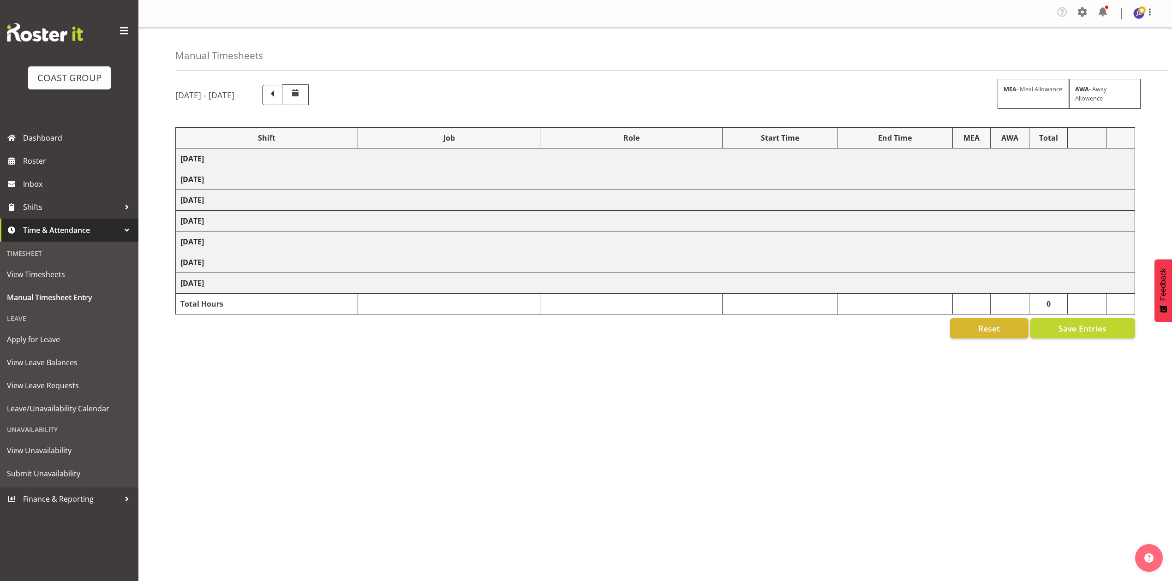
select select "68034"
select select "69"
select select "198"
select select "81338"
select select "10496"
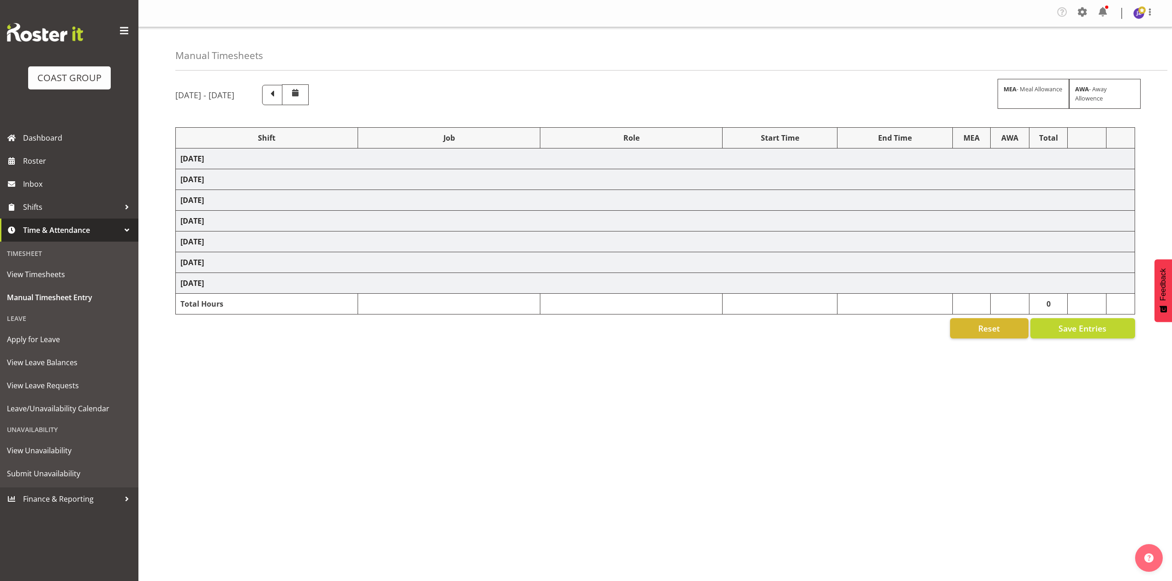
select select "68034"
select select "69"
select select "198"
select select "68034"
select select "69"
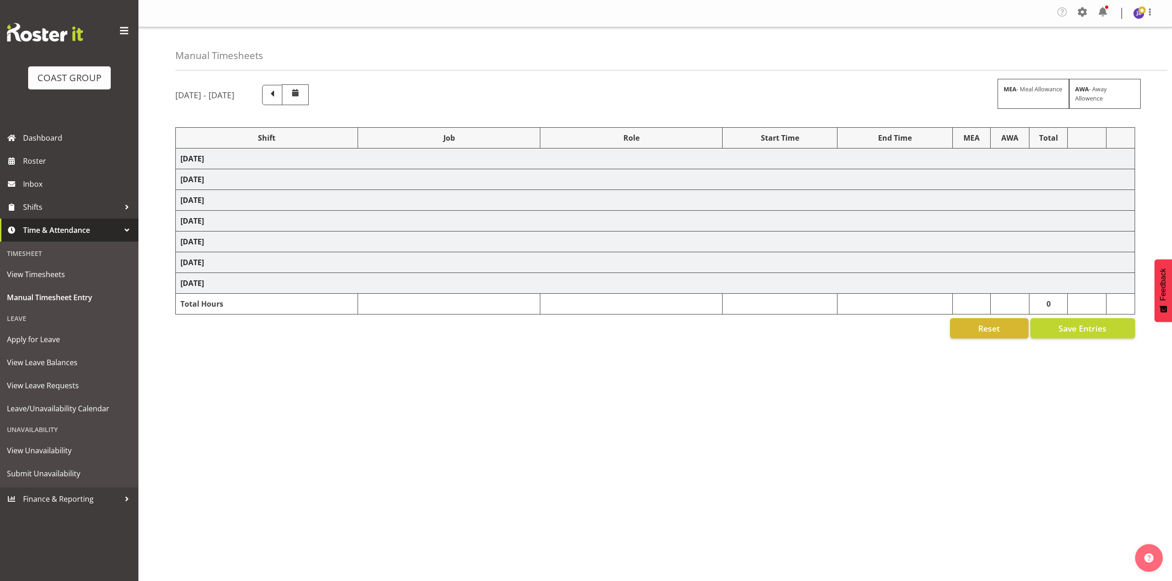
select select "198"
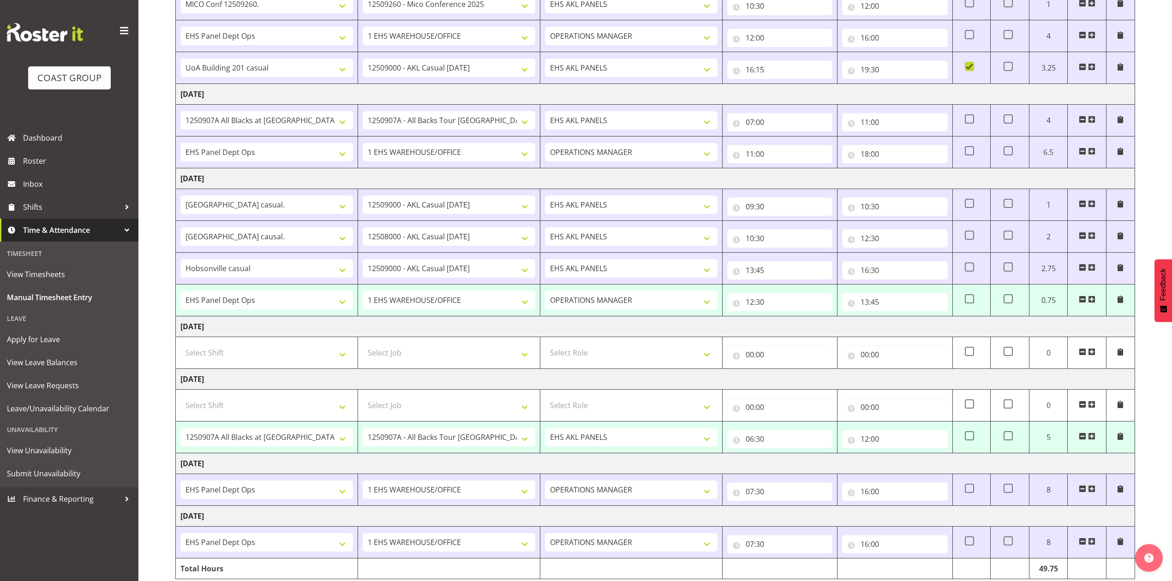
scroll to position [133, 0]
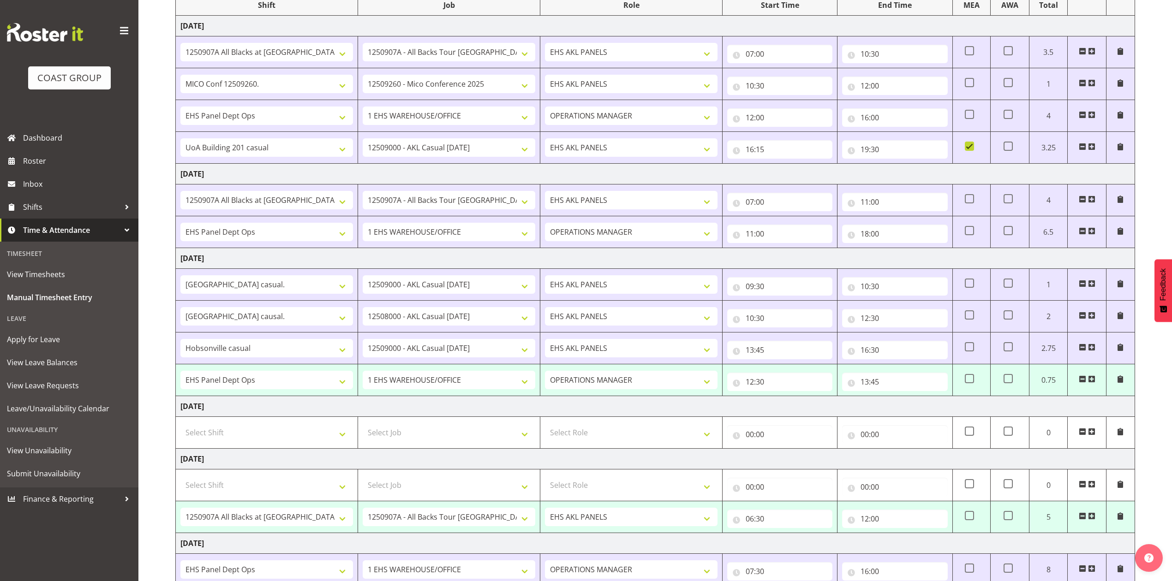
click at [1093, 381] on span at bounding box center [1091, 379] width 7 height 7
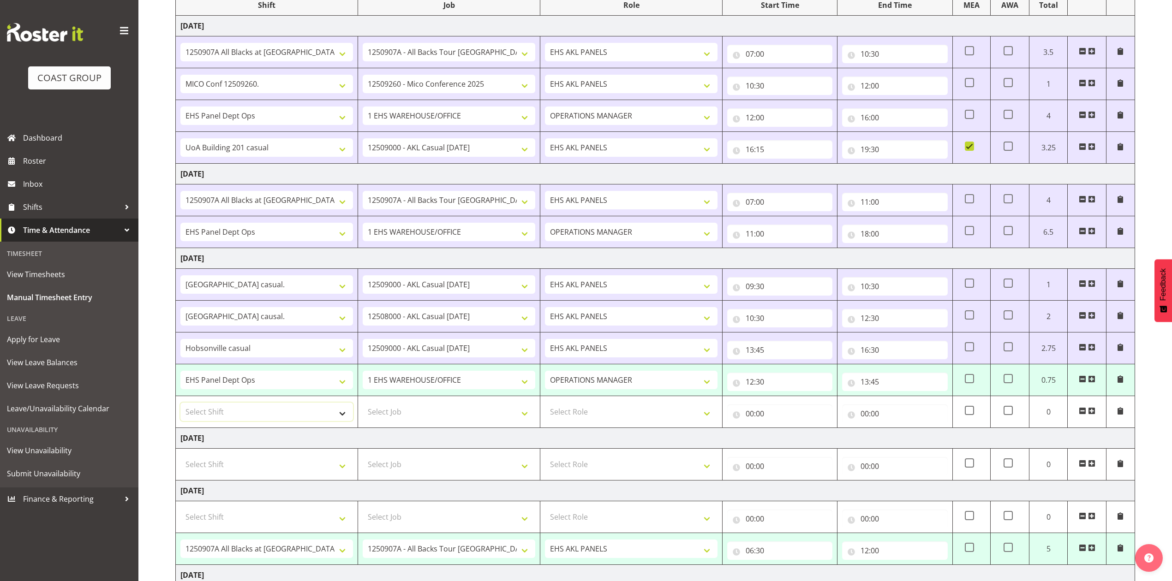
click at [335, 418] on select "Select Shift # Fieldays--[GEOGRAPHIC_DATA]. # Install Hutchwilco Boat Show at […" at bounding box center [266, 412] width 173 height 18
select select "64472"
click at [180, 406] on select "Select Shift # Fieldays--[GEOGRAPHIC_DATA]. # Install Hutchwilco Boat Show at […" at bounding box center [266, 412] width 173 height 18
click at [634, 382] on select "EHS AKL PANELS OPERATIONS MANAGER" at bounding box center [631, 380] width 173 height 18
drag, startPoint x: 634, startPoint y: 382, endPoint x: 663, endPoint y: 383, distance: 29.5
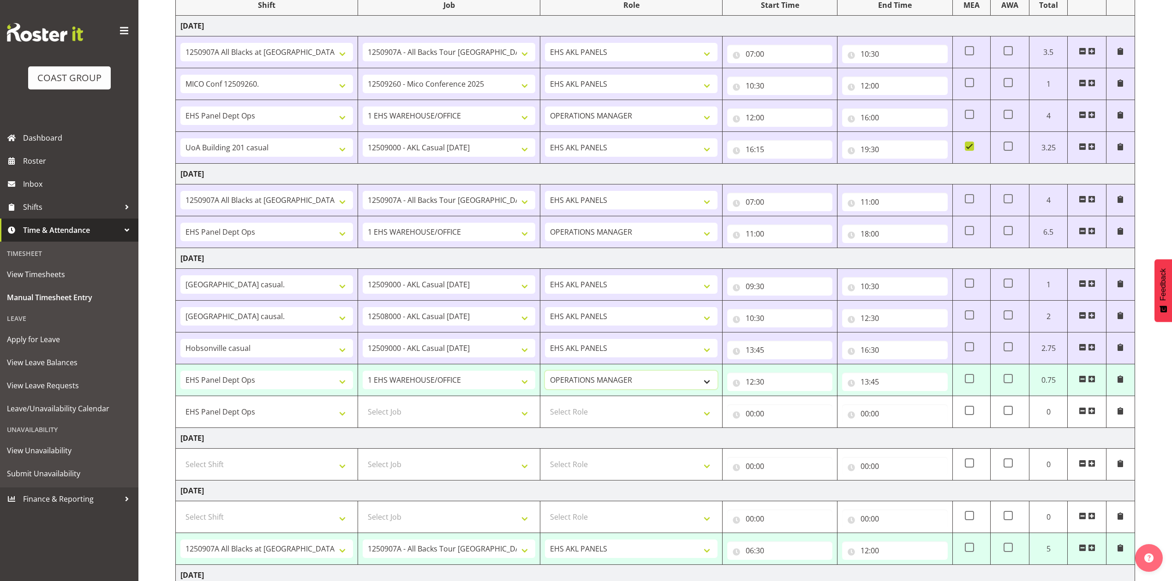
click at [634, 382] on select "EHS AKL PANELS OPERATIONS MANAGER" at bounding box center [631, 380] width 173 height 18
click at [755, 385] on input "12:30" at bounding box center [779, 382] width 105 height 18
click at [783, 410] on select "00 01 02 03 04 05 06 07 08 09 10 11 12 13 14 15 16 17 18 19 20 21 22 23" at bounding box center [790, 406] width 21 height 18
select select "6"
click at [780, 400] on select "00 01 02 03 04 05 06 07 08 09 10 11 12 13 14 15 16 17 18 19 20 21 22 23" at bounding box center [790, 406] width 21 height 18
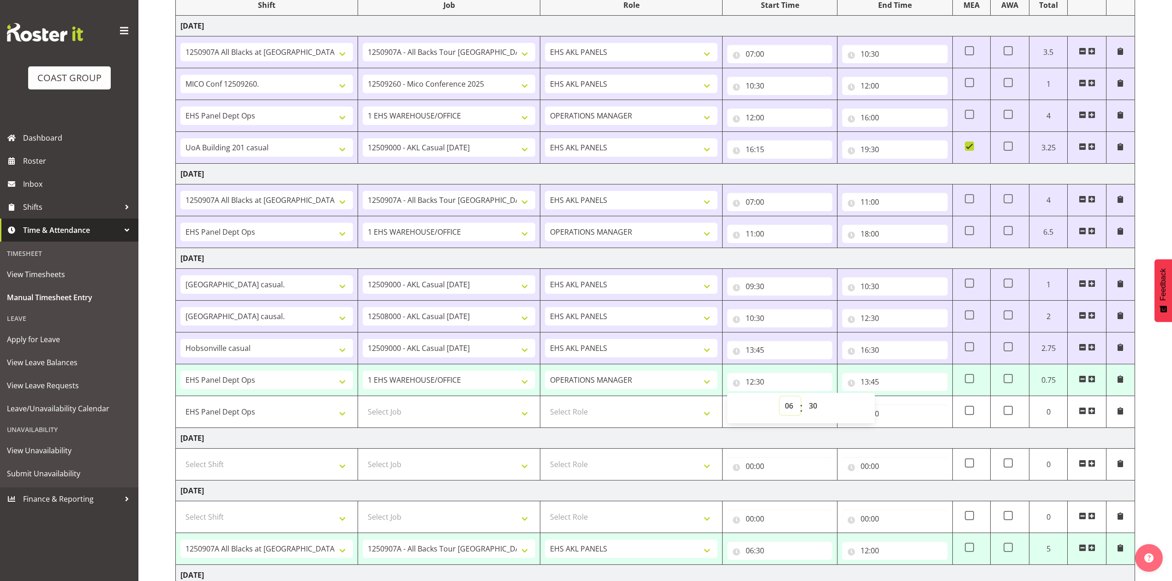
type input "06:30"
drag, startPoint x: 814, startPoint y: 411, endPoint x: 812, endPoint y: 405, distance: 6.3
click at [814, 411] on select "00 01 02 03 04 05 06 07 08 09 10 11 12 13 14 15 16 17 18 19 20 21 22 23 24 25 2…" at bounding box center [814, 406] width 21 height 18
select select "0"
click at [804, 400] on select "00 01 02 03 04 05 06 07 08 09 10 11 12 13 14 15 16 17 18 19 20 21 22 23 24 25 2…" at bounding box center [814, 406] width 21 height 18
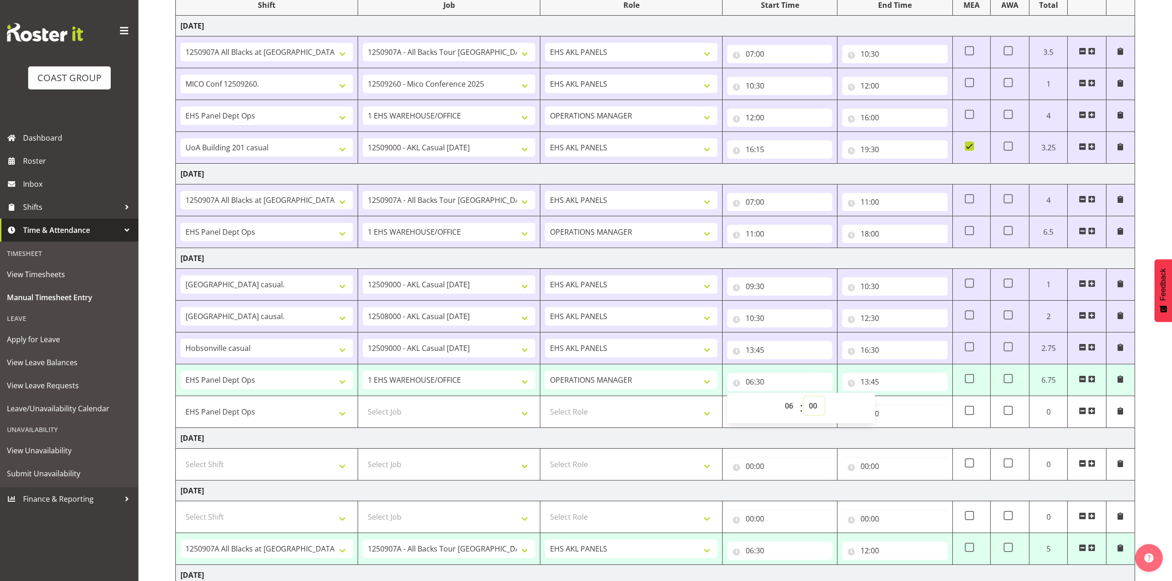
type input "06:00"
click at [874, 382] on input "13:45" at bounding box center [894, 382] width 105 height 18
drag, startPoint x: 906, startPoint y: 409, endPoint x: 904, endPoint y: 403, distance: 6.4
click at [906, 409] on select "00 01 02 03 04 05 06 07 08 09 10 11 12 13 14 15 16 17 18 19 20 21 22 23" at bounding box center [904, 406] width 21 height 18
select select "9"
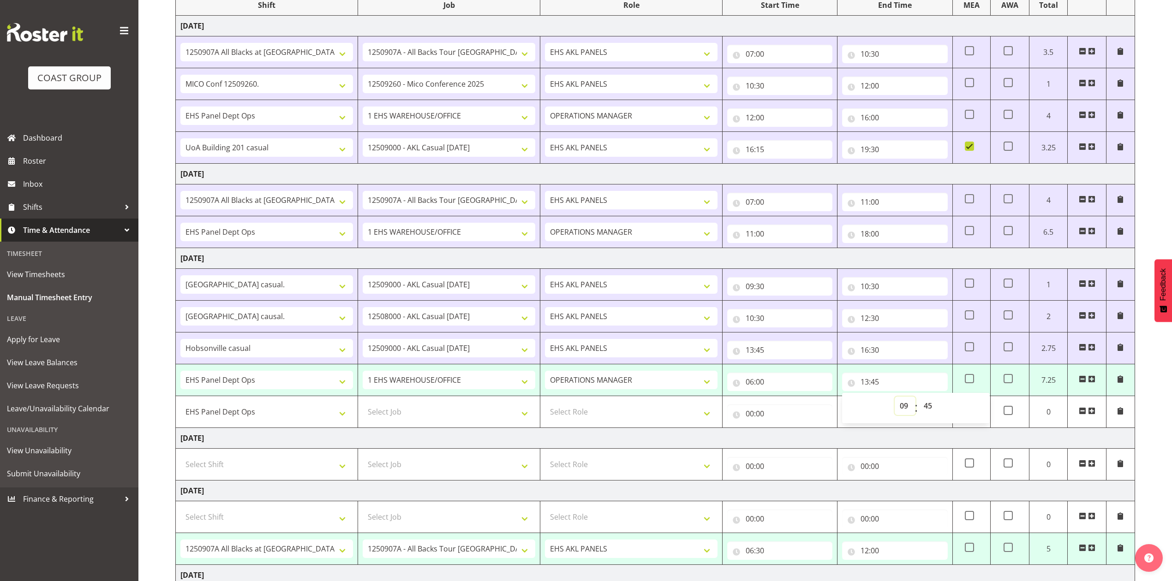
click at [894, 400] on select "00 01 02 03 04 05 06 07 08 09 10 11 12 13 14 15 16 17 18 19 20 21 22 23" at bounding box center [904, 406] width 21 height 18
type input "09:45"
drag, startPoint x: 925, startPoint y: 410, endPoint x: 923, endPoint y: 400, distance: 9.5
click at [925, 410] on select "00 01 02 03 04 05 06 07 08 09 10 11 12 13 14 15 16 17 18 19 20 21 22 23 24 25 2…" at bounding box center [928, 406] width 21 height 18
select select "30"
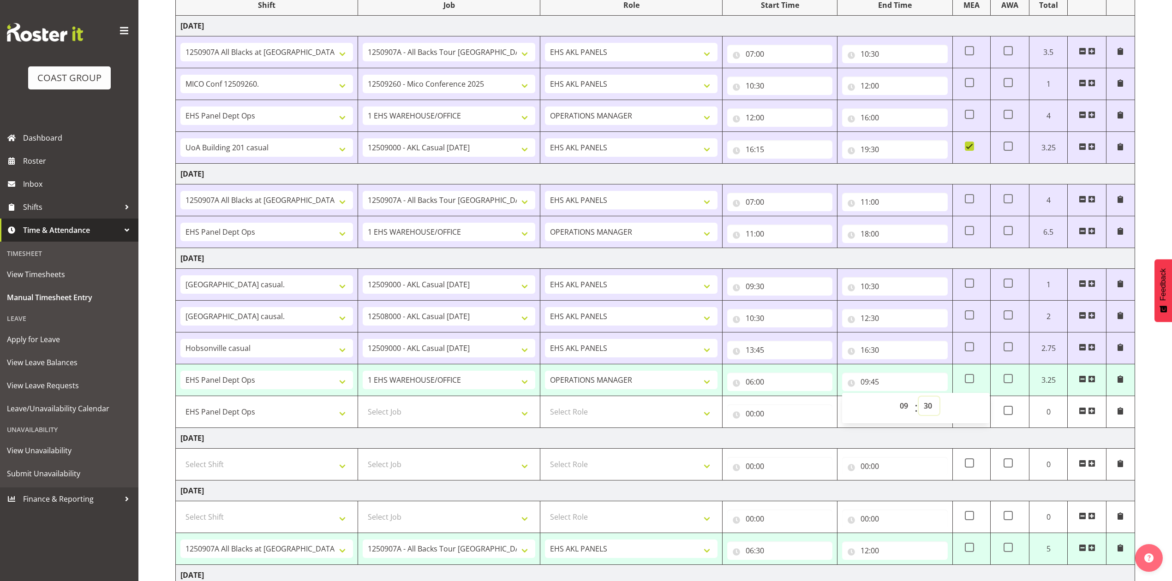
click at [918, 400] on select "00 01 02 03 04 05 06 07 08 09 10 11 12 13 14 15 16 17 18 19 20 21 22 23 24 25 2…" at bounding box center [928, 406] width 21 height 18
type input "09:30"
click at [809, 445] on td "[DATE]" at bounding box center [655, 438] width 959 height 21
click at [1081, 415] on span at bounding box center [1082, 410] width 7 height 7
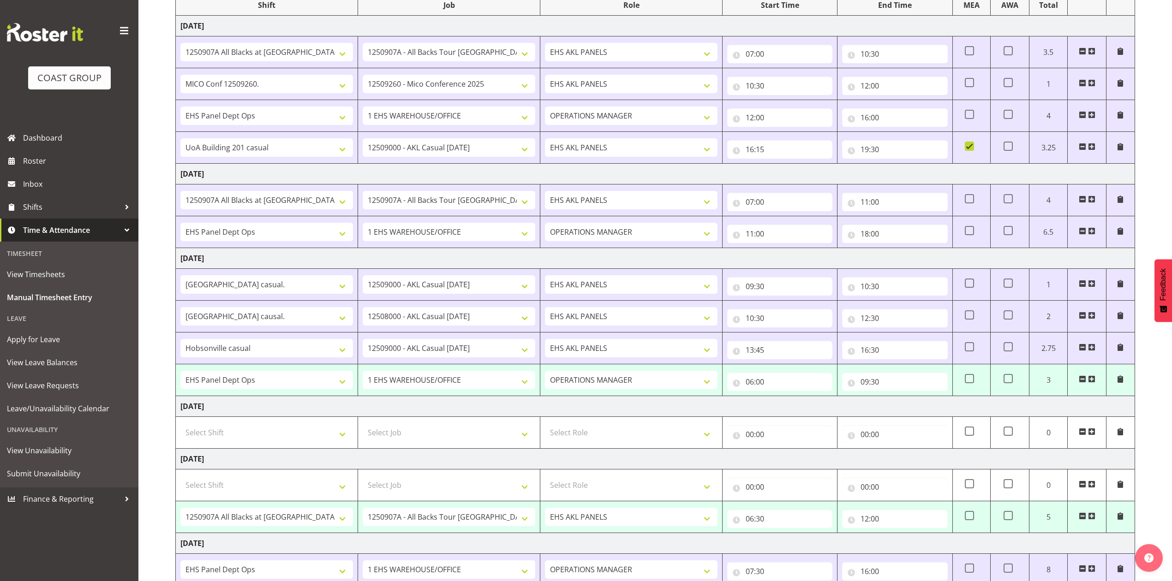
click at [1092, 382] on span at bounding box center [1091, 379] width 7 height 7
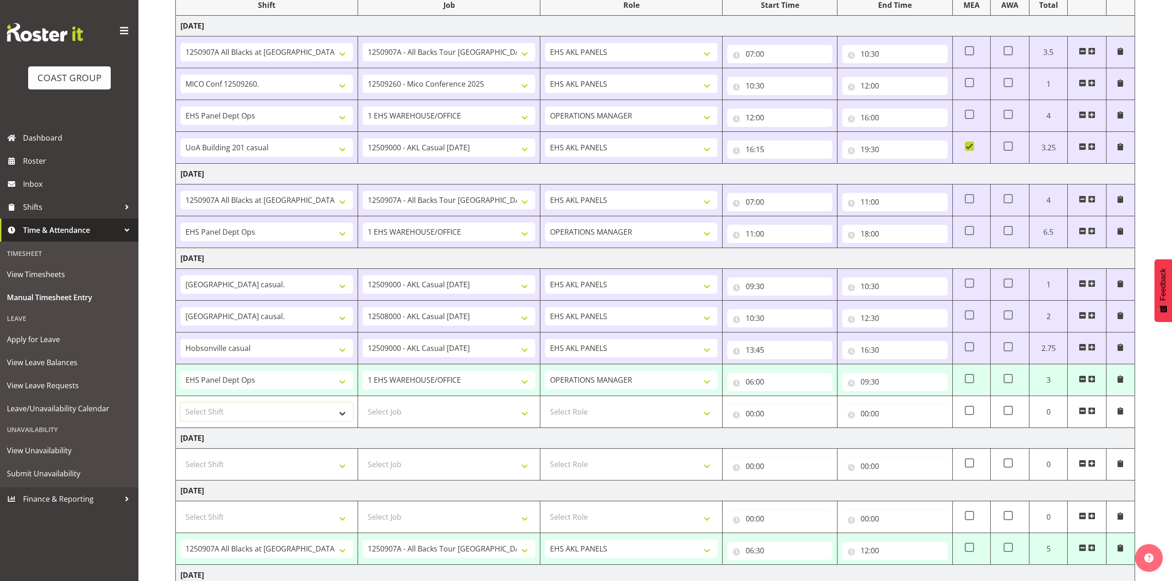
click at [347, 417] on select "Select Shift # Fieldays--Milwaukee. # Install Hutchwilco Boat Show at ASG. #AKL…" at bounding box center [266, 412] width 173 height 18
select select "68034"
click at [180, 406] on select "Select Shift # Fieldays--Milwaukee. # Install Hutchwilco Boat Show at ASG. #AKL…" at bounding box center [266, 412] width 173 height 18
click at [522, 416] on select "Select Job 1 Carlton Events 1 Carlton Hamilton 1 Carlton Wellington 1 EHS WAREH…" at bounding box center [449, 412] width 173 height 18
select select "69"
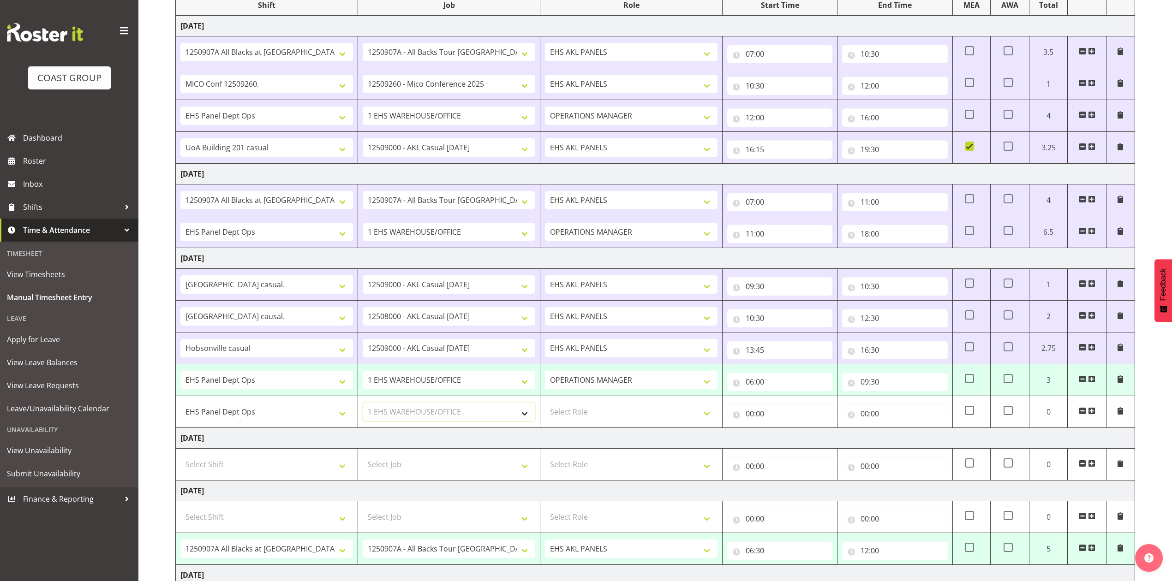
click at [363, 406] on select "Select Job 1 Carlton Events 1 Carlton Hamilton 1 Carlton Wellington 1 EHS WAREH…" at bounding box center [449, 412] width 173 height 18
click at [702, 414] on select "Select Role EHS AKL PANELS OPERATIONS MANAGER" at bounding box center [631, 412] width 173 height 18
select select "198"
click at [545, 406] on select "Select Role EHS AKL PANELS OPERATIONS MANAGER" at bounding box center [631, 412] width 173 height 18
click at [753, 421] on input "00:00" at bounding box center [779, 414] width 105 height 18
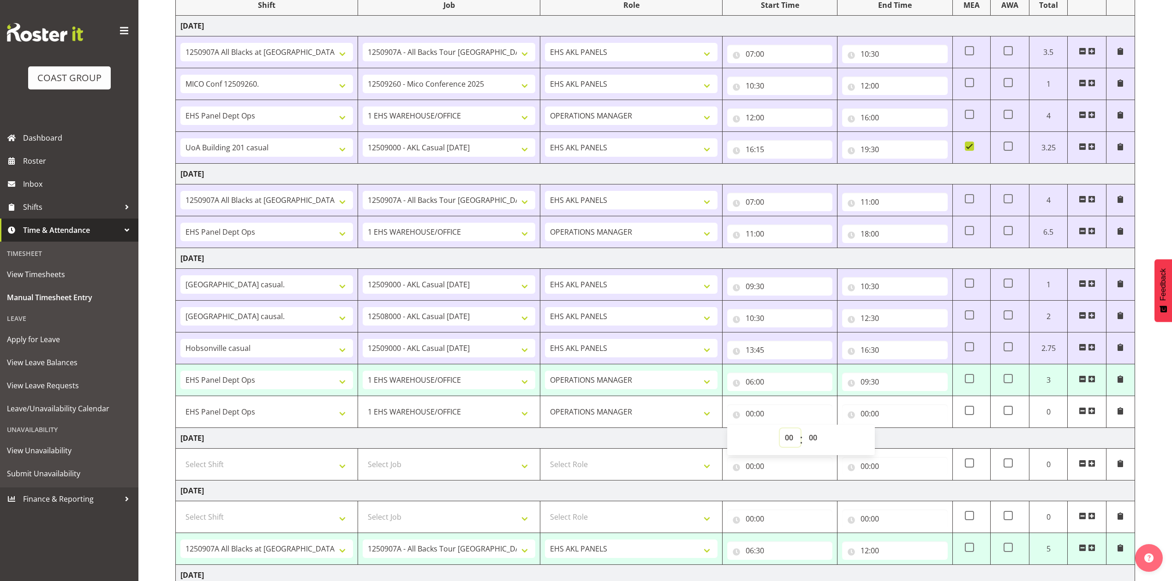
drag, startPoint x: 783, startPoint y: 442, endPoint x: 783, endPoint y: 433, distance: 9.2
click at [783, 442] on select "00 01 02 03 04 05 06 07 08 09 10 11 12 13 14 15 16 17 18 19 20 21 22 23" at bounding box center [790, 438] width 21 height 18
select select "12"
click at [780, 432] on select "00 01 02 03 04 05 06 07 08 09 10 11 12 13 14 15 16 17 18 19 20 21 22 23" at bounding box center [790, 438] width 21 height 18
type input "12:00"
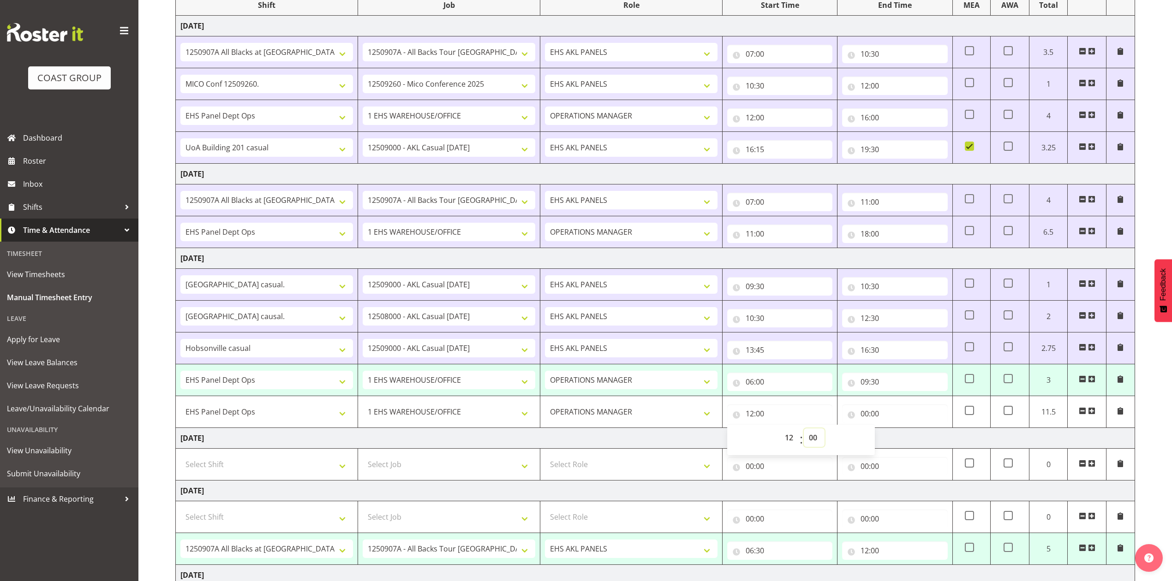
click at [809, 441] on select "00 01 02 03 04 05 06 07 08 09 10 11 12 13 14 15 16 17 18 19 20 21 22 23 24 25 2…" at bounding box center [814, 438] width 21 height 18
select select "30"
click at [804, 432] on select "00 01 02 03 04 05 06 07 08 09 10 11 12 13 14 15 16 17 18 19 20 21 22 23 24 25 2…" at bounding box center [814, 438] width 21 height 18
type input "12:30"
click at [864, 420] on input "00:00" at bounding box center [894, 414] width 105 height 18
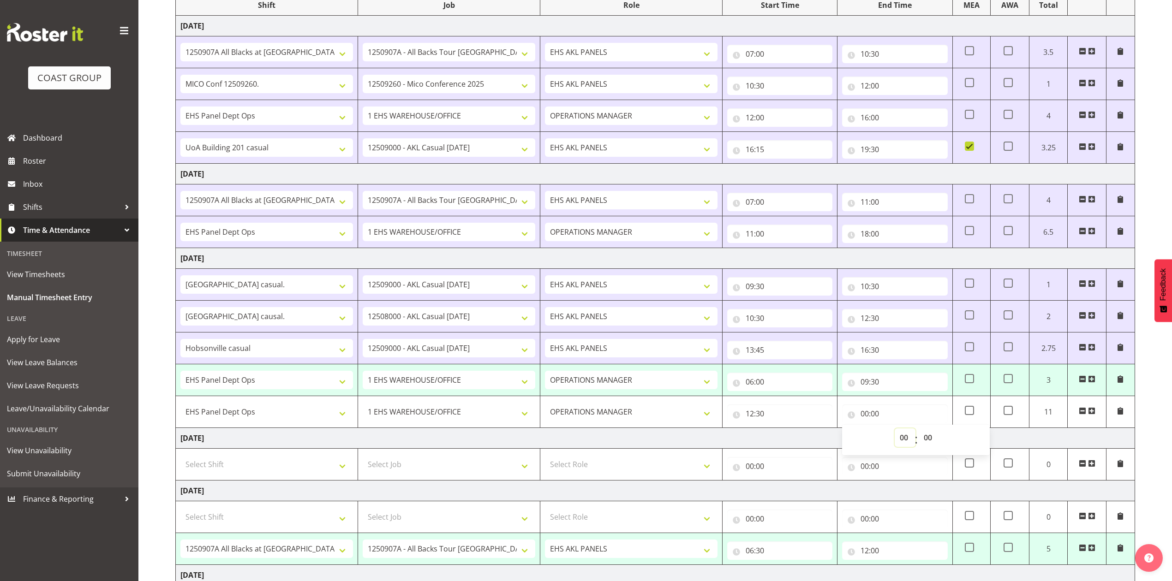
drag, startPoint x: 904, startPoint y: 441, endPoint x: 899, endPoint y: 435, distance: 8.2
click at [904, 441] on select "00 01 02 03 04 05 06 07 08 09 10 11 12 13 14 15 16 17 18 19 20 21 22 23" at bounding box center [904, 438] width 21 height 18
select select "13"
click at [894, 432] on select "00 01 02 03 04 05 06 07 08 09 10 11 12 13 14 15 16 17 18 19 20 21 22 23" at bounding box center [904, 438] width 21 height 18
type input "13:00"
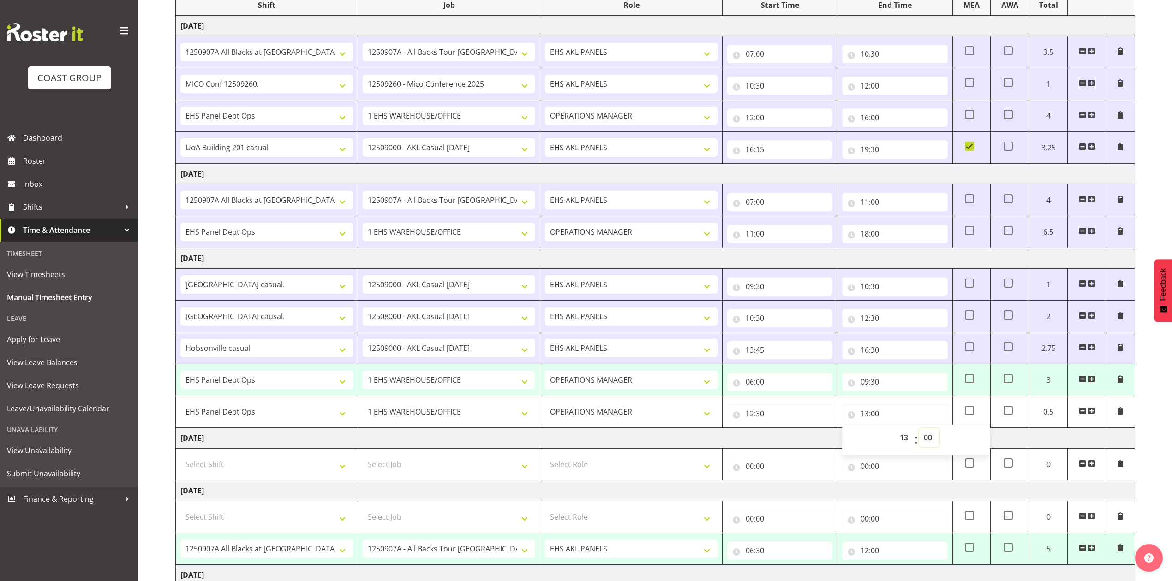
click at [923, 437] on select "00 01 02 03 04 05 06 07 08 09 10 11 12 13 14 15 16 17 18 19 20 21 22 23 24 25 2…" at bounding box center [928, 438] width 21 height 18
select select "45"
click at [918, 432] on select "00 01 02 03 04 05 06 07 08 09 10 11 12 13 14 15 16 17 18 19 20 21 22 23 24 25 2…" at bounding box center [928, 438] width 21 height 18
type input "13:45"
click at [822, 447] on td "Saturday 6th September 2025" at bounding box center [655, 438] width 959 height 21
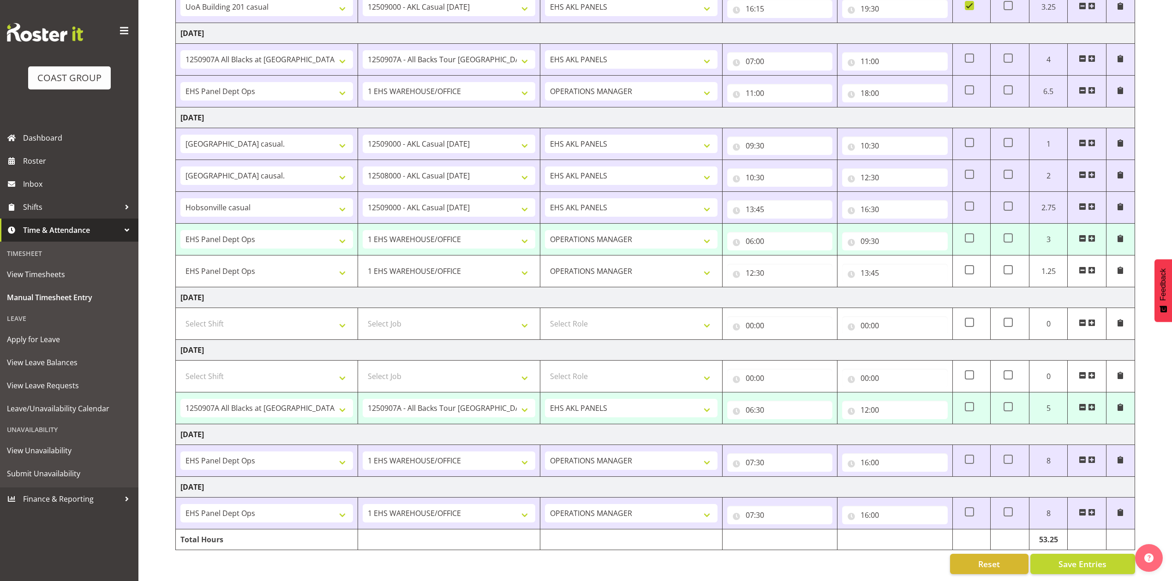
scroll to position [288, 0]
click at [1056, 554] on button "Save Entries" at bounding box center [1082, 564] width 105 height 20
select select "81338"
select select "10496"
type input "06:30"
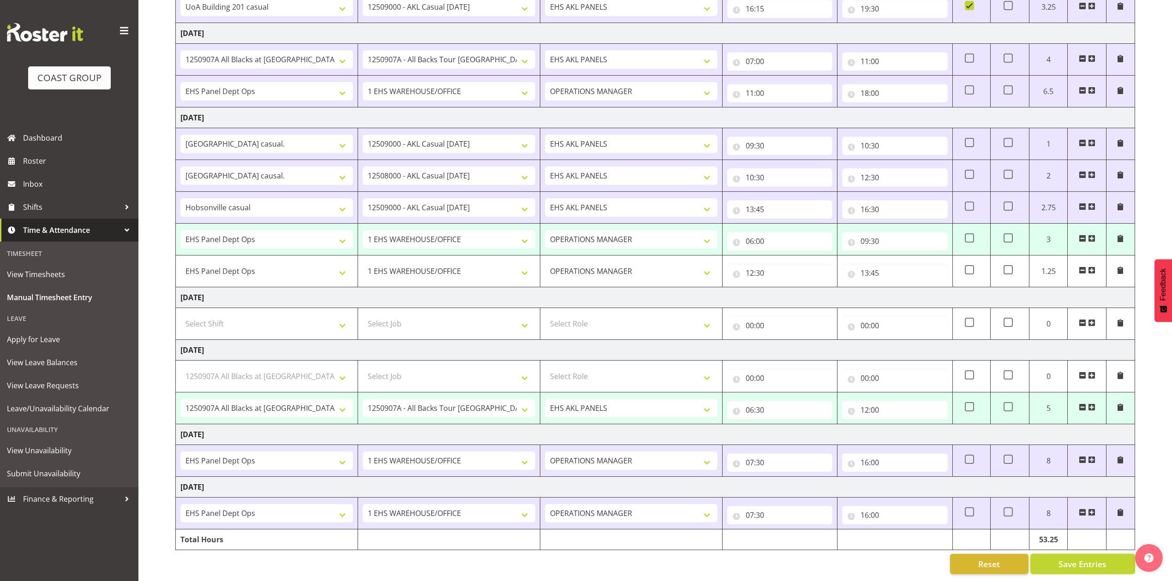
type input "12:00"
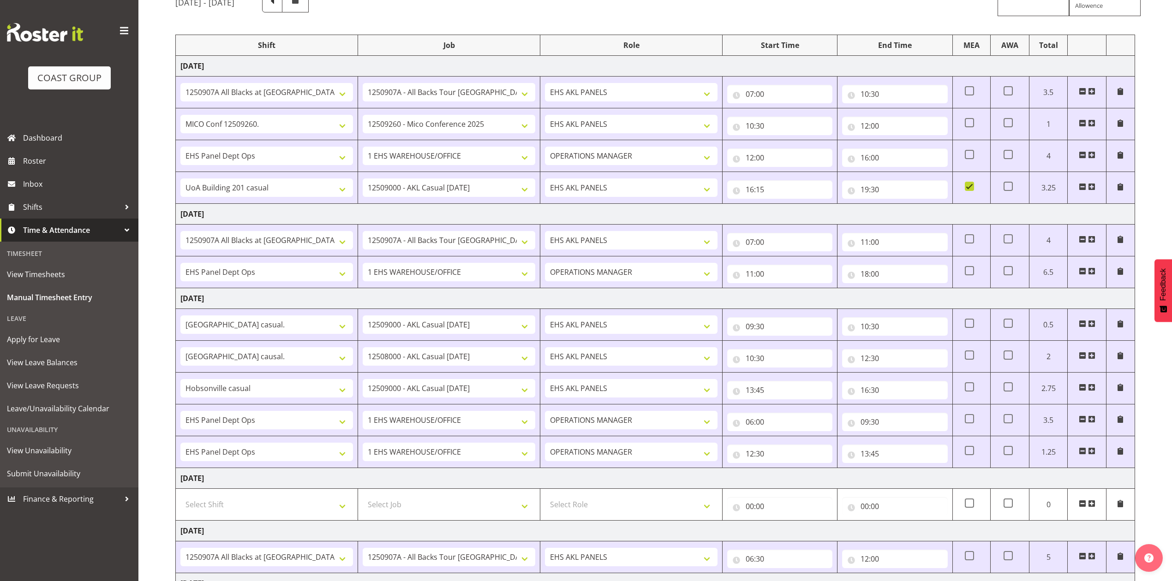
scroll to position [71, 0]
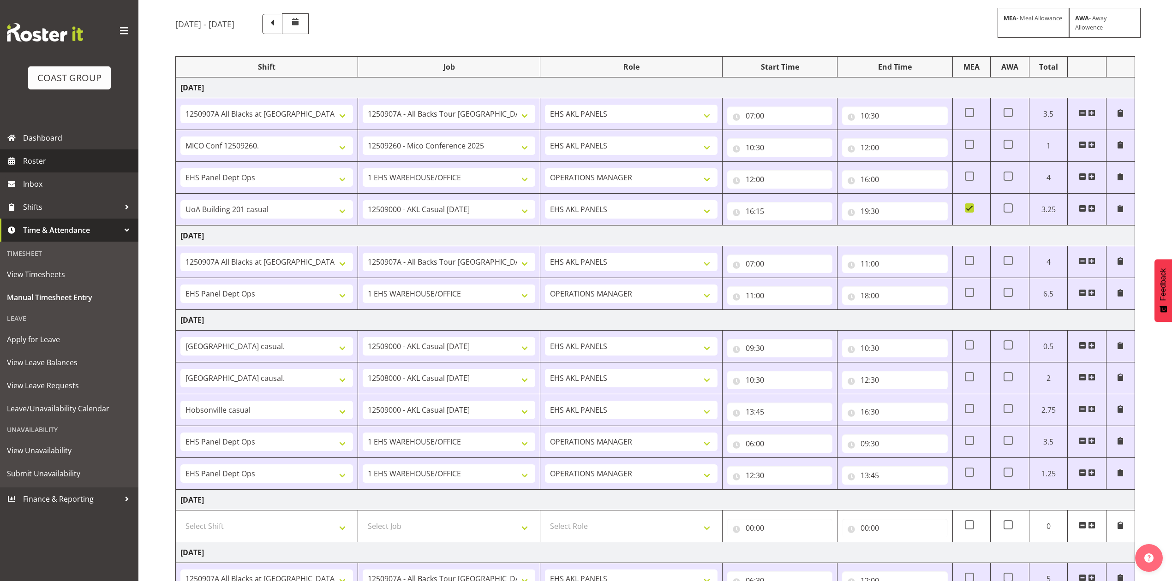
click at [104, 154] on span "Roster" at bounding box center [78, 161] width 111 height 14
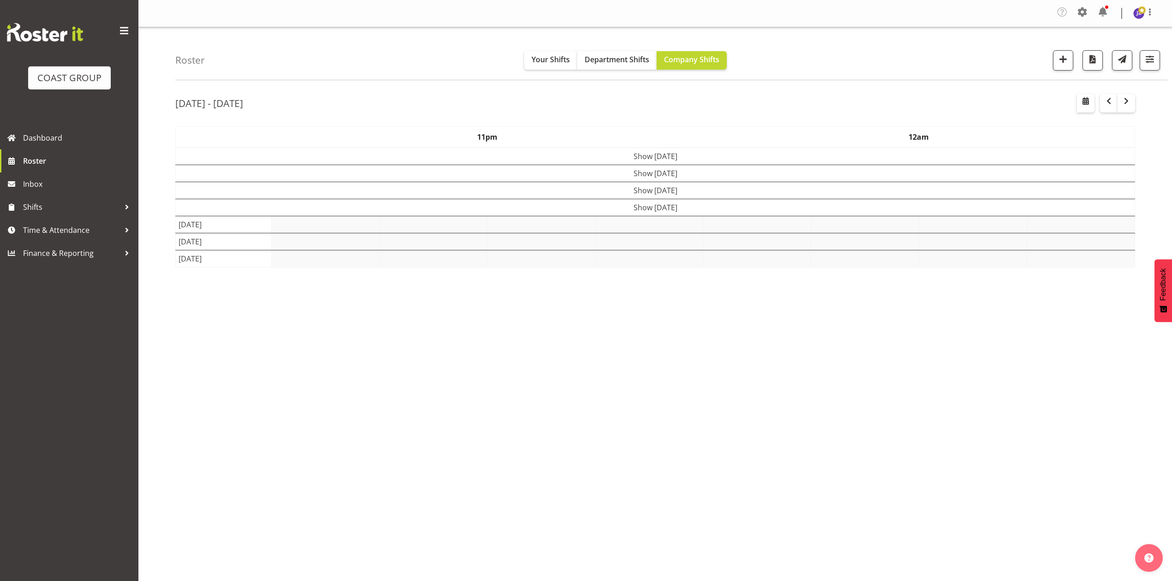
click at [395, 91] on div "Sep 1st - 7th, 2025 September 01 - 07, 2025 Today Day Week Fortnight Month cale…" at bounding box center [673, 271] width 996 height 369
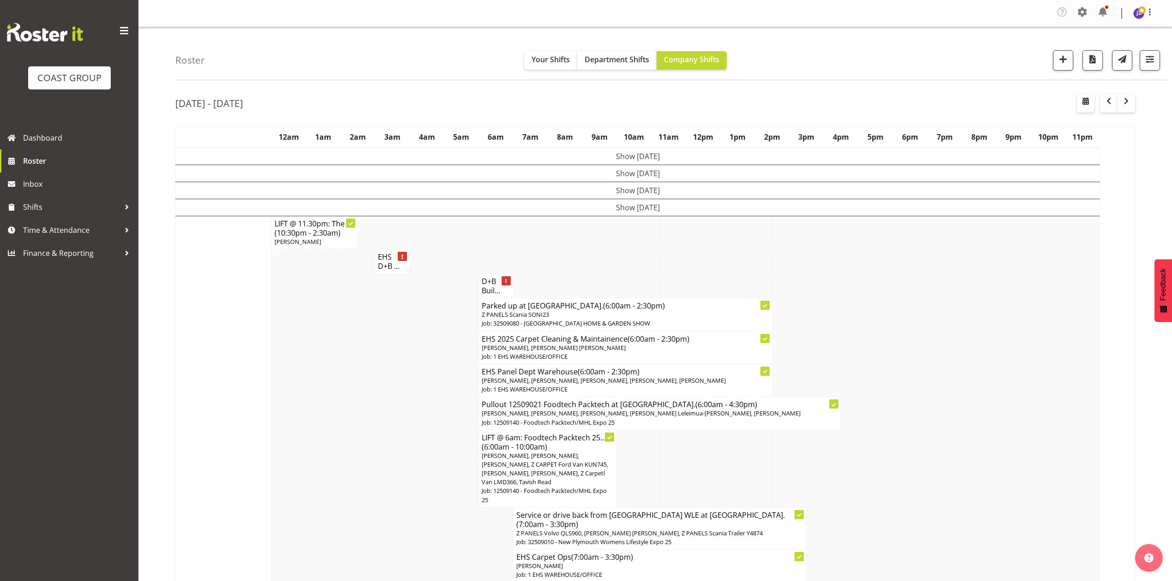
click at [633, 271] on td at bounding box center [629, 262] width 9 height 24
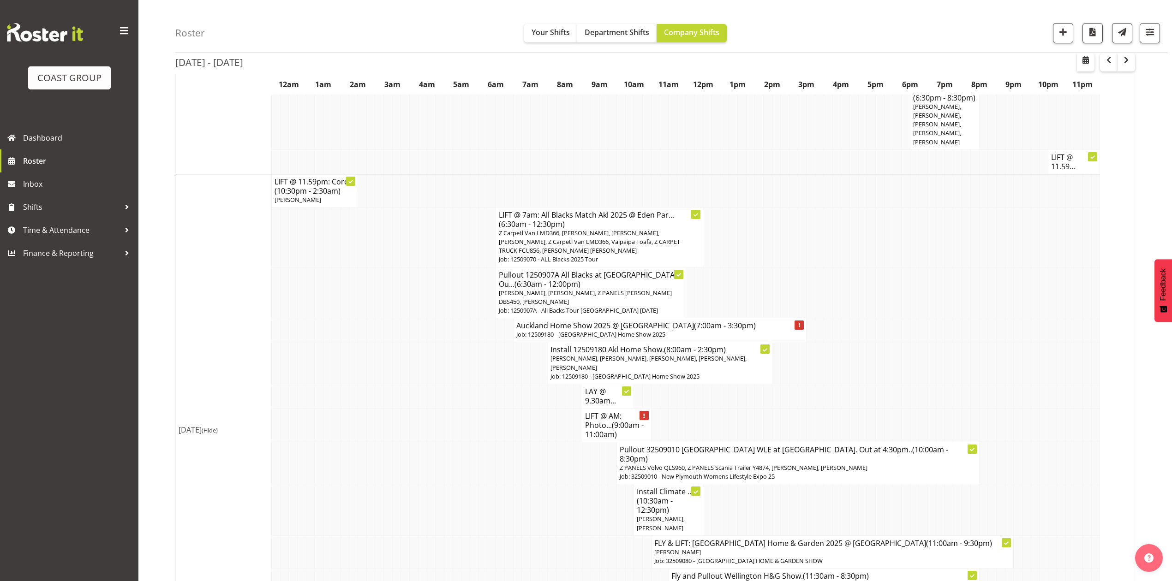
scroll to position [1613, 0]
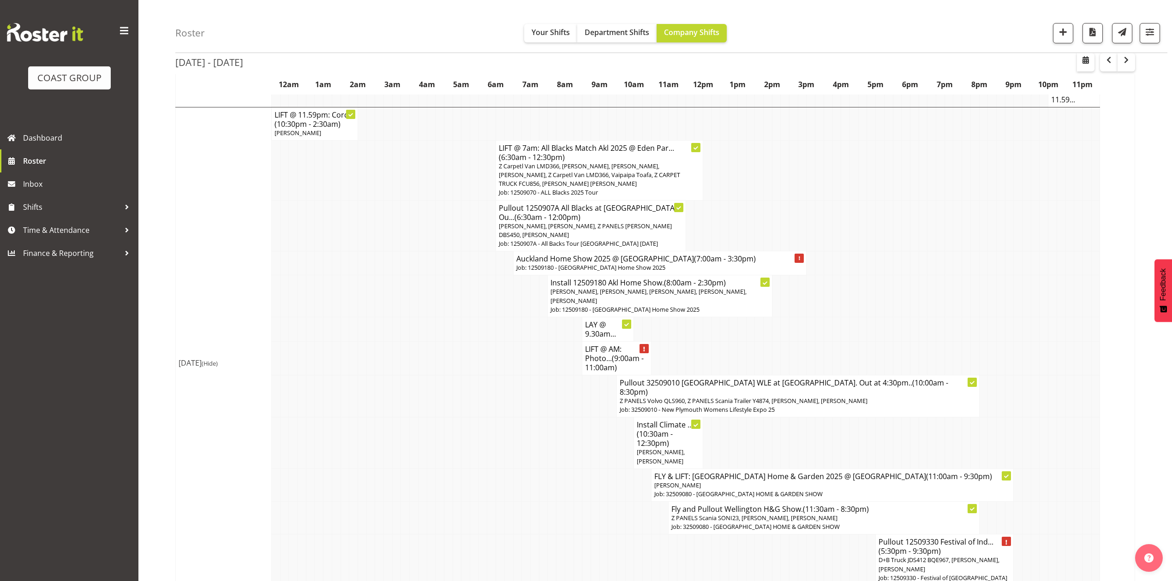
click at [751, 341] on td at bounding box center [750, 358] width 9 height 34
click at [96, 227] on span "Time & Attendance" at bounding box center [71, 230] width 97 height 14
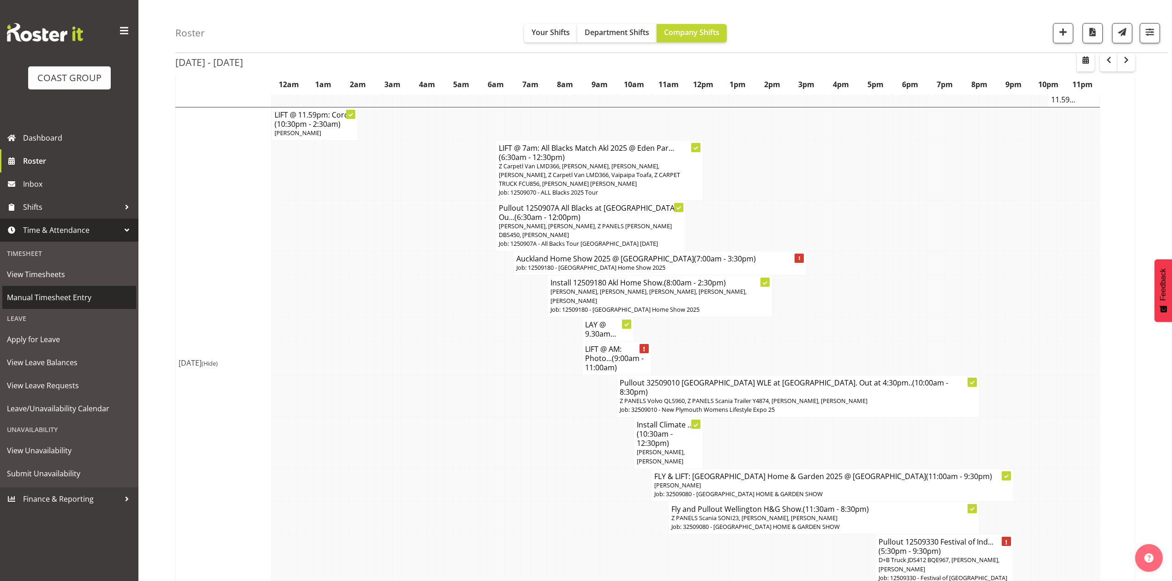
click at [74, 296] on span "Manual Timesheet Entry" at bounding box center [69, 298] width 125 height 14
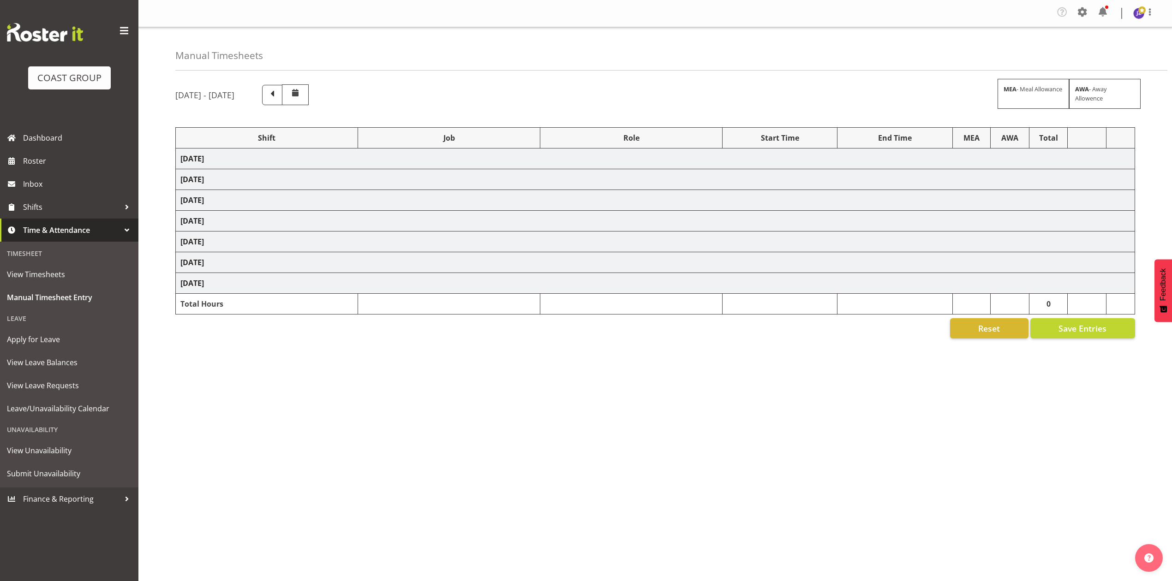
select select "81338"
select select "10496"
select select "80852"
select select "10275"
select select "68034"
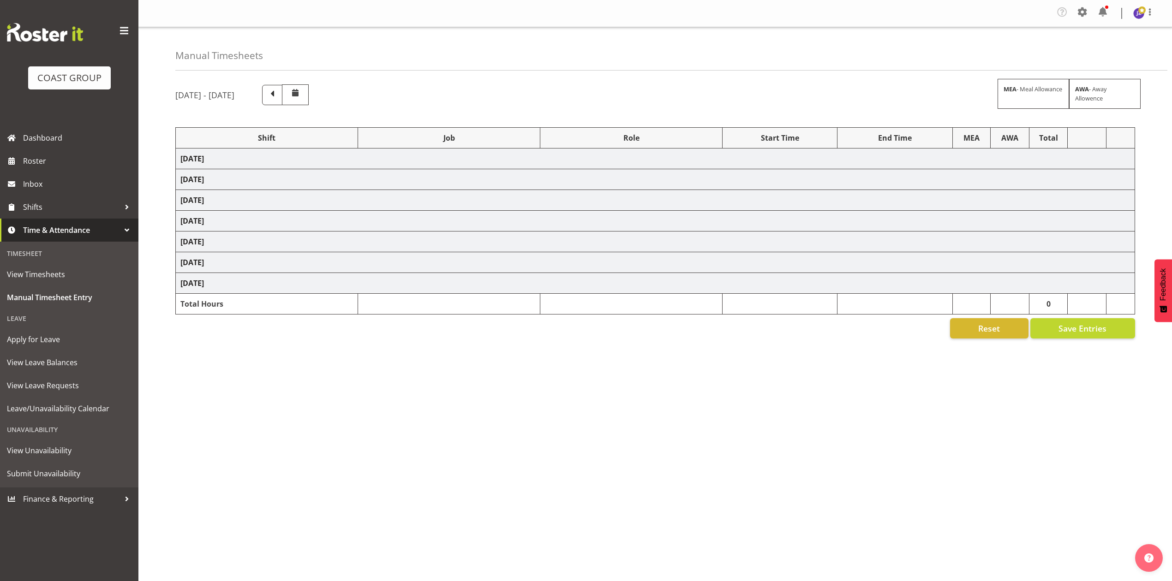
select select "69"
select select "198"
select select "80396"
select select "8653"
select select "81338"
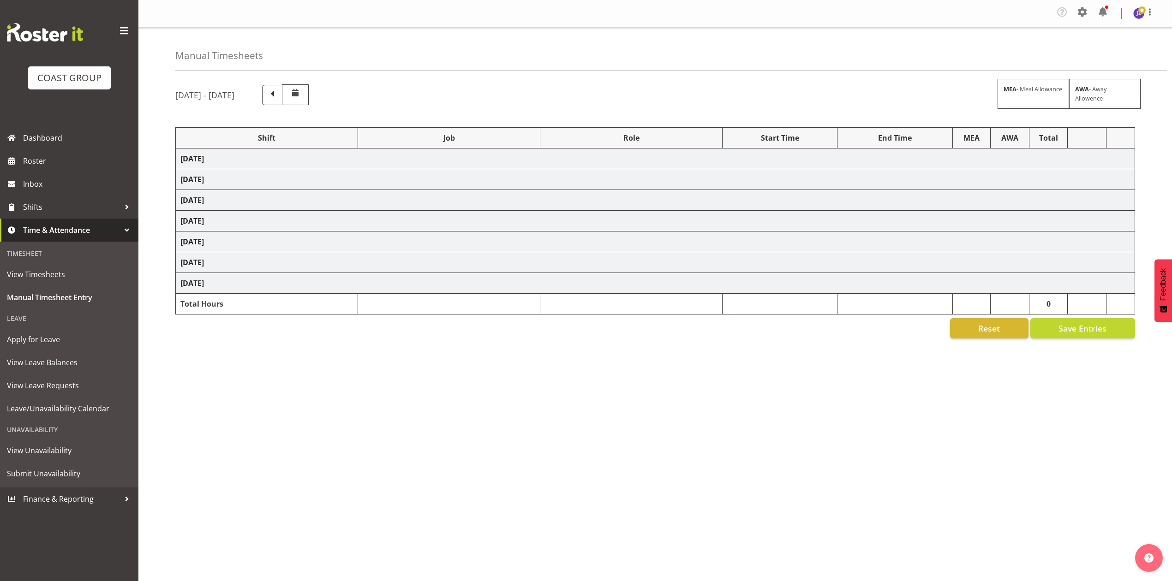
select select "10496"
select select "68034"
select select "69"
select select "198"
select select "79639"
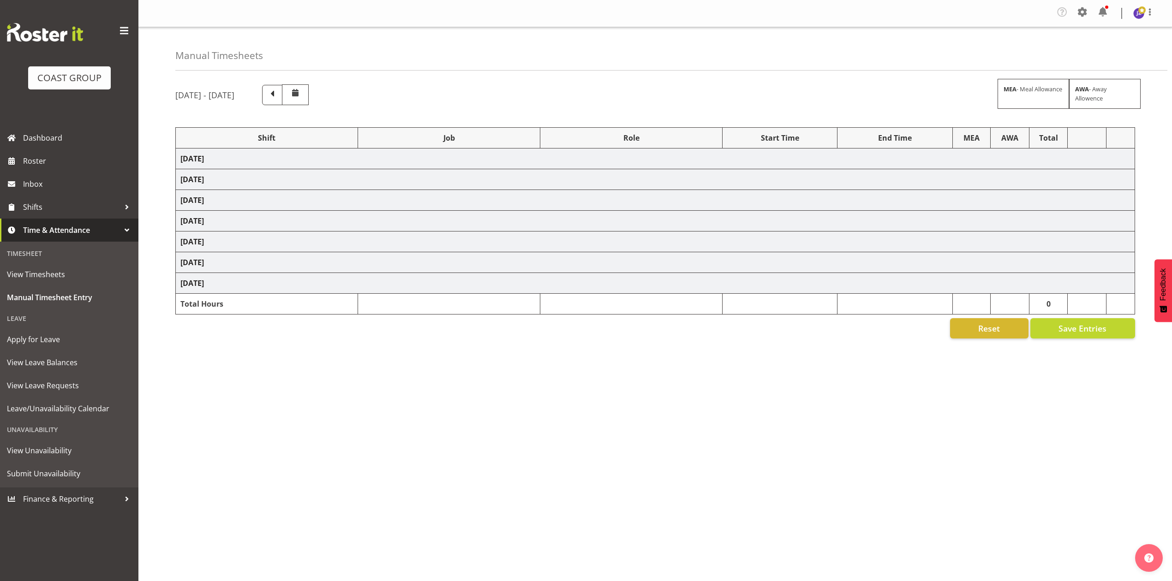
select select "8653"
select select "77523"
select select "8652"
select select "78923"
select select "8653"
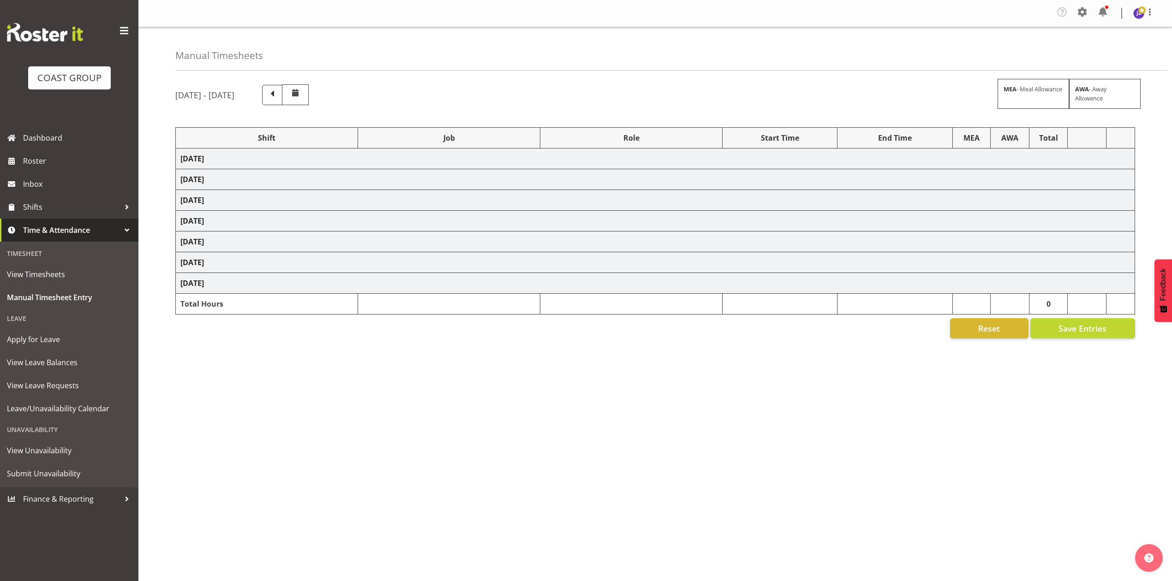
select select "68034"
select select "69"
select select "198"
select select "68034"
select select "69"
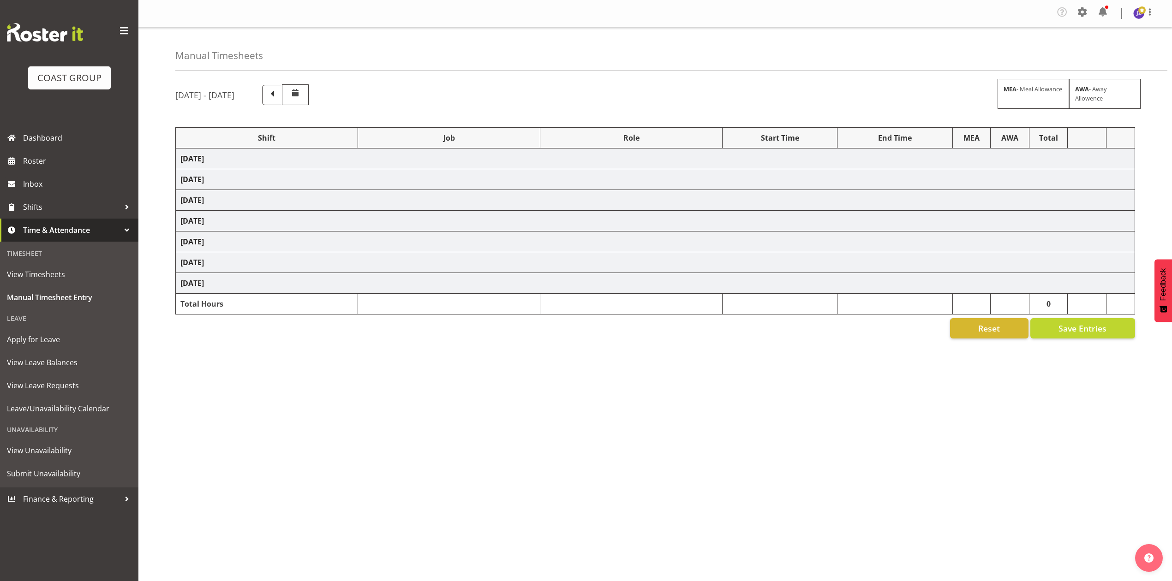
select select "198"
select select "81338"
select select "10496"
select select "68034"
select select "69"
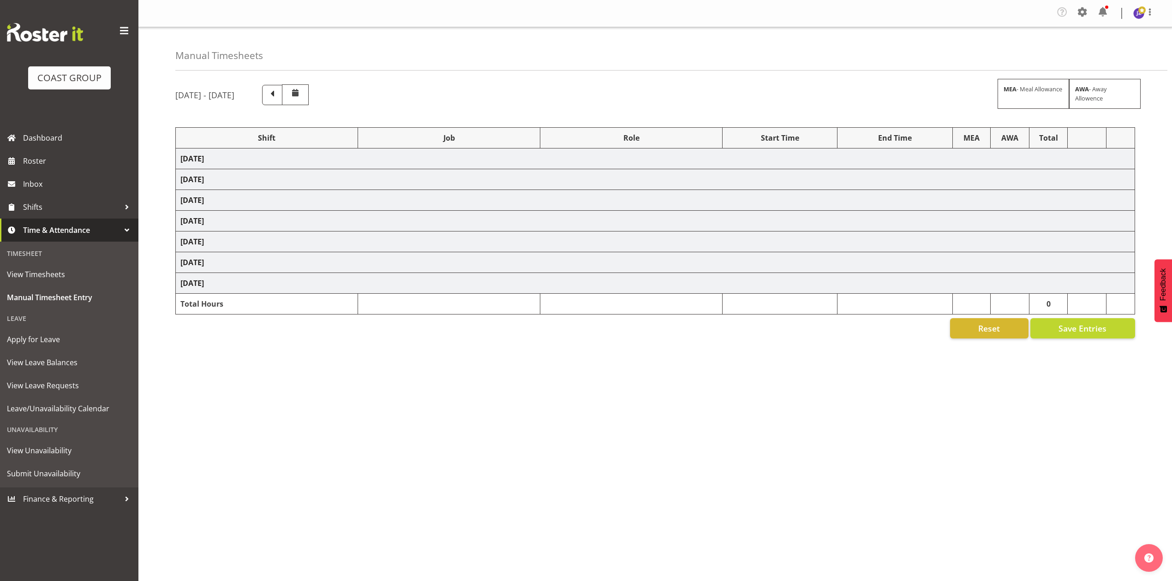
select select "198"
select select "68034"
select select "69"
select select "198"
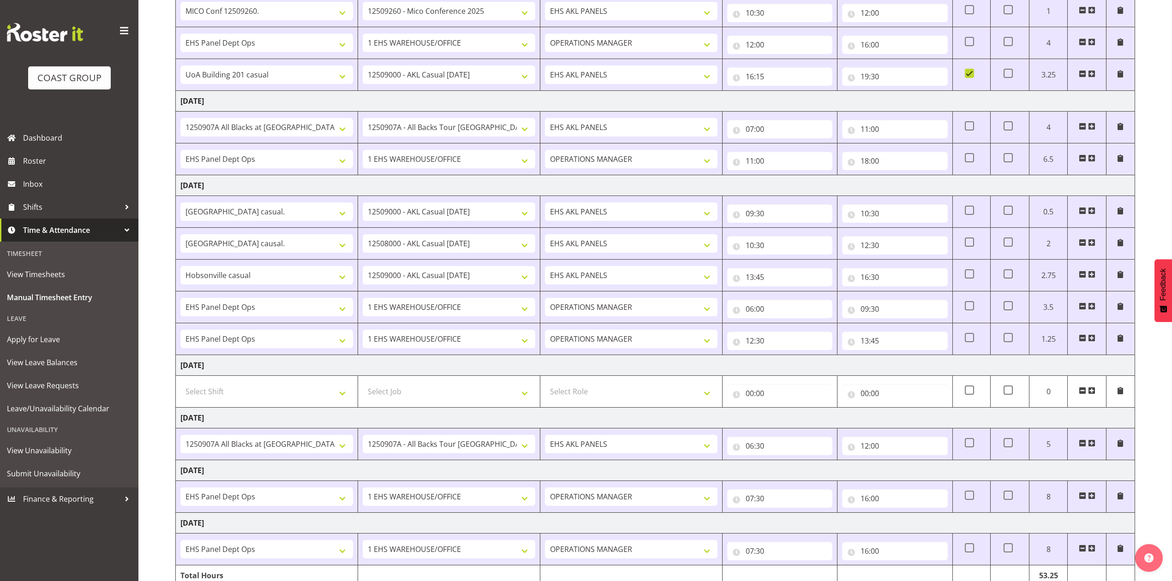
scroll to position [185, 0]
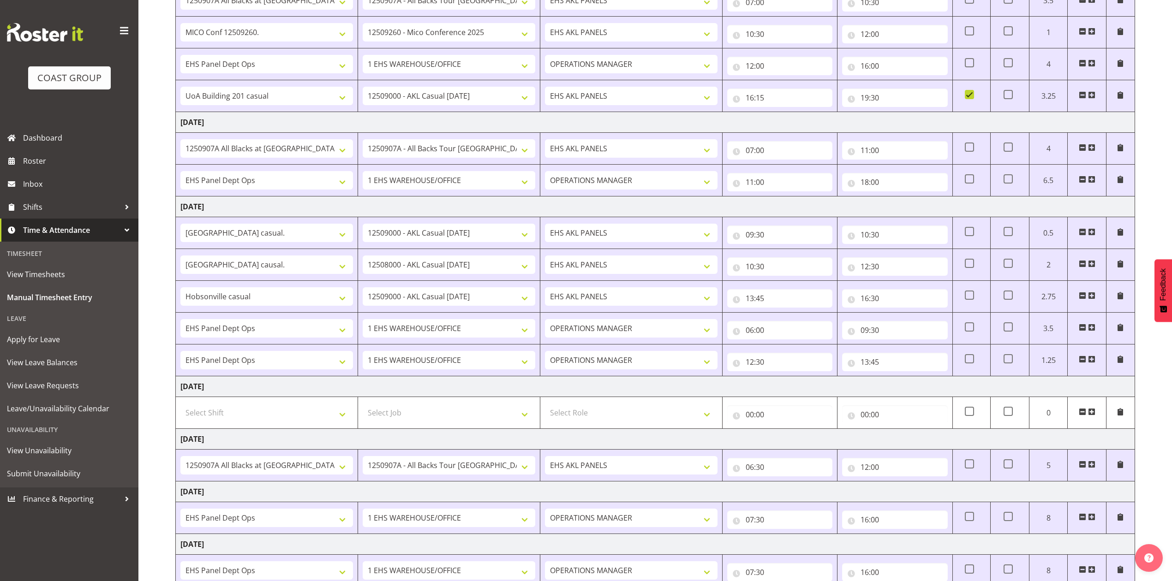
click at [1092, 363] on span at bounding box center [1091, 359] width 7 height 7
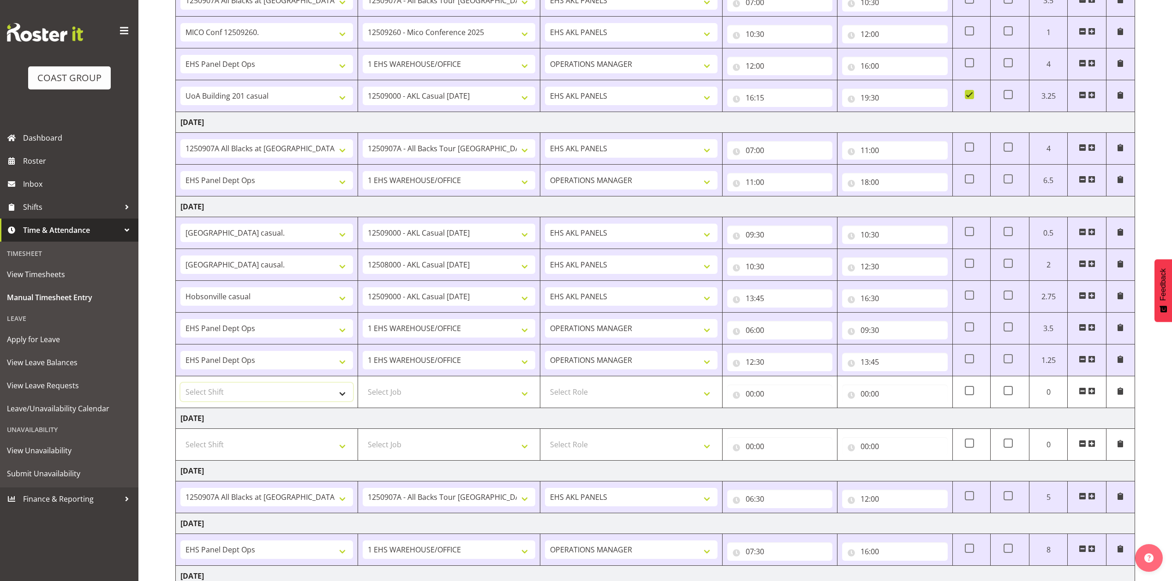
click at [344, 394] on select "Select Shift # Fieldays--Milwaukee. # Install Hutchwilco Boat Show at ASG. #AKL…" at bounding box center [266, 392] width 173 height 18
select select "50787"
click at [180, 387] on select "Select Shift # Fieldays--Milwaukee. # Install Hutchwilco Boat Show at ASG. #AKL…" at bounding box center [266, 392] width 173 height 18
click at [517, 394] on select "Select Job 1 Carlton Events 1 Carlton Hamilton 1 Carlton Wellington 1 EHS WAREH…" at bounding box center [449, 392] width 173 height 18
select select "69"
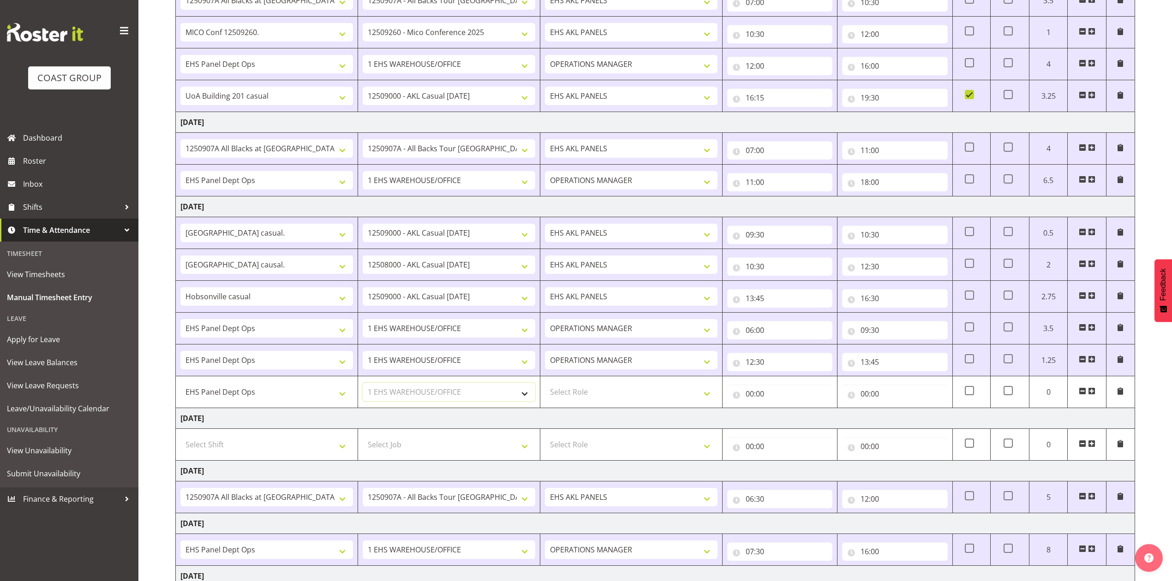
click at [363, 387] on select "Select Job 1 Carlton Events 1 Carlton Hamilton 1 Carlton Wellington 1 EHS WAREH…" at bounding box center [449, 392] width 173 height 18
click at [705, 391] on select "Select Role EHS AKL PANELS OPERATIONS MANAGER" at bounding box center [631, 392] width 173 height 18
select select "198"
click at [545, 387] on select "Select Role EHS AKL PANELS OPERATIONS MANAGER" at bounding box center [631, 392] width 173 height 18
click at [749, 397] on input "00:00" at bounding box center [779, 394] width 105 height 18
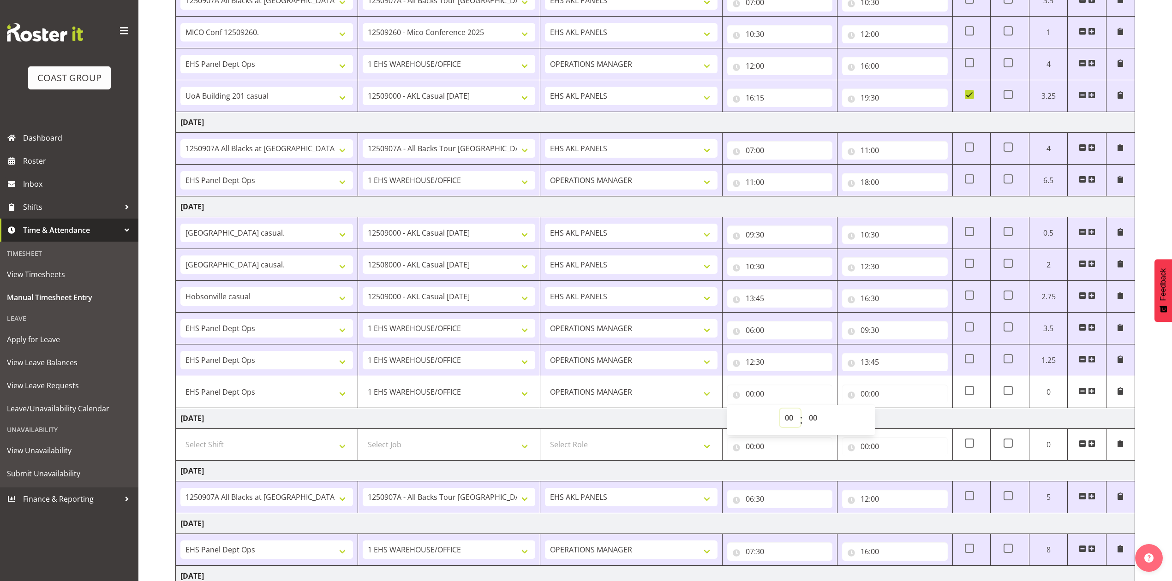
click at [793, 421] on select "00 01 02 03 04 05 06 07 08 09 10 11 12 13 14 15 16 17 18 19 20 21 22 23" at bounding box center [790, 418] width 21 height 18
select select "16"
click at [780, 412] on select "00 01 02 03 04 05 06 07 08 09 10 11 12 13 14 15 16 17 18 19 20 21 22 23" at bounding box center [790, 418] width 21 height 18
type input "16:00"
click at [813, 427] on select "00 01 02 03 04 05 06 07 08 09 10 11 12 13 14 15 16 17 18 19 20 21 22 23 24 25 2…" at bounding box center [814, 418] width 21 height 18
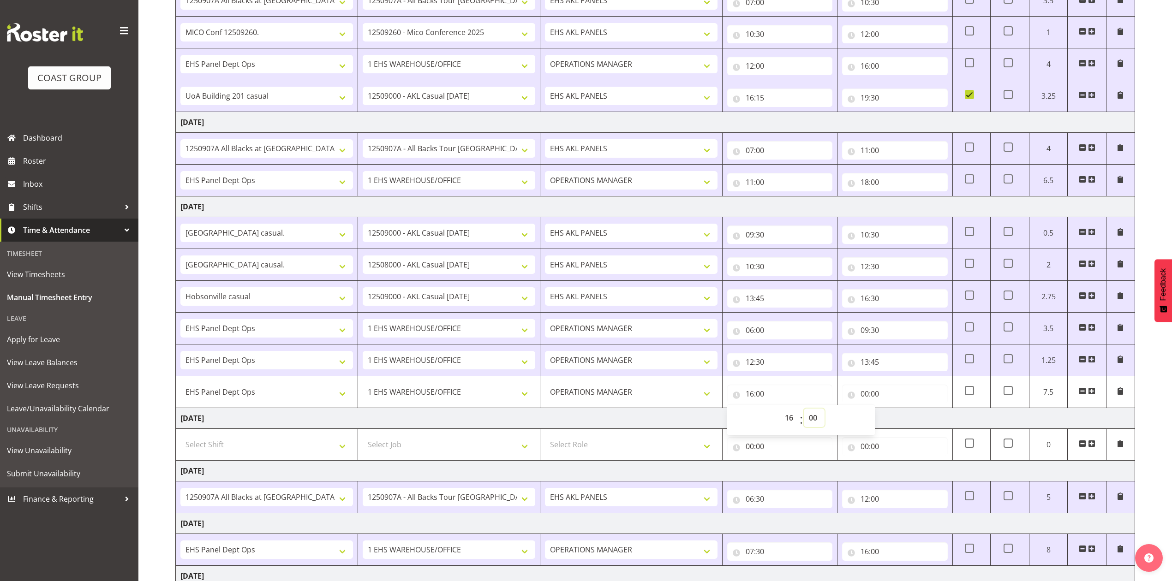
select select "30"
click at [804, 412] on select "00 01 02 03 04 05 06 07 08 09 10 11 12 13 14 15 16 17 18 19 20 21 22 23 24 25 2…" at bounding box center [814, 418] width 21 height 18
type input "16:30"
click at [862, 397] on input "00:00" at bounding box center [894, 394] width 105 height 18
click at [907, 423] on select "00 01 02 03 04 05 06 07 08 09 10 11 12 13 14 15 16 17 18 19 20 21 22 23" at bounding box center [904, 418] width 21 height 18
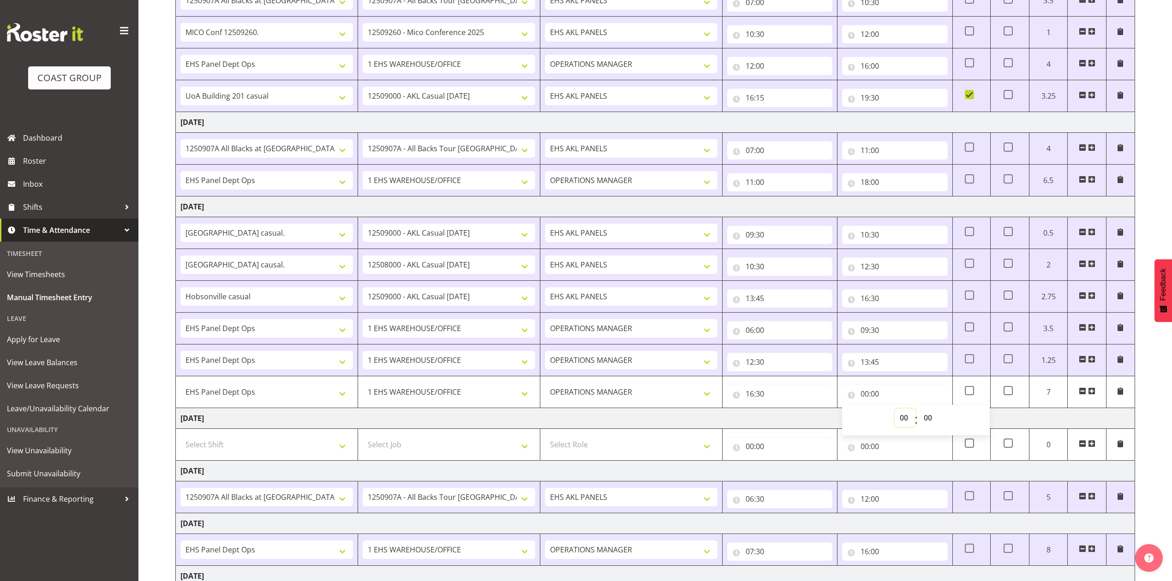
select select "17"
click at [894, 412] on select "00 01 02 03 04 05 06 07 08 09 10 11 12 13 14 15 16 17 18 19 20 21 22 23" at bounding box center [904, 418] width 21 height 18
type input "17:00"
drag, startPoint x: 929, startPoint y: 426, endPoint x: 929, endPoint y: 414, distance: 12.5
click at [929, 426] on select "00 01 02 03 04 05 06 07 08 09 10 11 12 13 14 15 16 17 18 19 20 21 22 23 24 25 2…" at bounding box center [928, 418] width 21 height 18
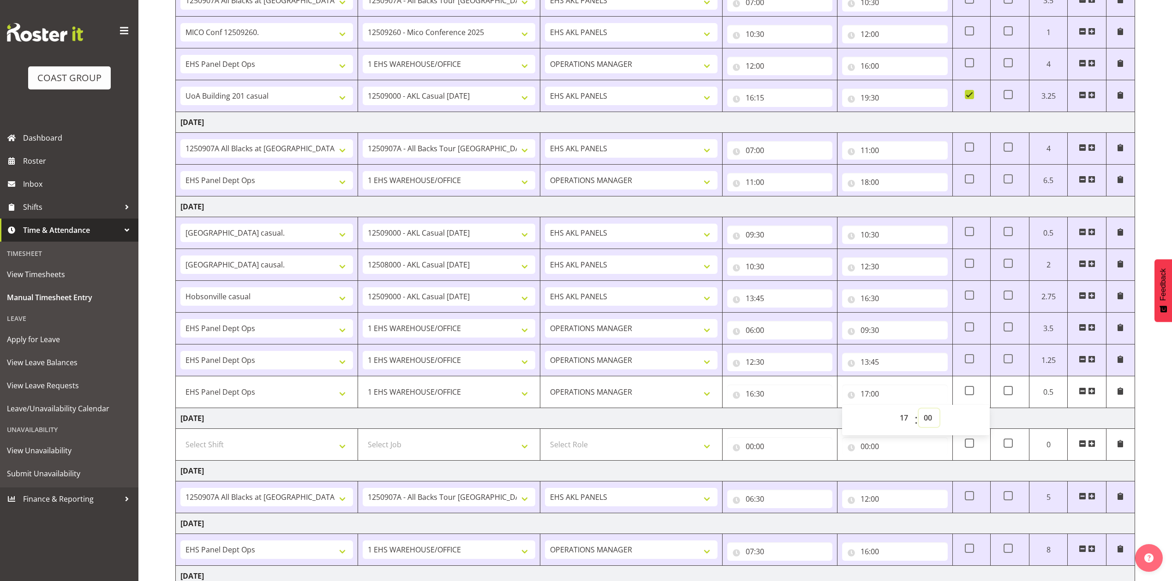
select select "30"
click at [918, 412] on select "00 01 02 03 04 05 06 07 08 09 10 11 12 13 14 15 16 17 18 19 20 21 22 23 24 25 2…" at bounding box center [928, 418] width 21 height 18
type input "17:30"
click at [809, 423] on td "Saturday 6th September 2025" at bounding box center [655, 418] width 959 height 21
click at [969, 395] on span at bounding box center [969, 390] width 9 height 9
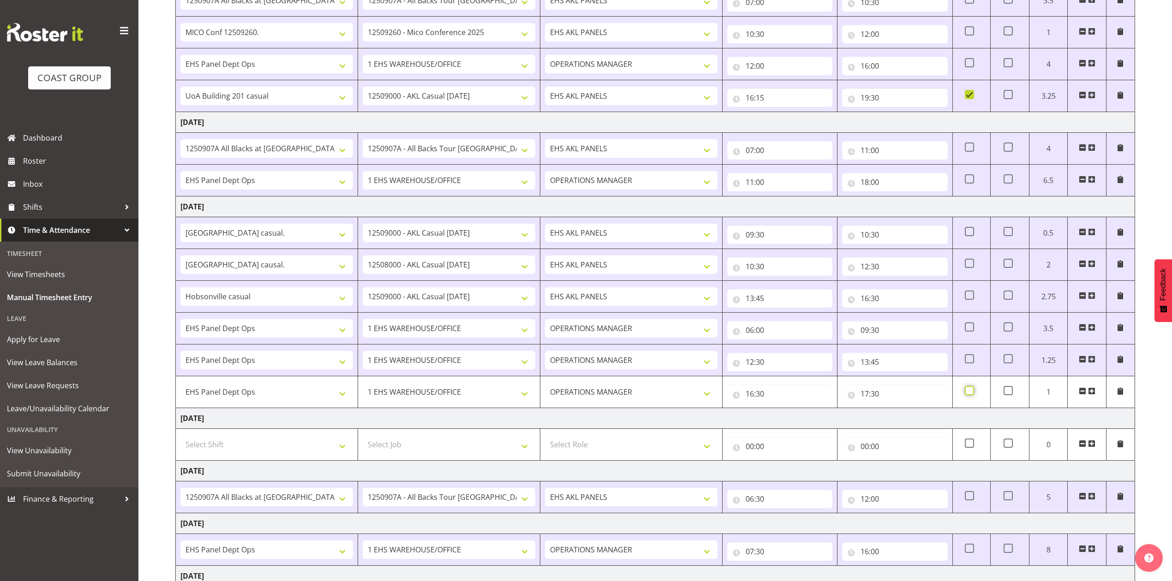
click at [969, 394] on input "checkbox" at bounding box center [968, 391] width 6 height 6
checkbox input "true"
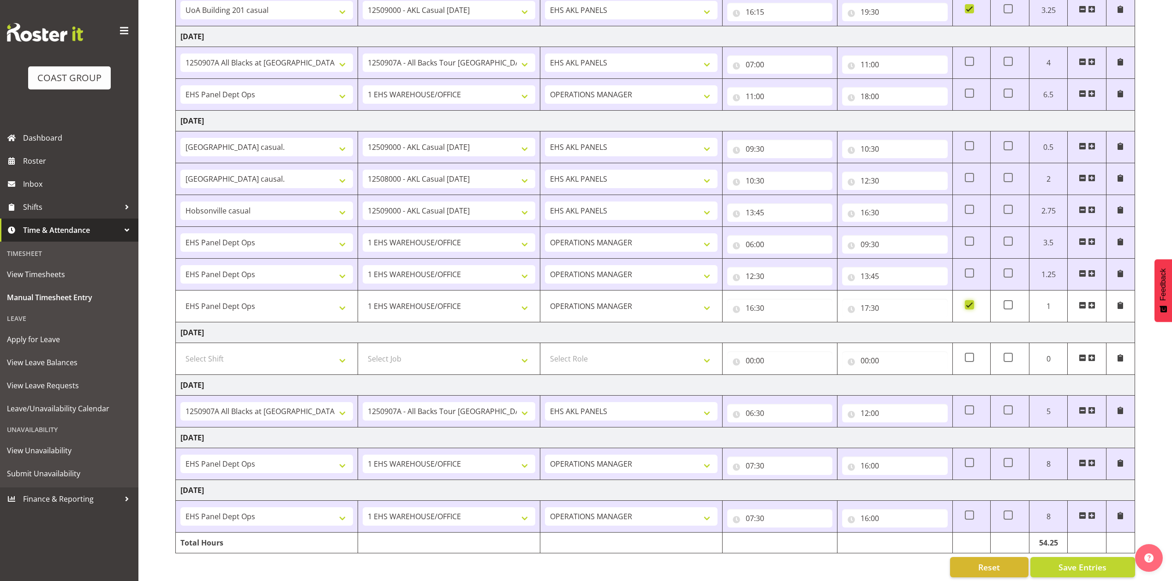
scroll to position [288, 0]
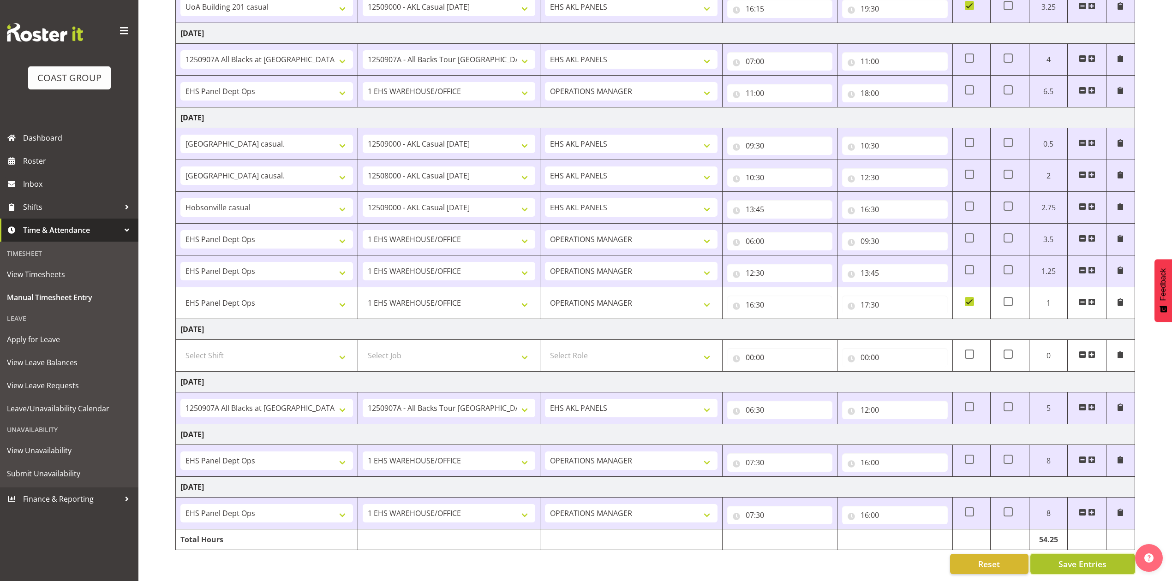
click at [1068, 558] on span "Save Entries" at bounding box center [1082, 564] width 48 height 12
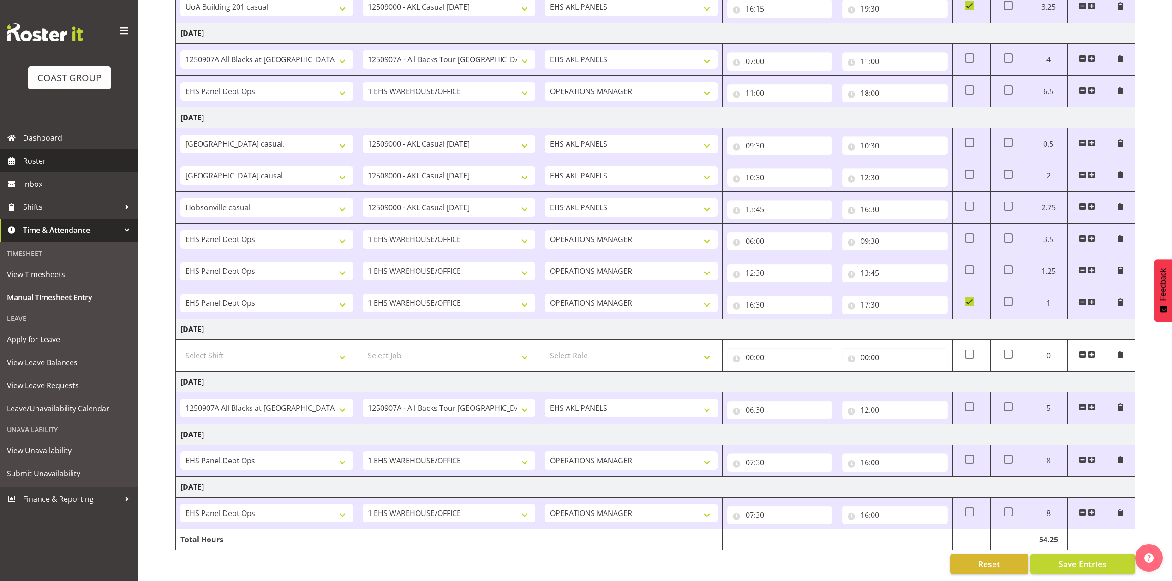
click at [41, 157] on span "Roster" at bounding box center [78, 161] width 111 height 14
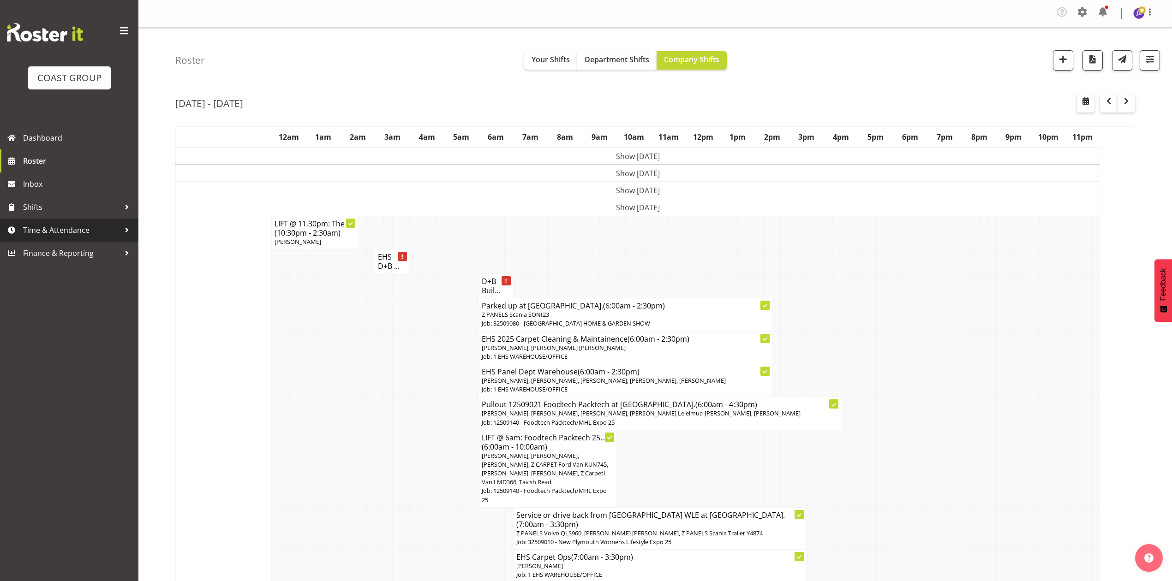
drag, startPoint x: 68, startPoint y: 228, endPoint x: 74, endPoint y: 237, distance: 11.0
click at [68, 228] on span "Time & Attendance" at bounding box center [71, 230] width 97 height 14
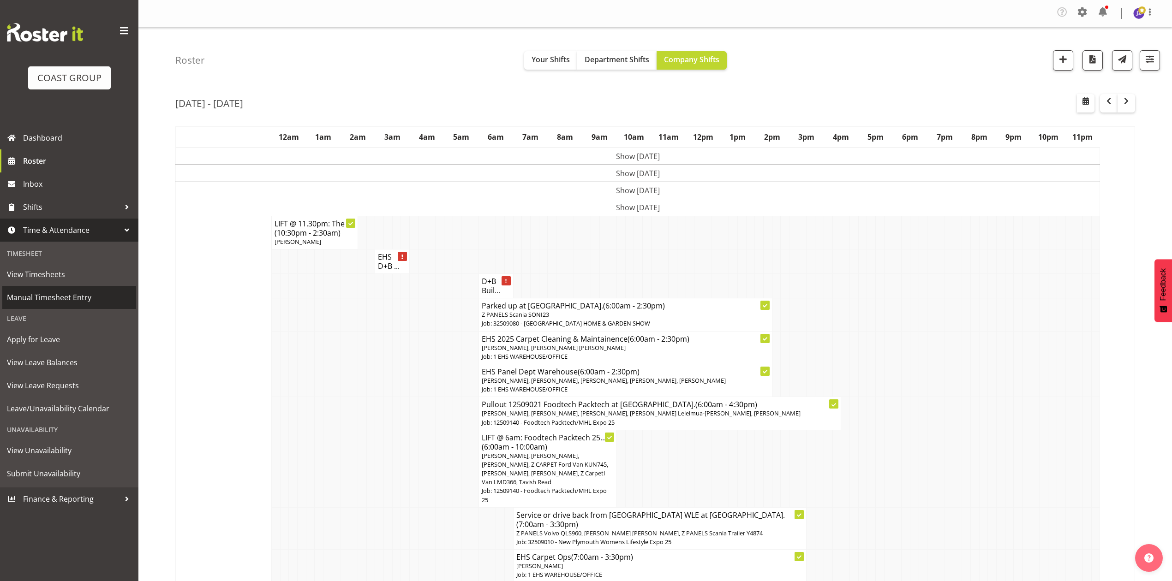
click at [89, 296] on span "Manual Timesheet Entry" at bounding box center [69, 298] width 125 height 14
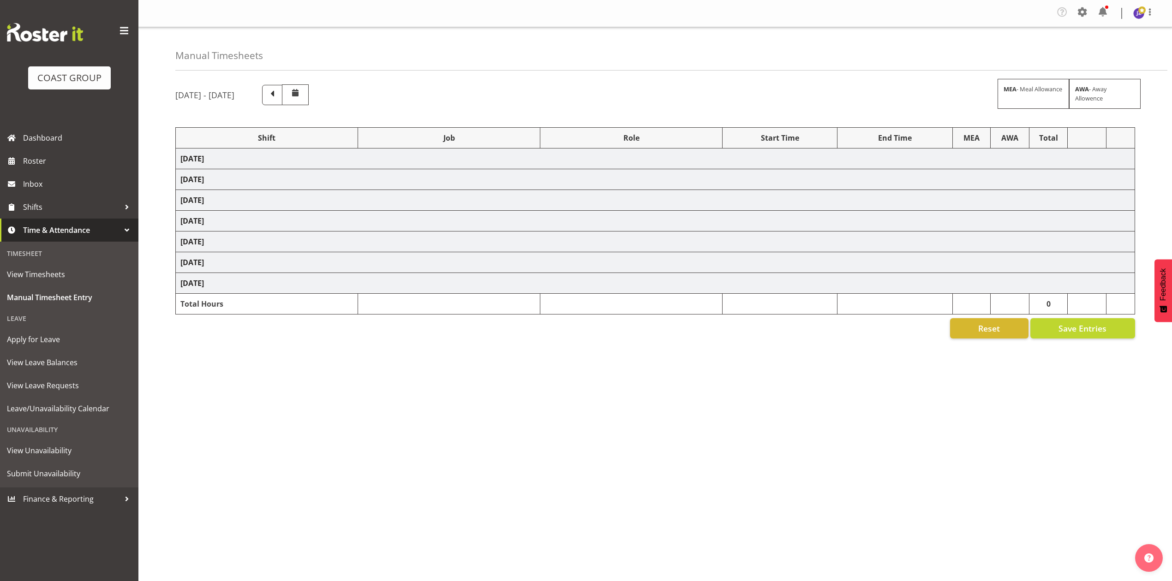
select select "81338"
select select "10496"
select select "80852"
select select "10275"
select select "68034"
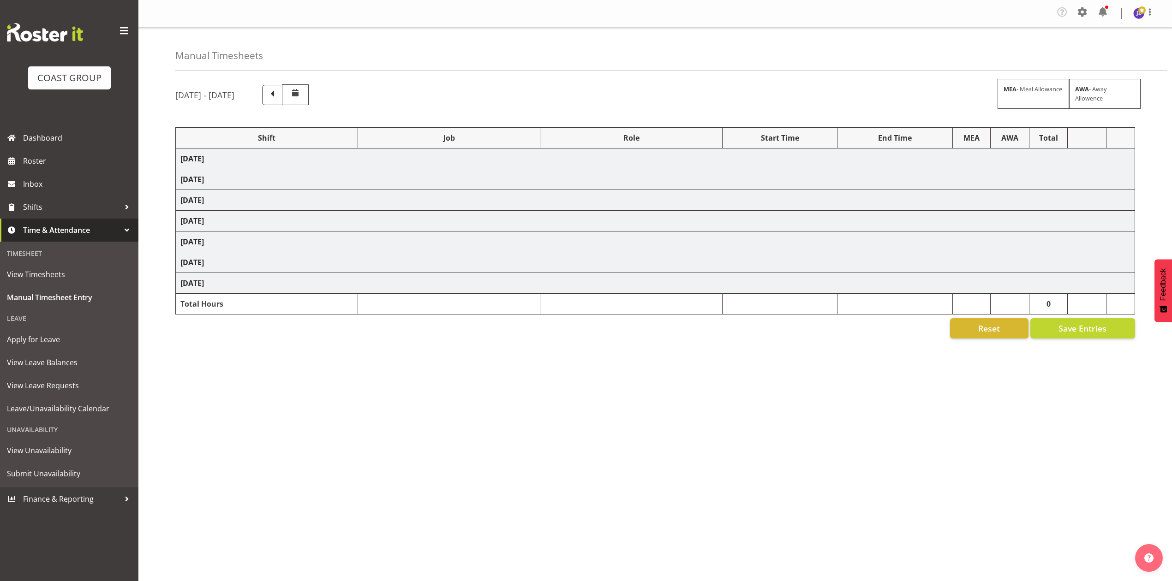
select select "69"
select select "198"
select select "80396"
select select "8653"
select select "81338"
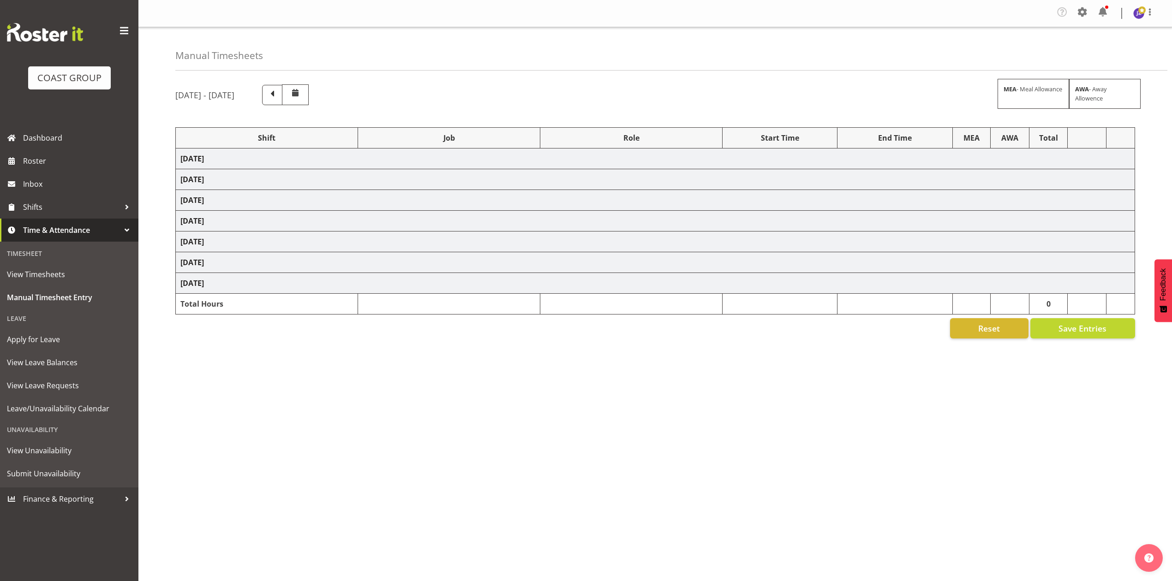
select select "10496"
select select "68034"
select select "69"
select select "198"
select select "79639"
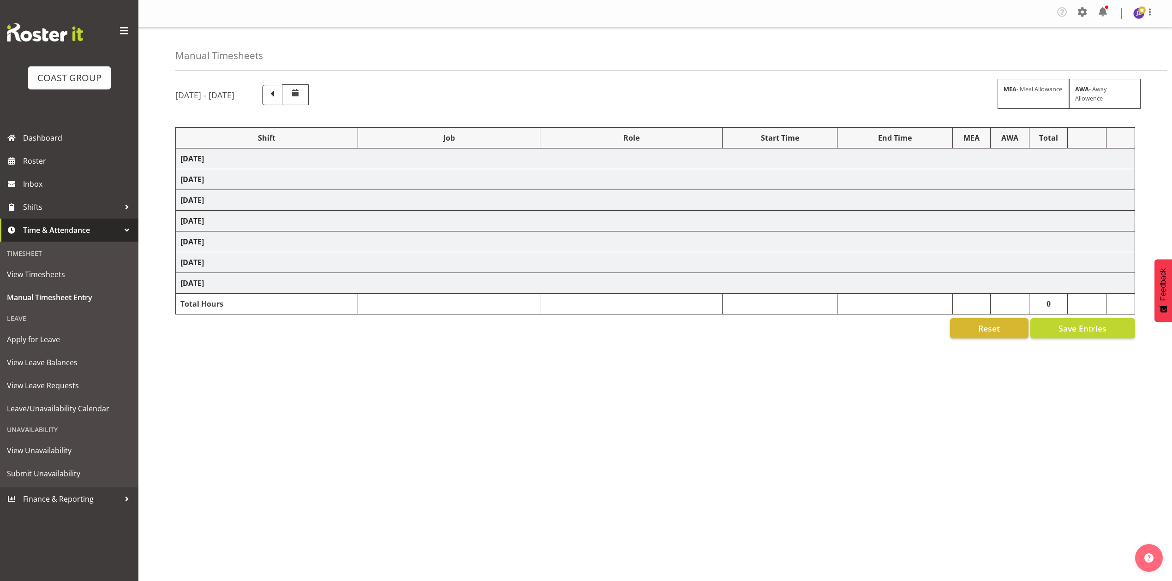
select select "8653"
select select "77523"
select select "8652"
select select "78923"
select select "8653"
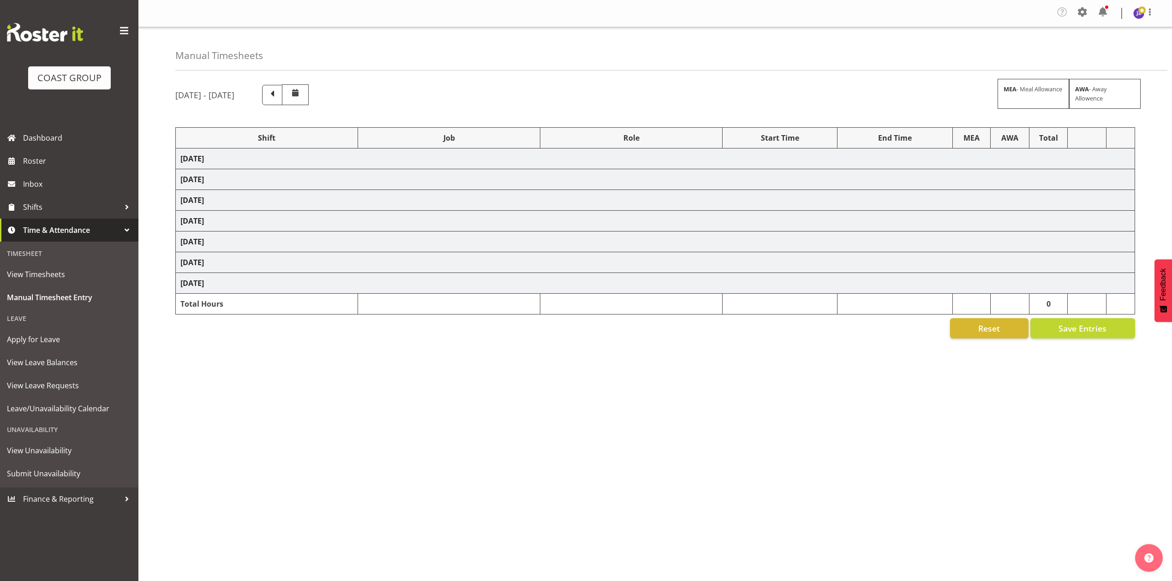
select select "68034"
select select "69"
select select "198"
select select "68034"
select select "69"
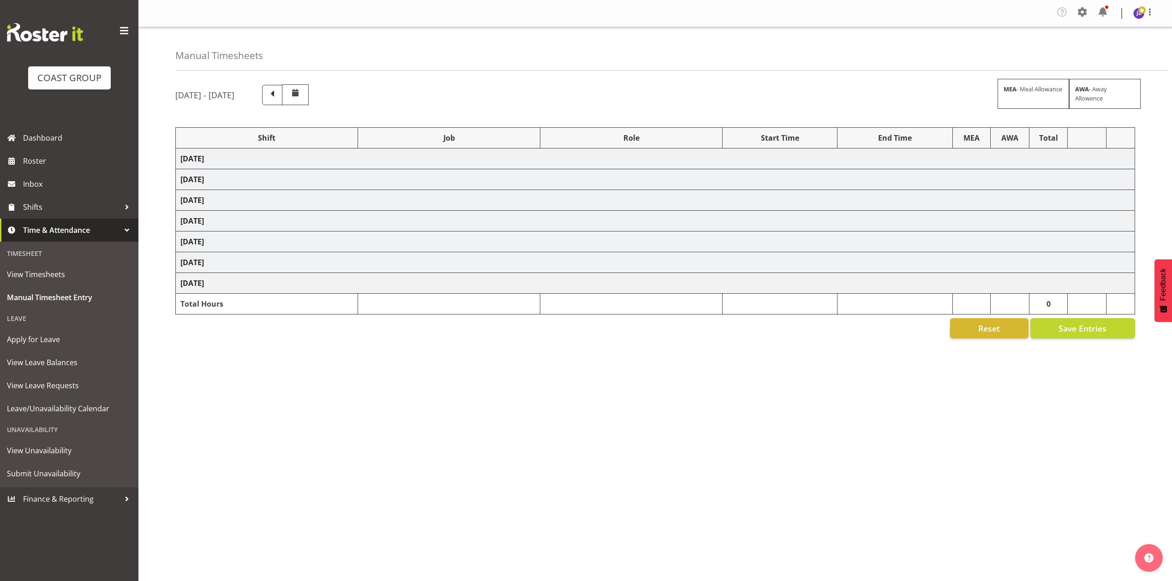
select select "198"
select select "50787"
select select "69"
select select "198"
select select "81338"
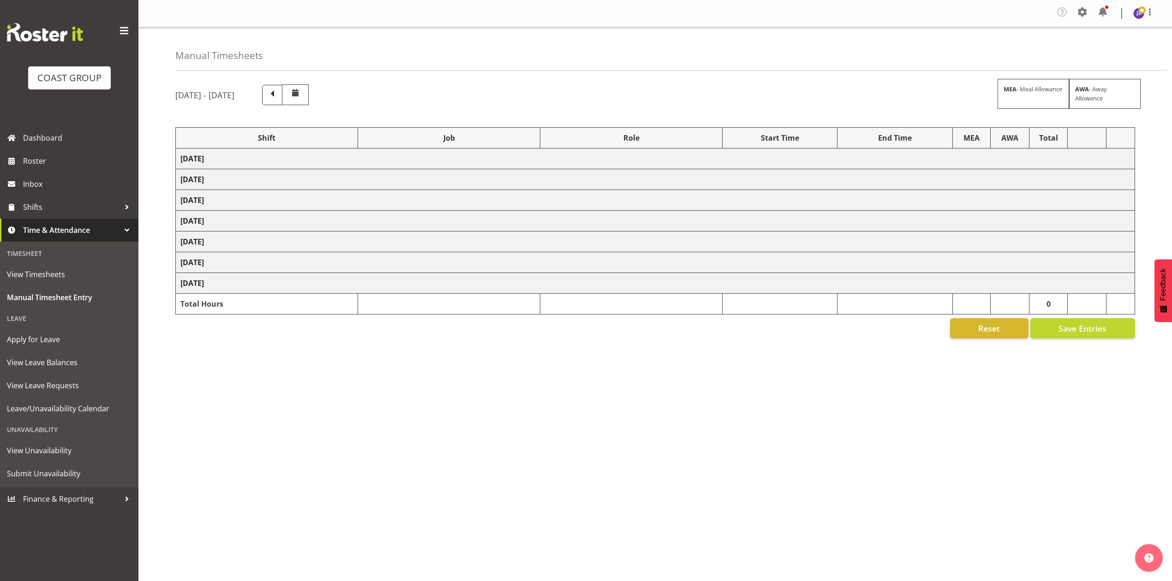
select select "10496"
select select "68034"
select select "69"
select select "198"
select select "68034"
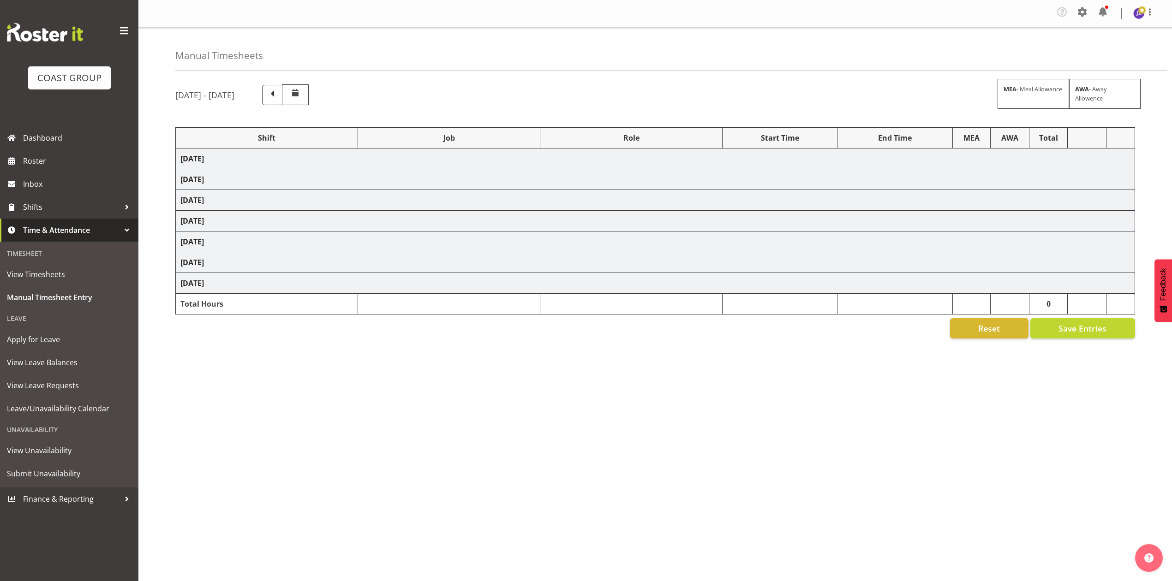
select select "69"
select select "198"
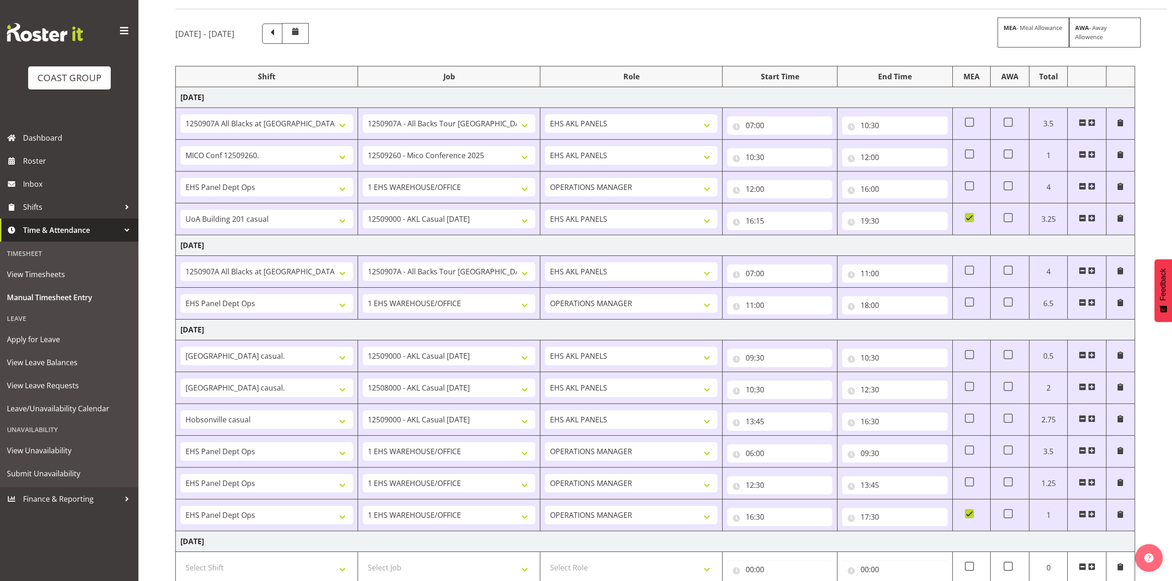
scroll to position [123, 0]
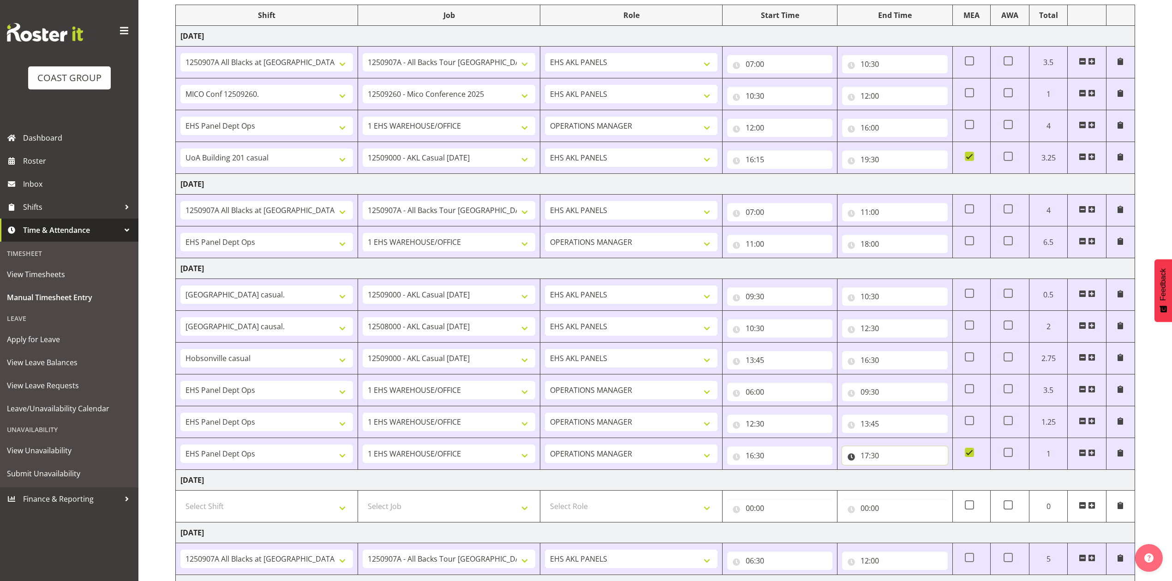
click at [873, 459] on input "17:30" at bounding box center [894, 456] width 105 height 18
click at [905, 480] on select "00 01 02 03 04 05 06 07 08 09 10 11 12 13 14 15 16 17 18 19 20 21 22 23" at bounding box center [904, 480] width 21 height 18
select select "18"
click at [894, 474] on select "00 01 02 03 04 05 06 07 08 09 10 11 12 13 14 15 16 17 18 19 20 21 22 23" at bounding box center [904, 480] width 21 height 18
type input "18:30"
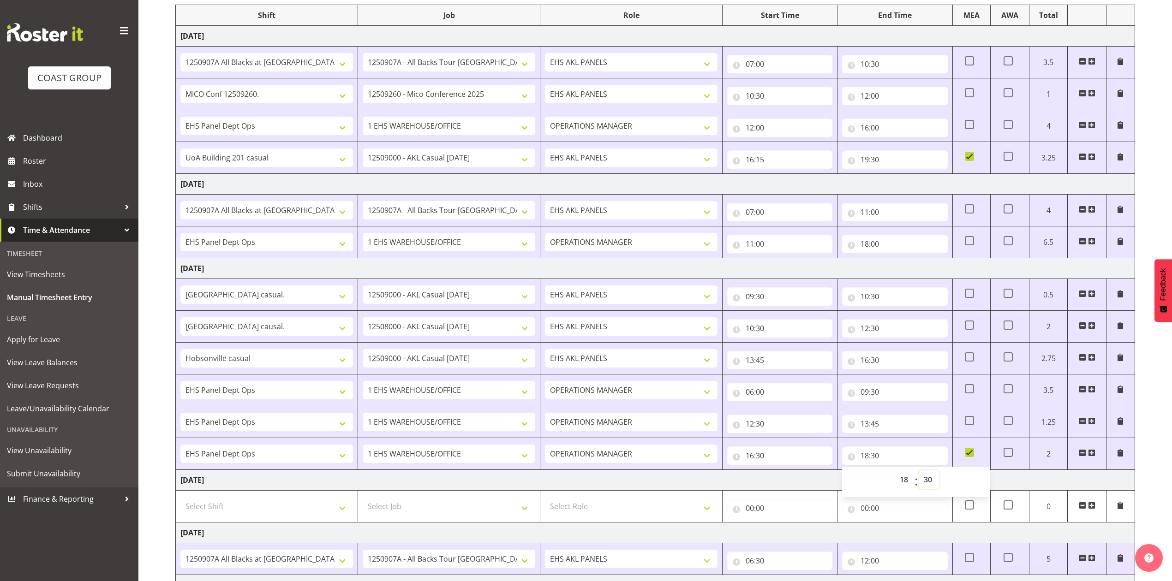
drag, startPoint x: 925, startPoint y: 485, endPoint x: 926, endPoint y: 476, distance: 9.3
click at [925, 485] on select "00 01 02 03 04 05 06 07 08 09 10 11 12 13 14 15 16 17 18 19 20 21 22 23 24 25 2…" at bounding box center [928, 480] width 21 height 18
select select "0"
click at [918, 474] on select "00 01 02 03 04 05 06 07 08 09 10 11 12 13 14 15 16 17 18 19 20 21 22 23 24 25 2…" at bounding box center [928, 480] width 21 height 18
type input "18:00"
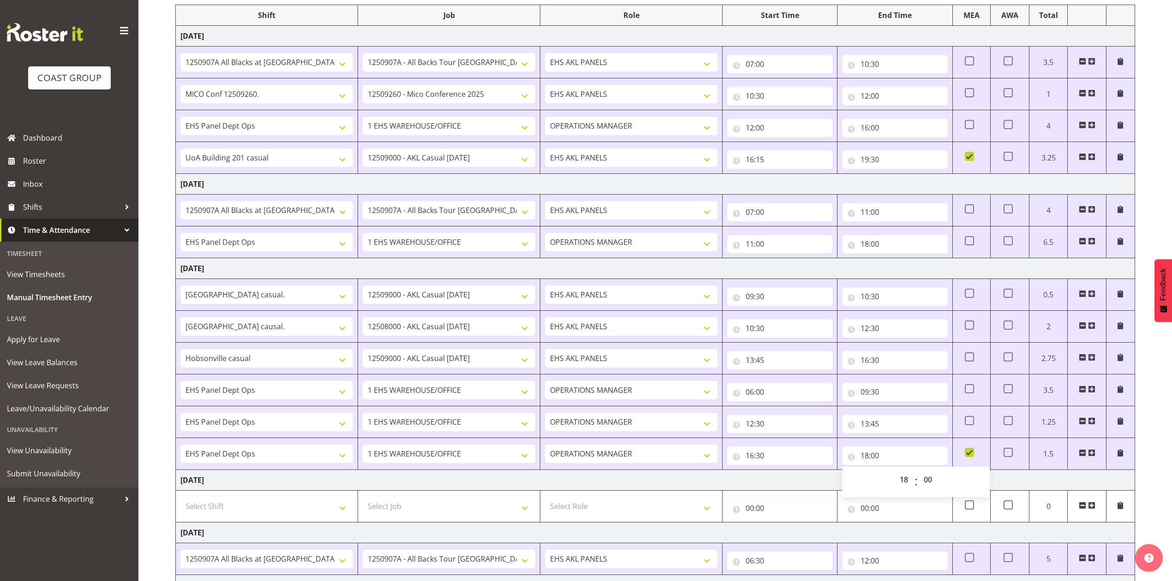
click at [785, 486] on td "[DATE]" at bounding box center [655, 480] width 959 height 21
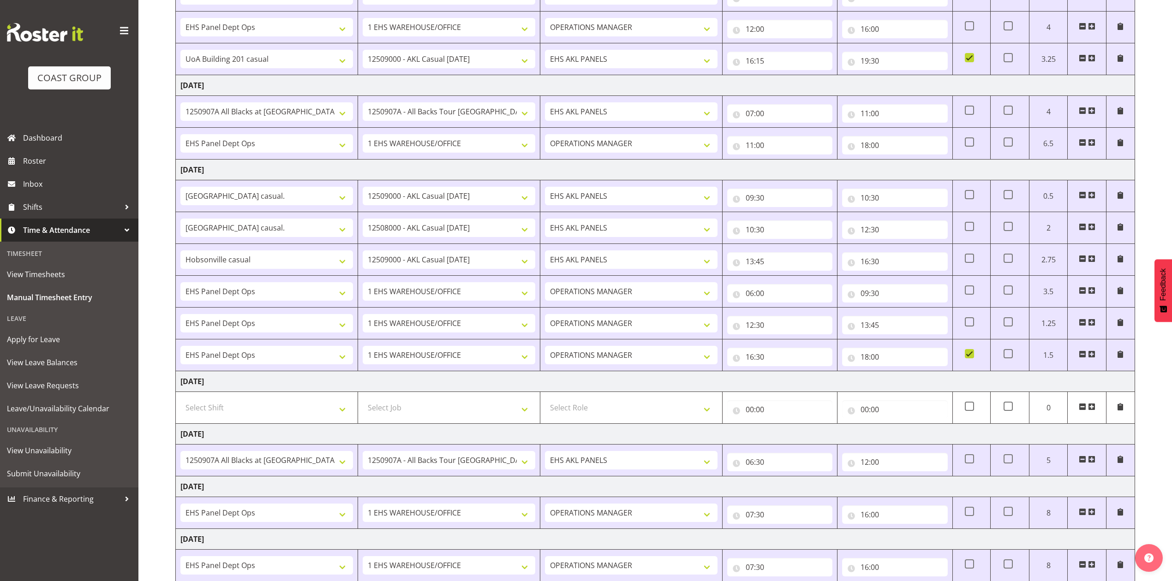
scroll to position [288, 0]
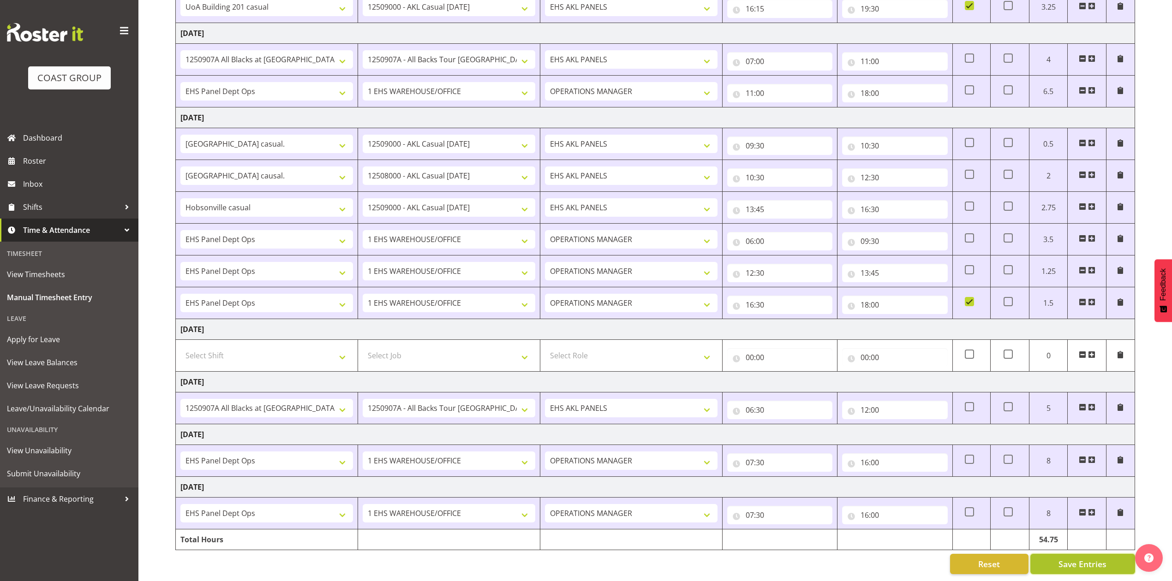
click at [1076, 558] on span "Save Entries" at bounding box center [1082, 564] width 48 height 12
drag, startPoint x: 65, startPoint y: 164, endPoint x: 89, endPoint y: 162, distance: 25.0
click at [65, 164] on span "Roster" at bounding box center [78, 161] width 111 height 14
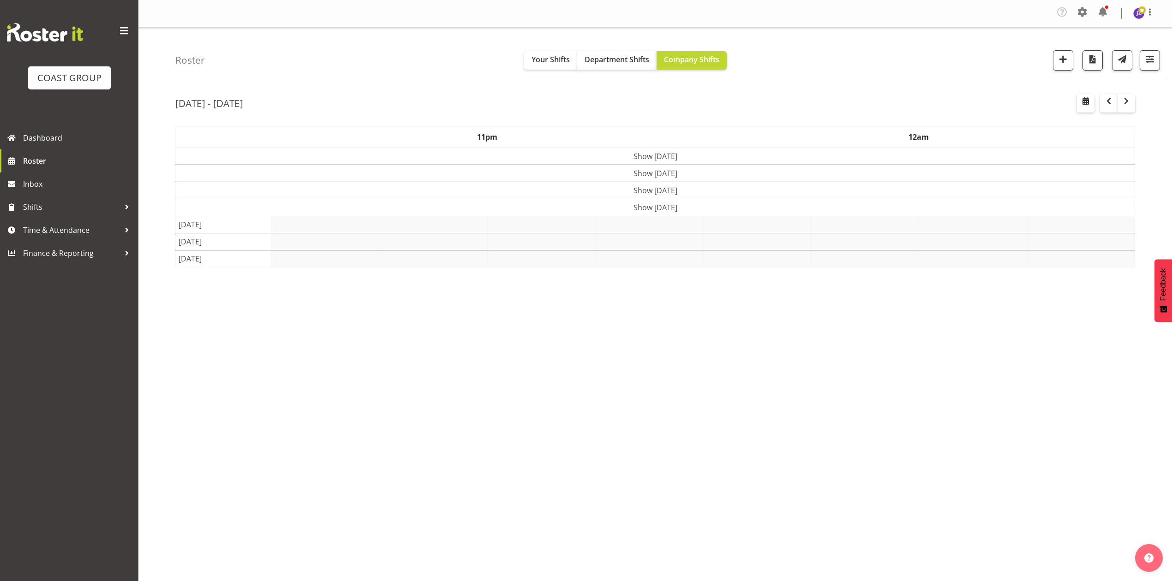
click at [762, 109] on div "[DATE] - [DATE]" at bounding box center [655, 104] width 960 height 21
